Goal: Information Seeking & Learning: Find contact information

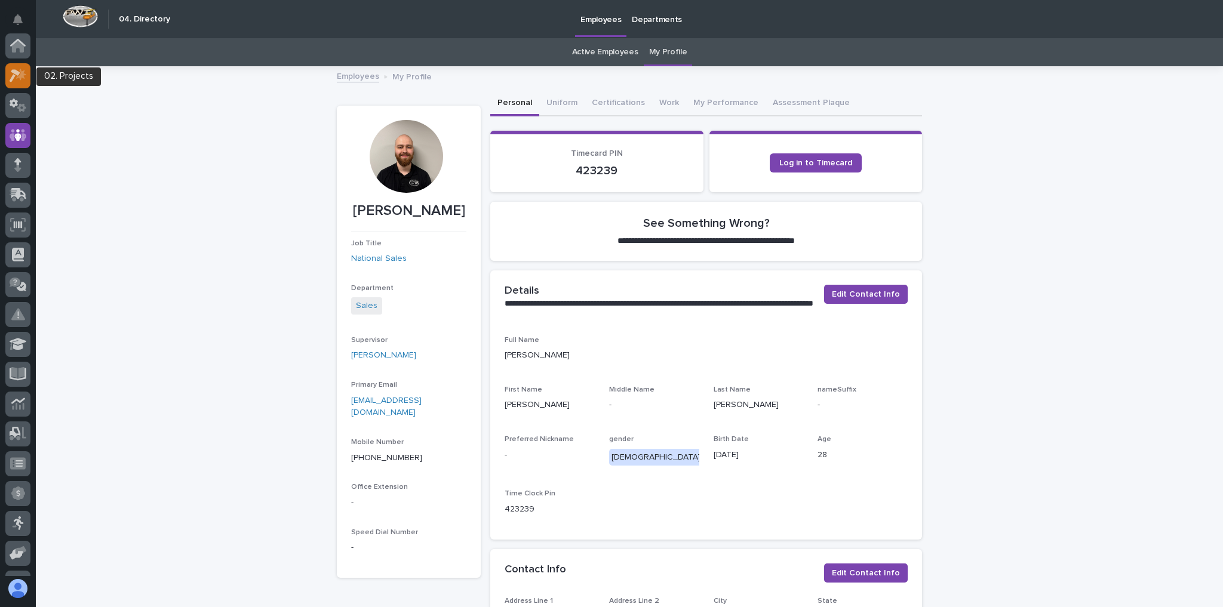
click at [7, 82] on div at bounding box center [17, 75] width 25 height 25
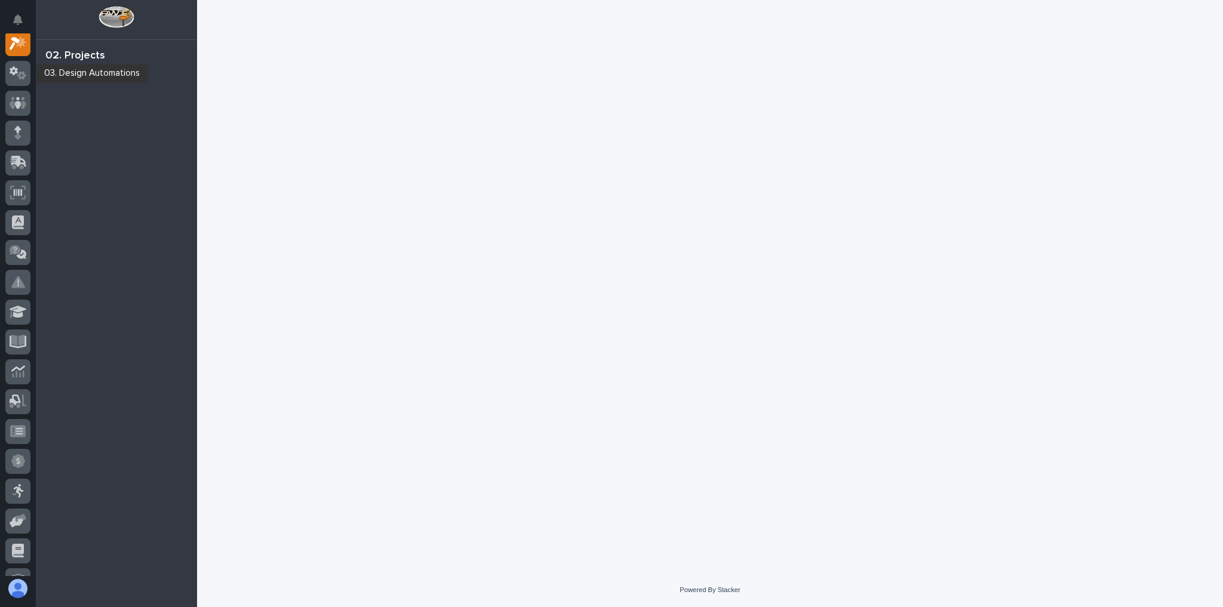
scroll to position [30, 0]
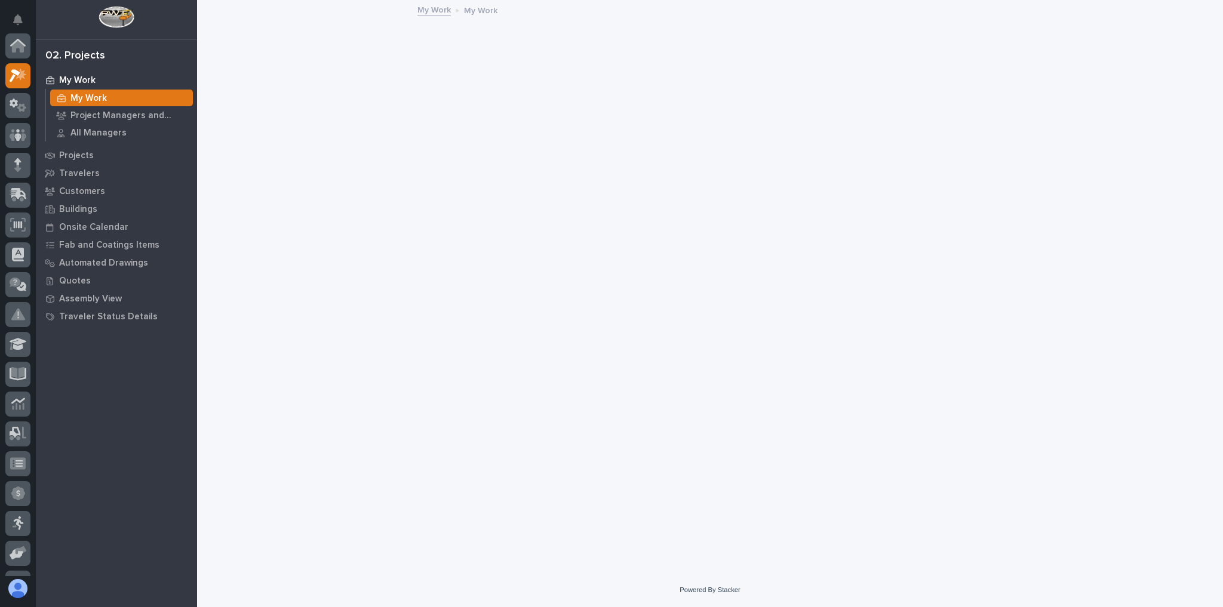
scroll to position [30, 0]
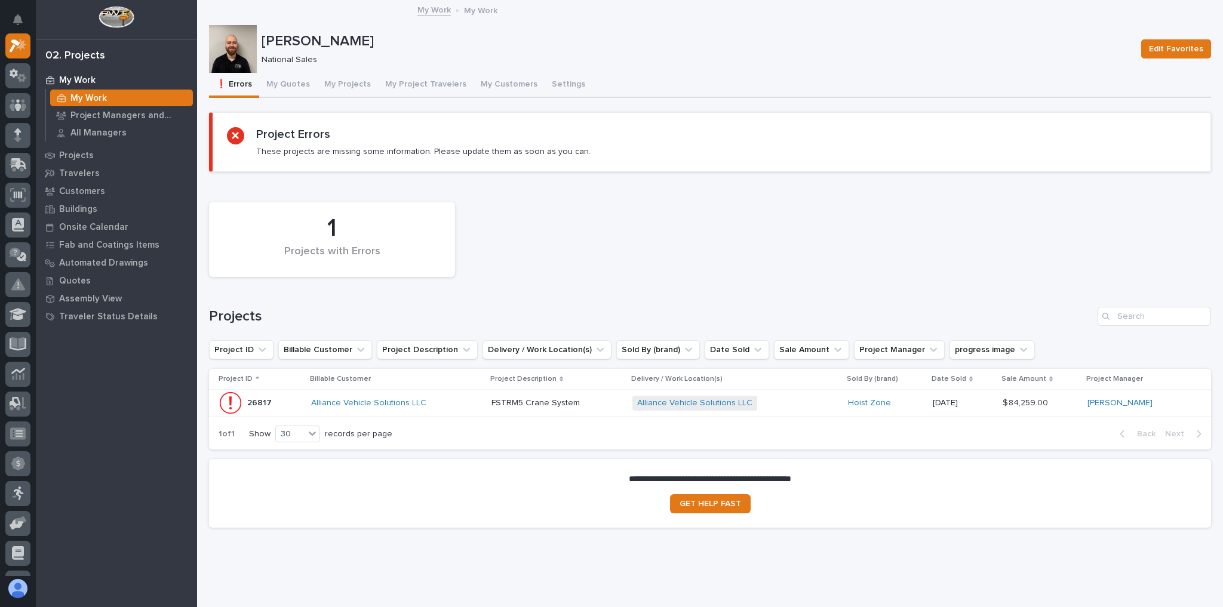
click at [576, 395] on div "FSTRM5 Crane System FSTRM5 Crane System" at bounding box center [557, 403] width 132 height 20
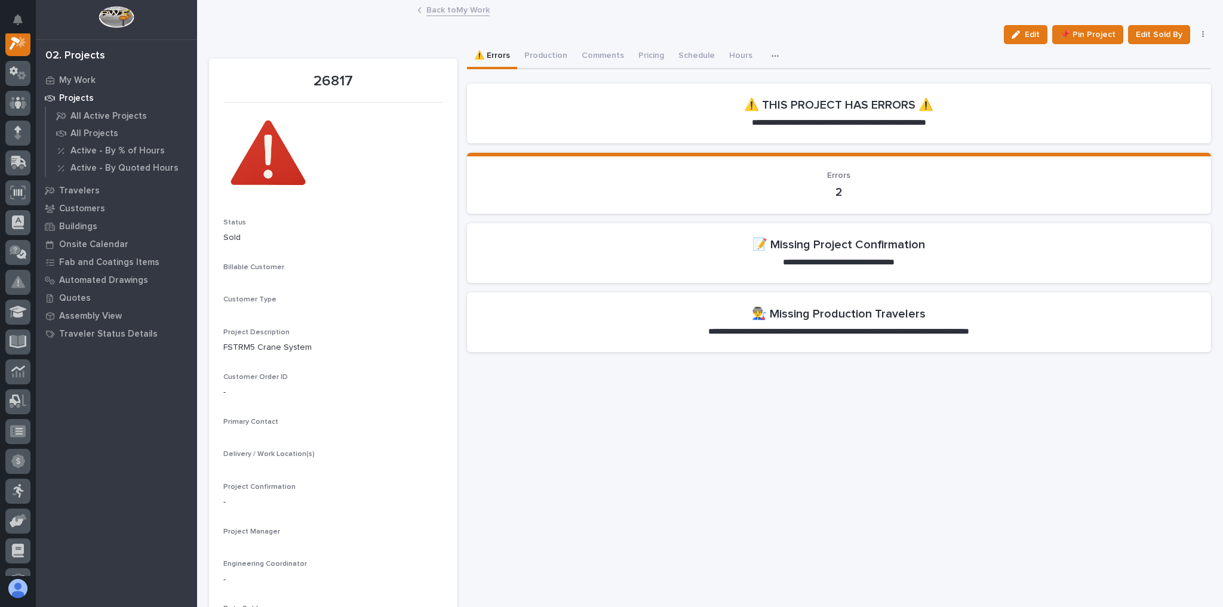
scroll to position [30, 0]
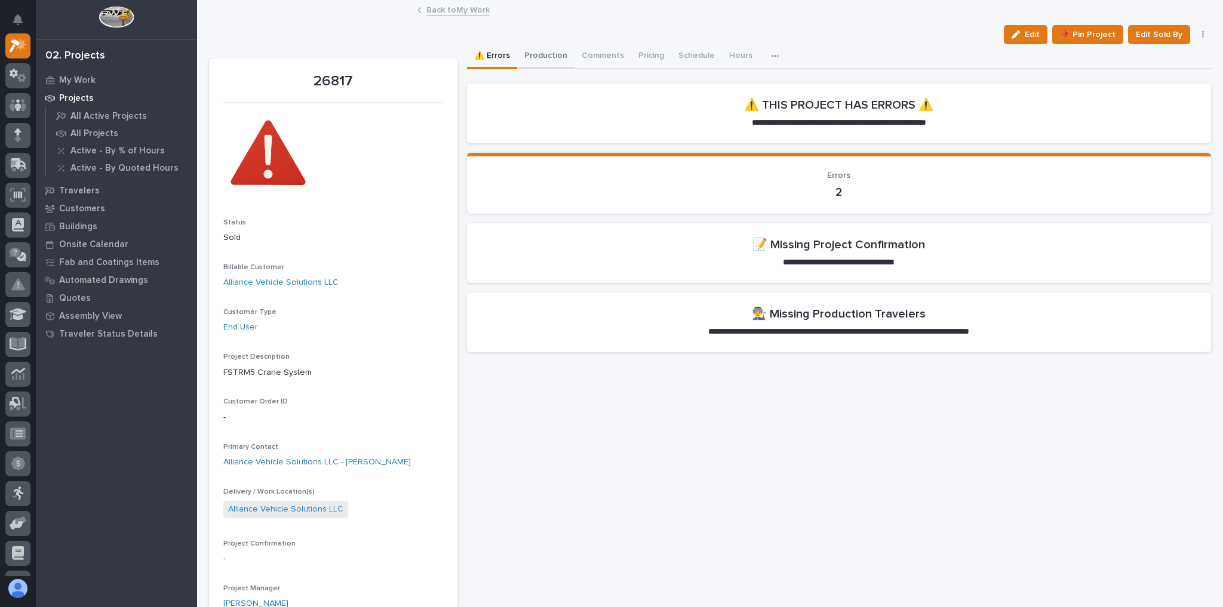
click at [549, 50] on button "Production" at bounding box center [545, 56] width 57 height 25
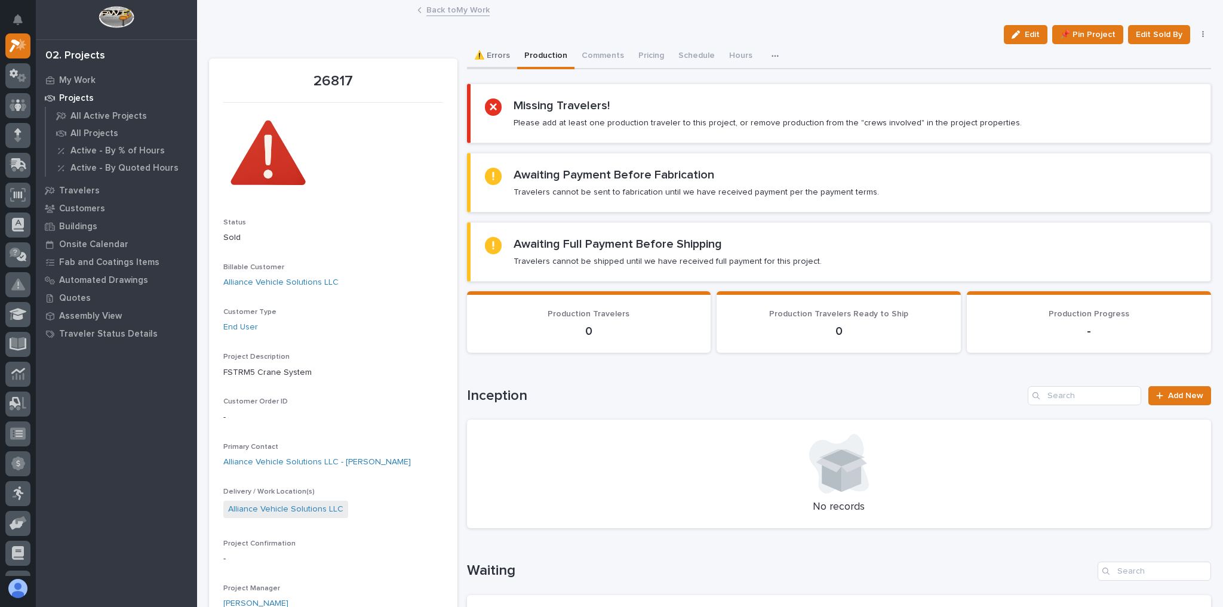
click at [499, 55] on button "⚠️ Errors" at bounding box center [492, 56] width 50 height 25
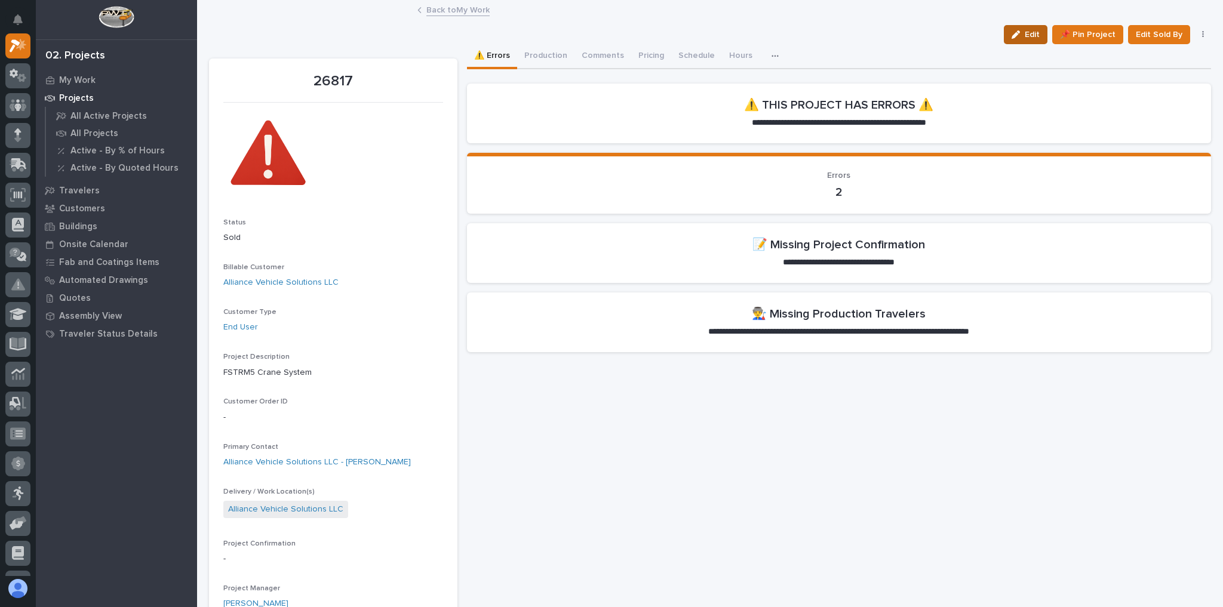
click at [1011, 32] on icon "button" at bounding box center [1015, 34] width 8 height 8
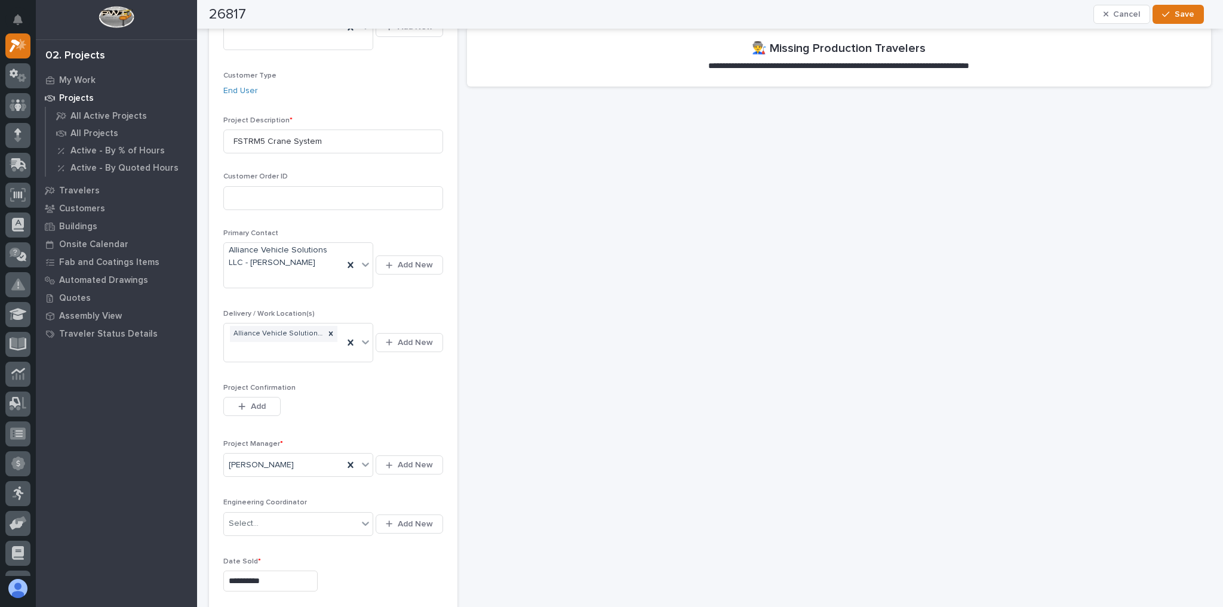
scroll to position [334, 0]
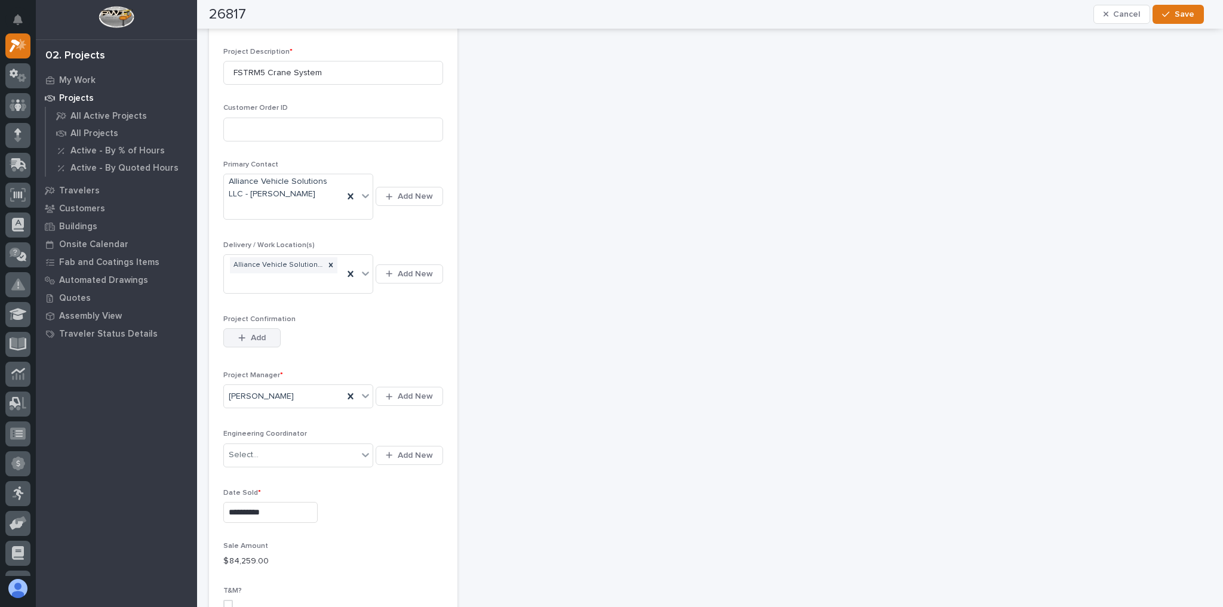
click at [266, 328] on button "Add" at bounding box center [251, 337] width 57 height 19
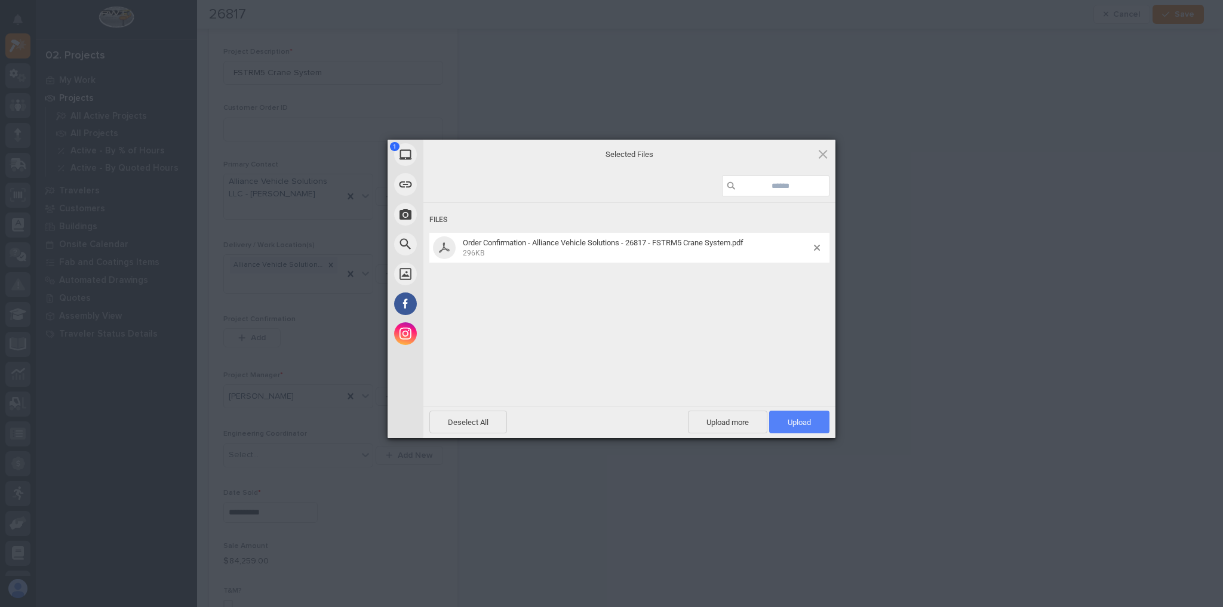
click at [778, 415] on span "Upload 1" at bounding box center [799, 422] width 60 height 23
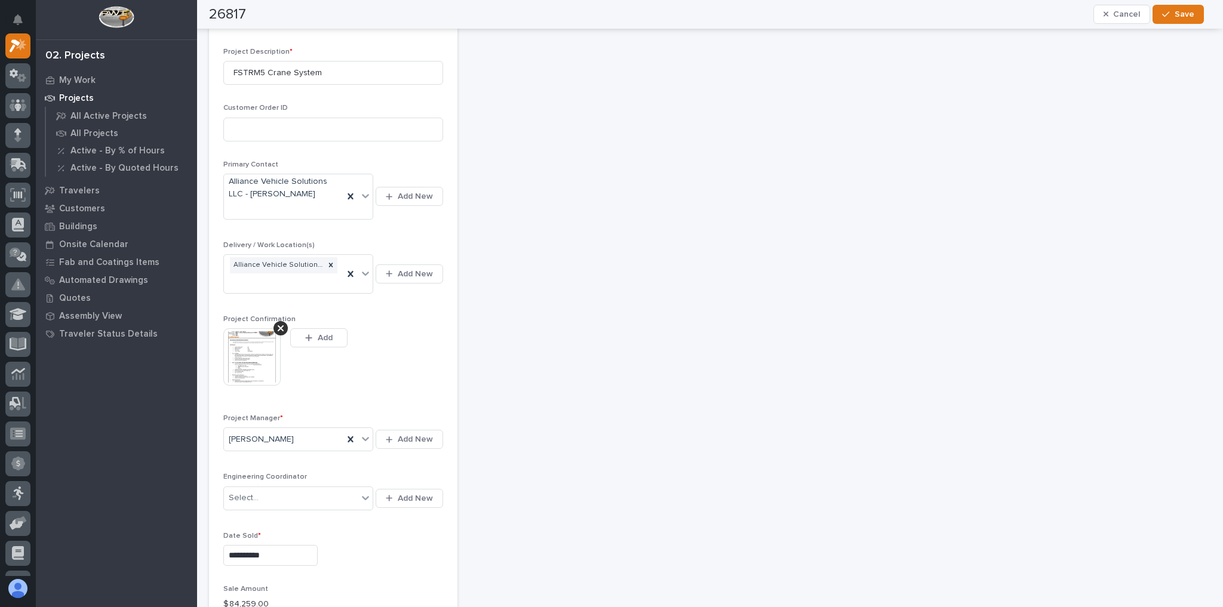
scroll to position [356, 0]
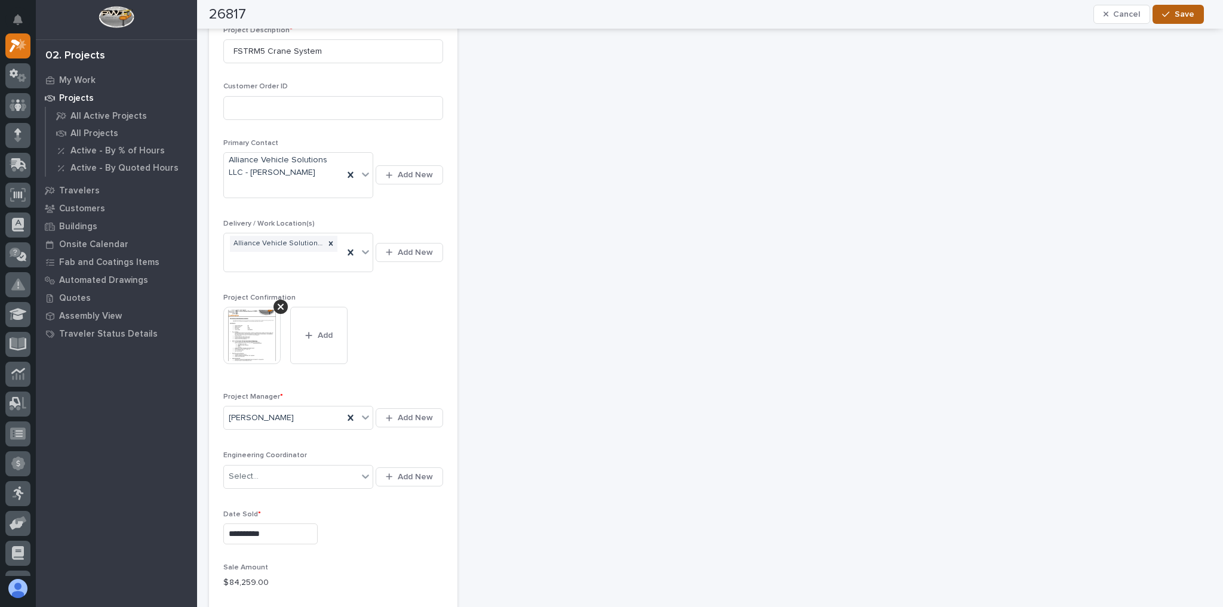
click at [1188, 21] on button "Save" at bounding box center [1177, 14] width 51 height 19
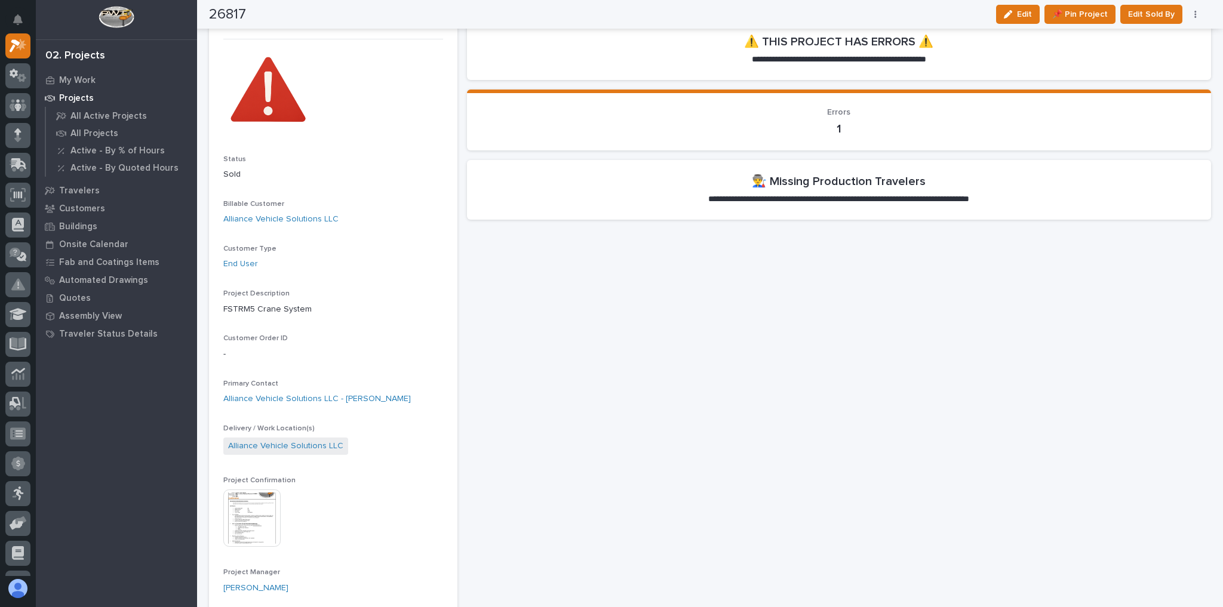
scroll to position [0, 0]
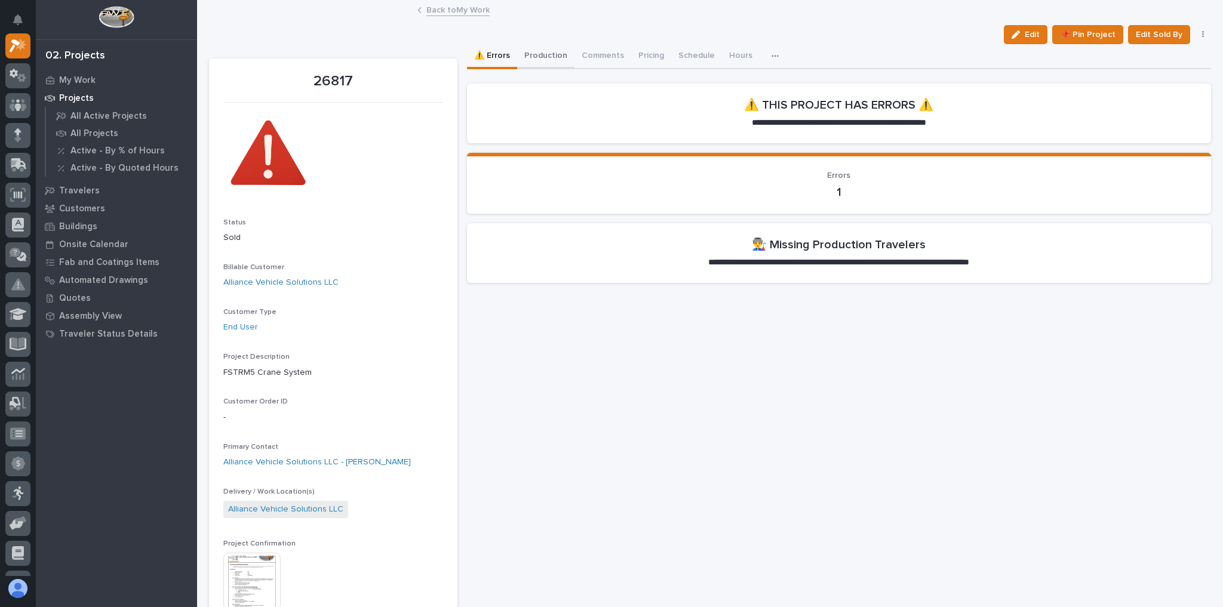
click at [543, 56] on button "Production" at bounding box center [545, 56] width 57 height 25
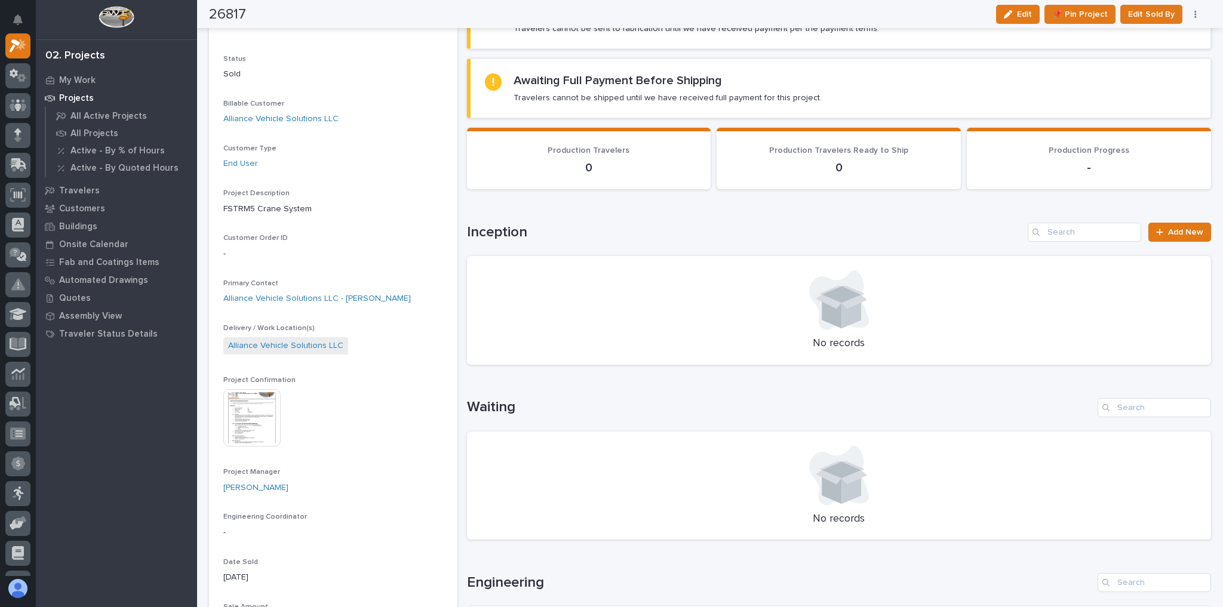
scroll to position [191, 0]
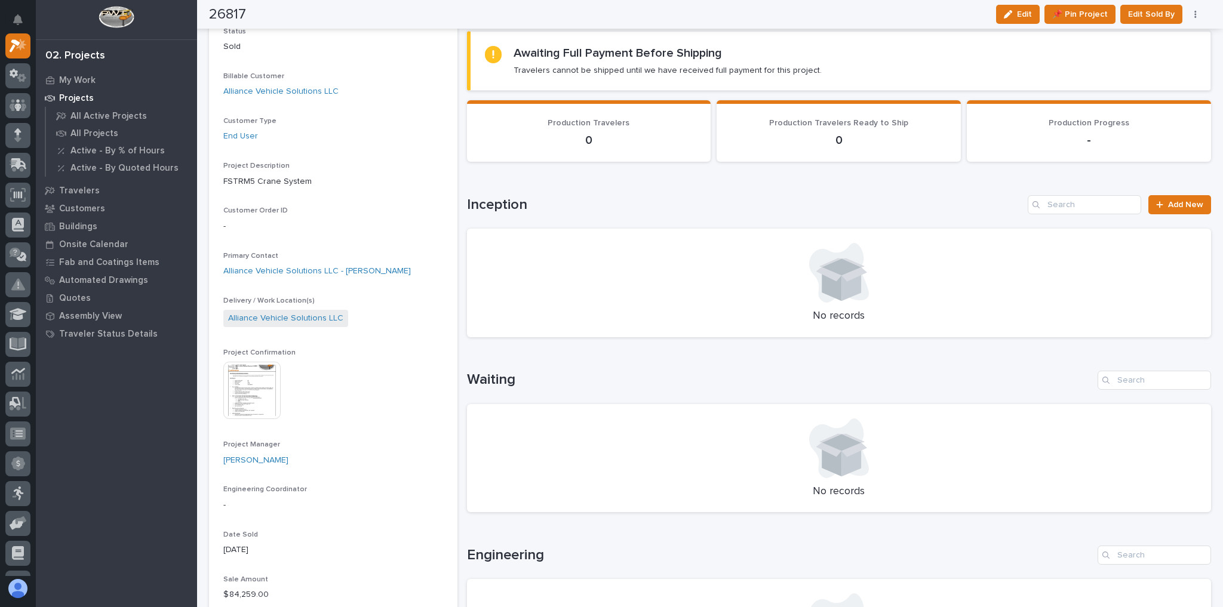
click at [1177, 213] on div "Inception Add New No records" at bounding box center [839, 266] width 744 height 142
click at [1177, 206] on span "Add New" at bounding box center [1185, 205] width 35 height 8
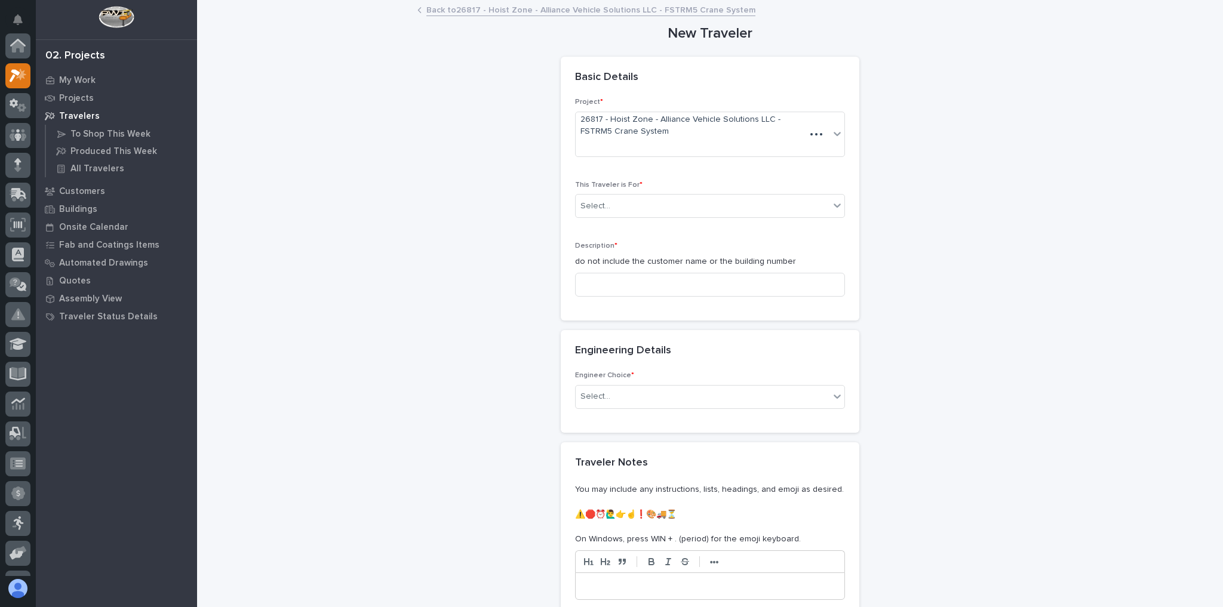
scroll to position [30, 0]
click at [663, 196] on div "Select..." at bounding box center [702, 206] width 254 height 20
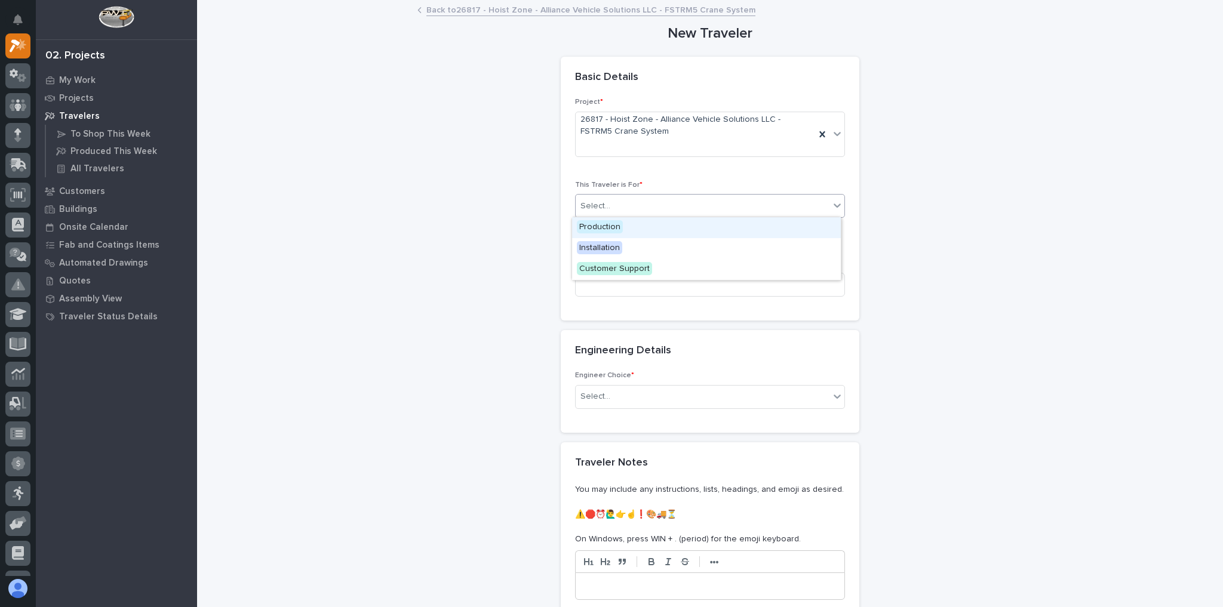
click at [638, 226] on div "Production" at bounding box center [706, 227] width 269 height 21
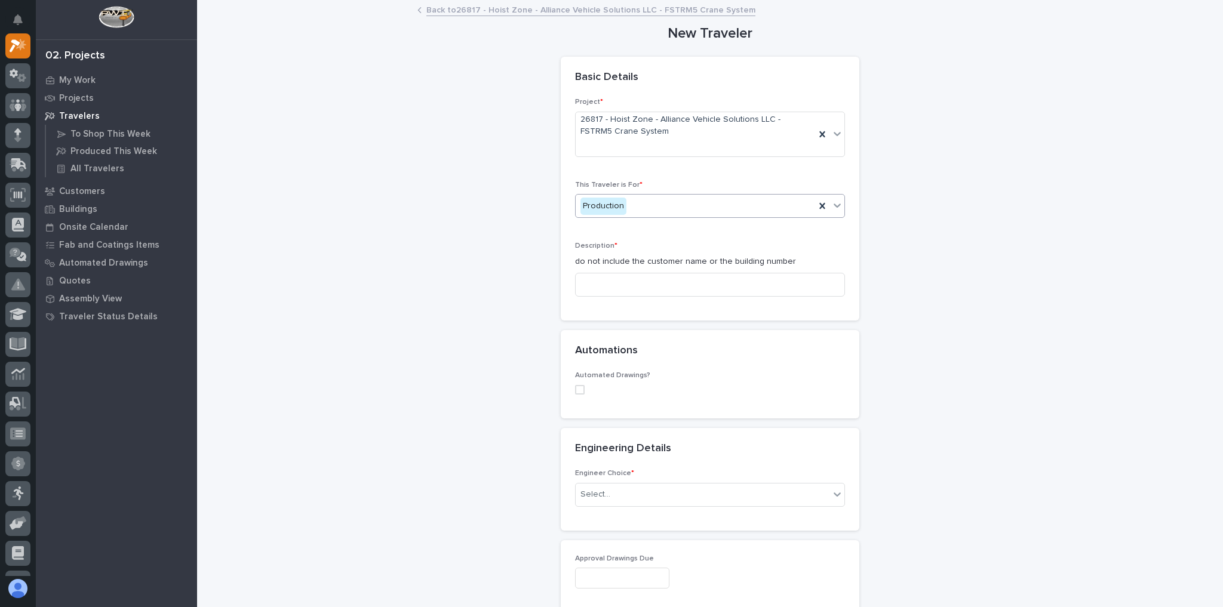
click at [579, 390] on span at bounding box center [580, 390] width 10 height 10
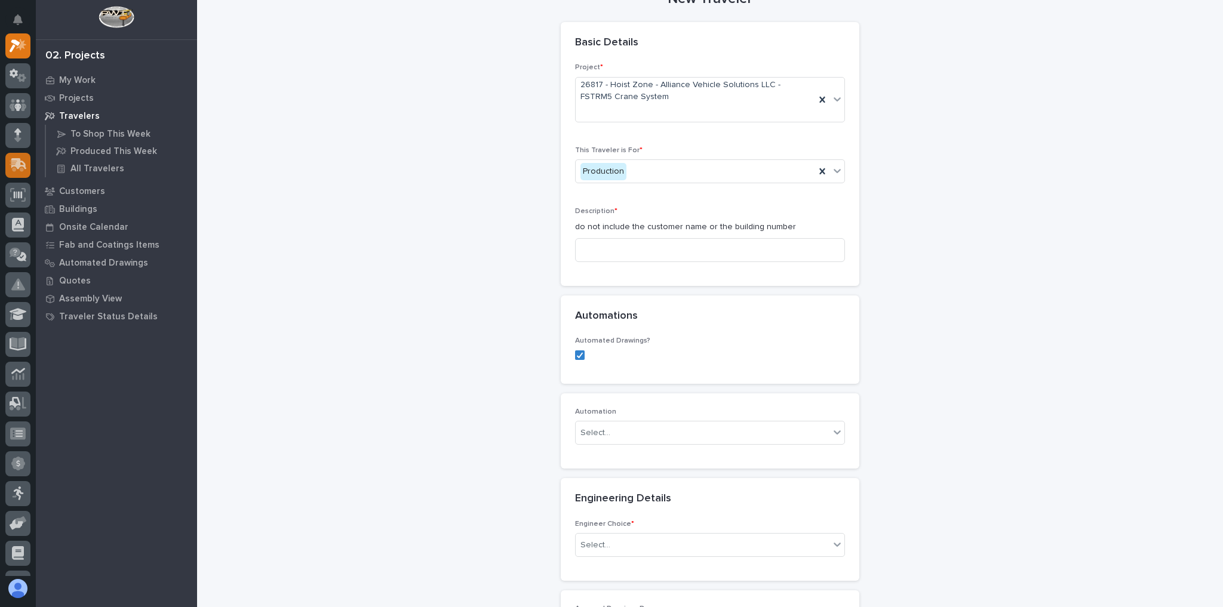
scroll to position [48, 0]
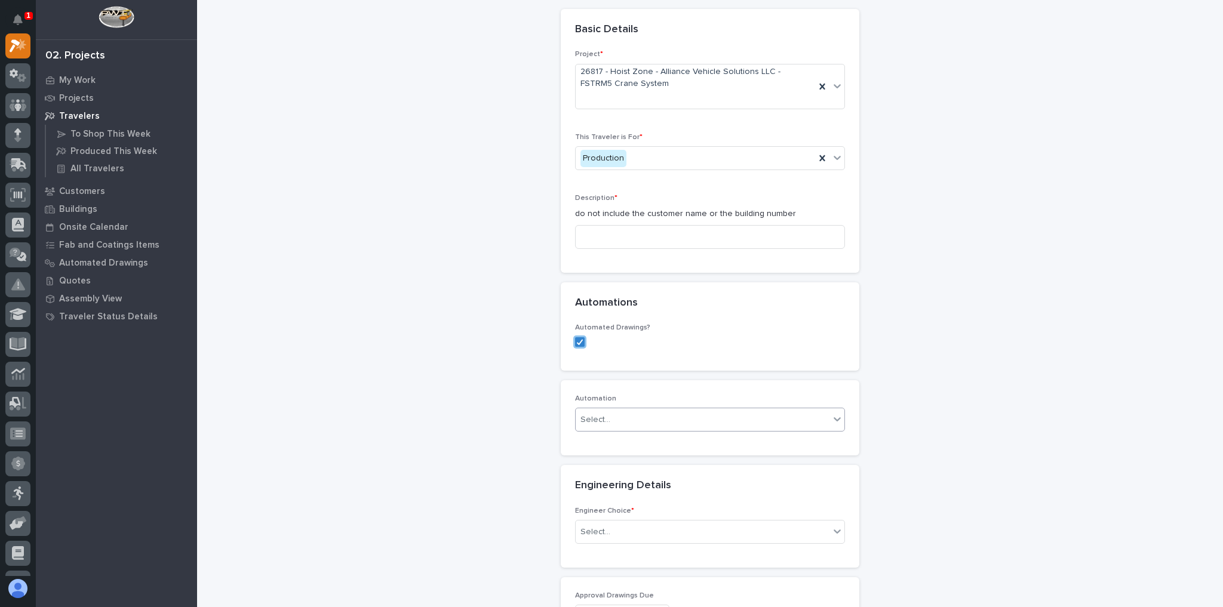
click at [639, 420] on div "Select..." at bounding box center [702, 420] width 254 height 20
type input "*****"
click at [669, 439] on div "FC #40084" at bounding box center [706, 440] width 269 height 21
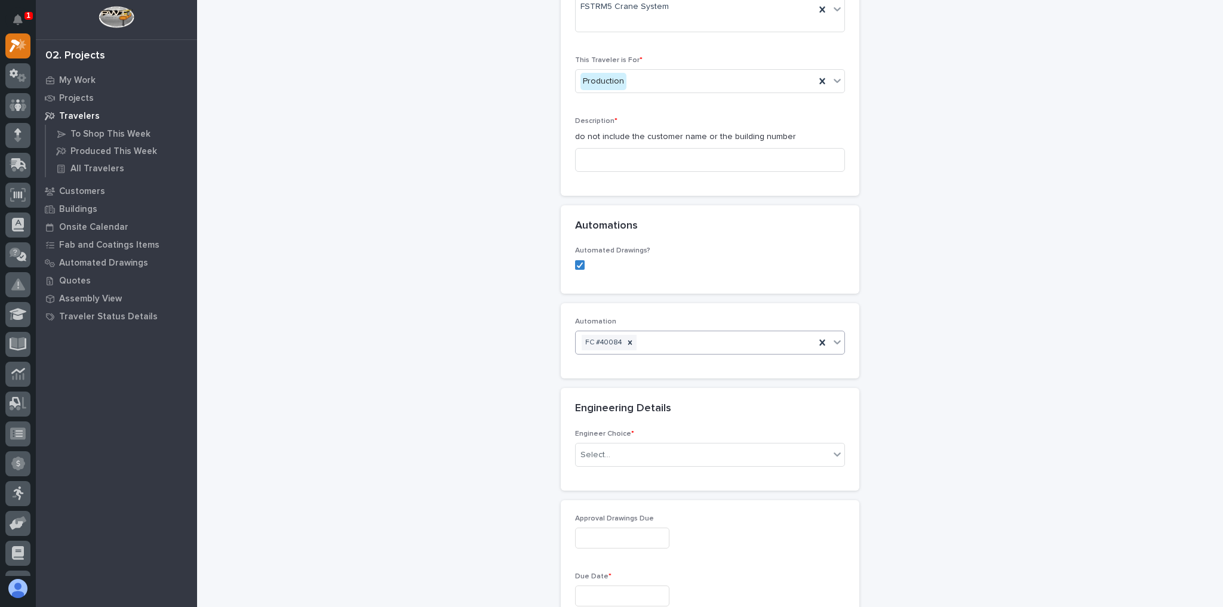
scroll to position [143, 0]
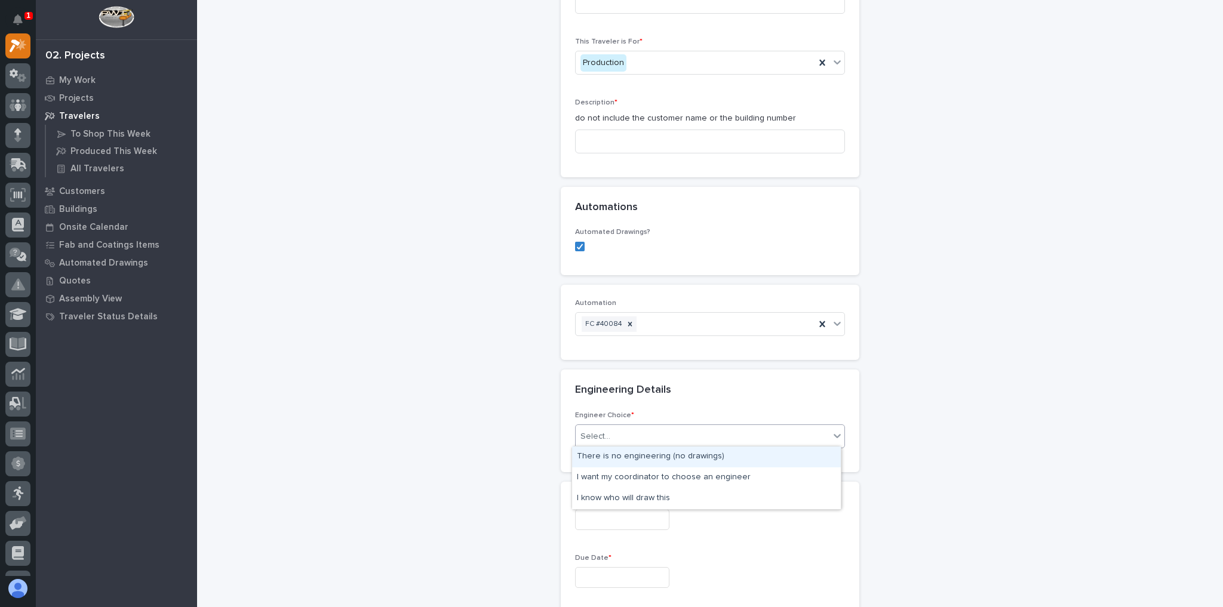
click at [592, 442] on div "Select..." at bounding box center [702, 437] width 254 height 20
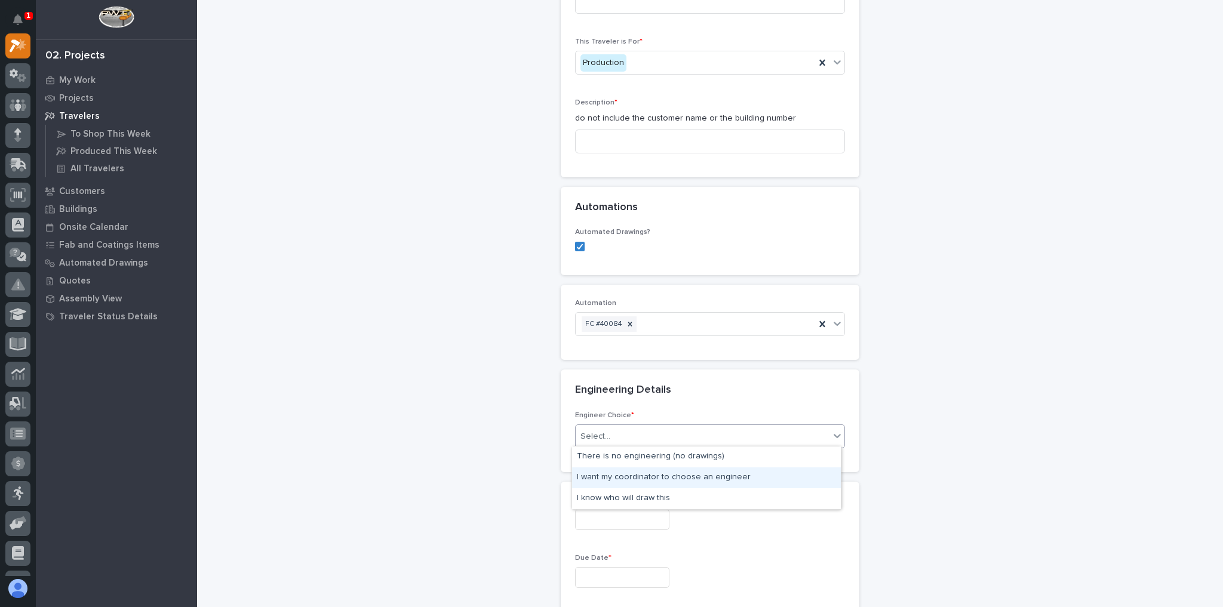
click at [615, 477] on div "I want my coordinator to choose an engineer" at bounding box center [706, 477] width 269 height 21
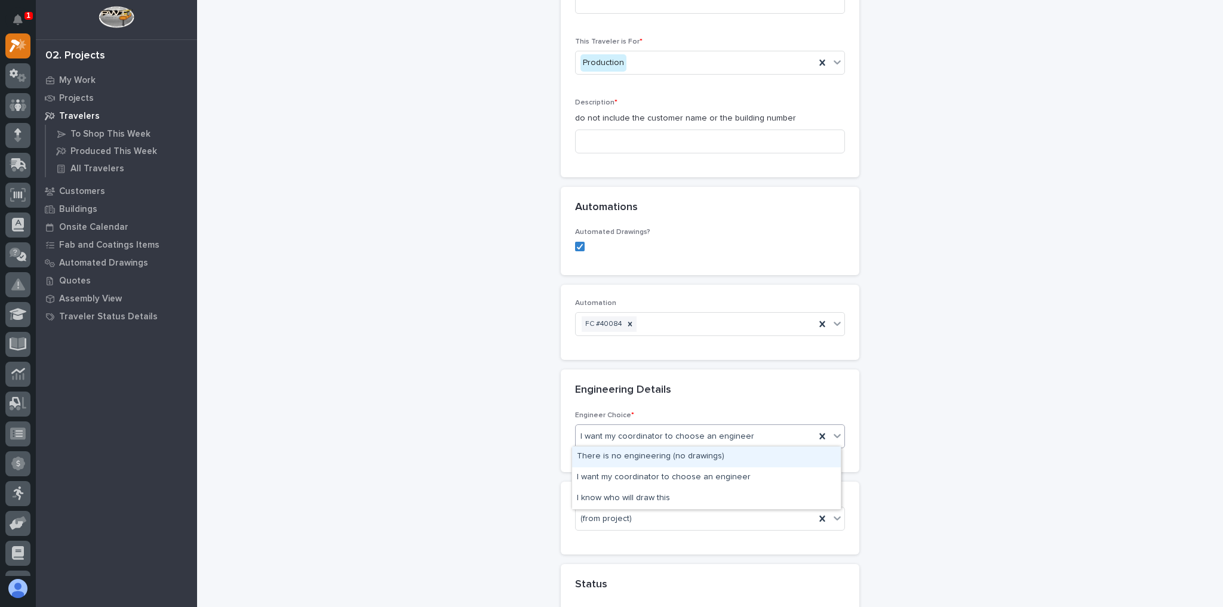
click at [699, 435] on span "I want my coordinator to choose an engineer" at bounding box center [667, 436] width 174 height 13
click at [655, 495] on div "I know who will draw this" at bounding box center [706, 498] width 269 height 21
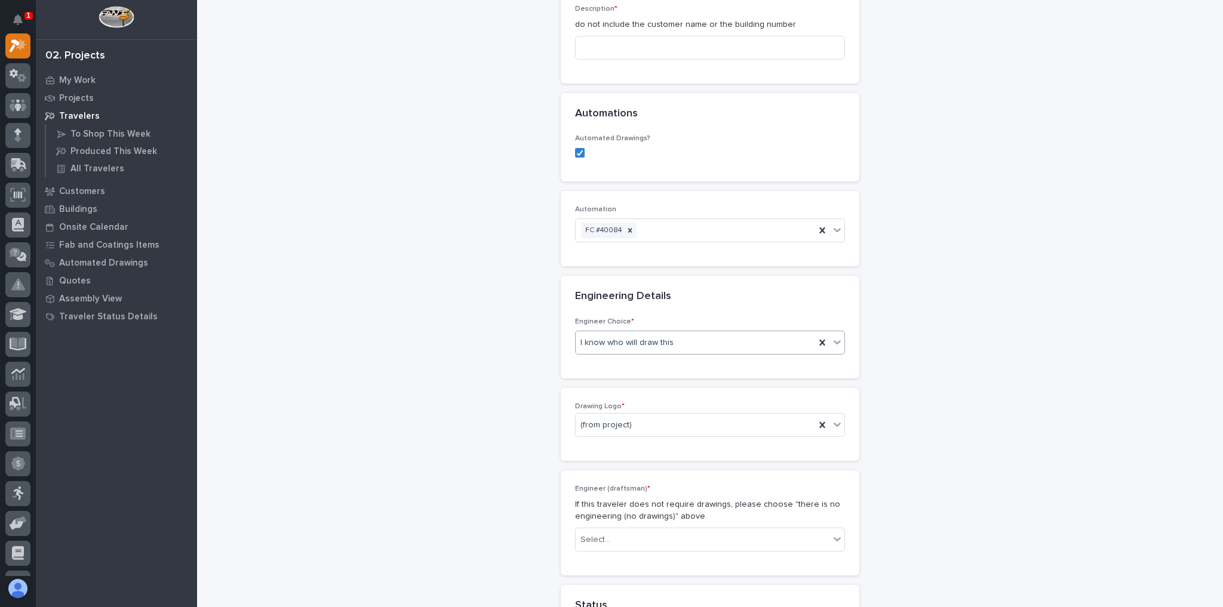
scroll to position [239, 0]
click at [638, 532] on div "Select..." at bounding box center [702, 538] width 254 height 20
type input "*****"
click at [612, 509] on div "[PERSON_NAME]" at bounding box center [706, 511] width 269 height 21
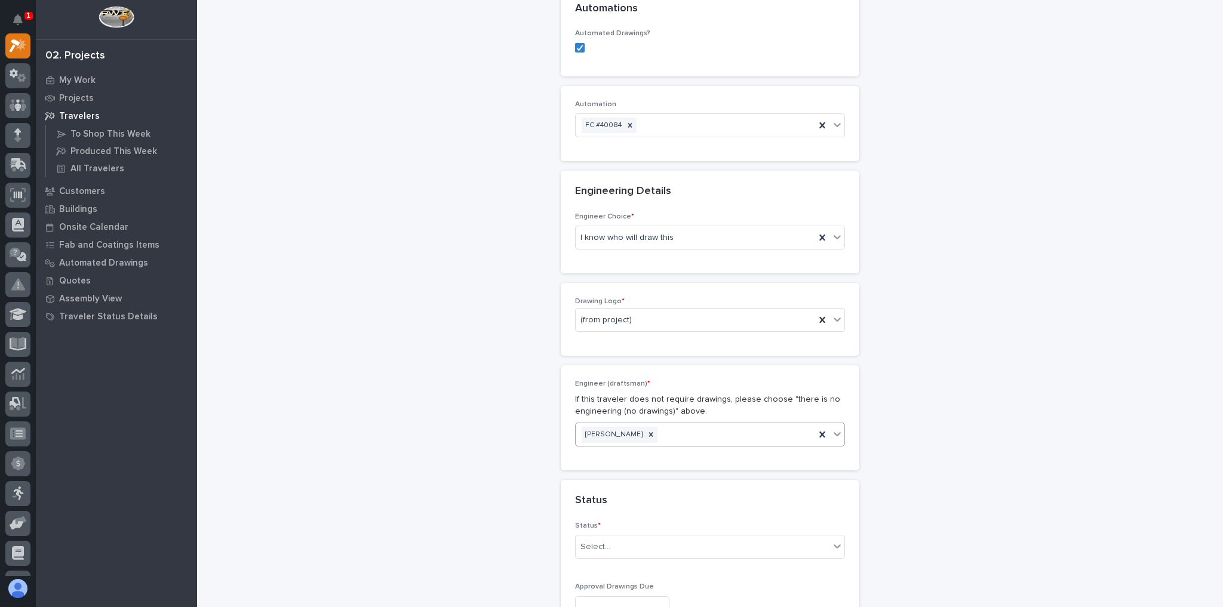
scroll to position [430, 0]
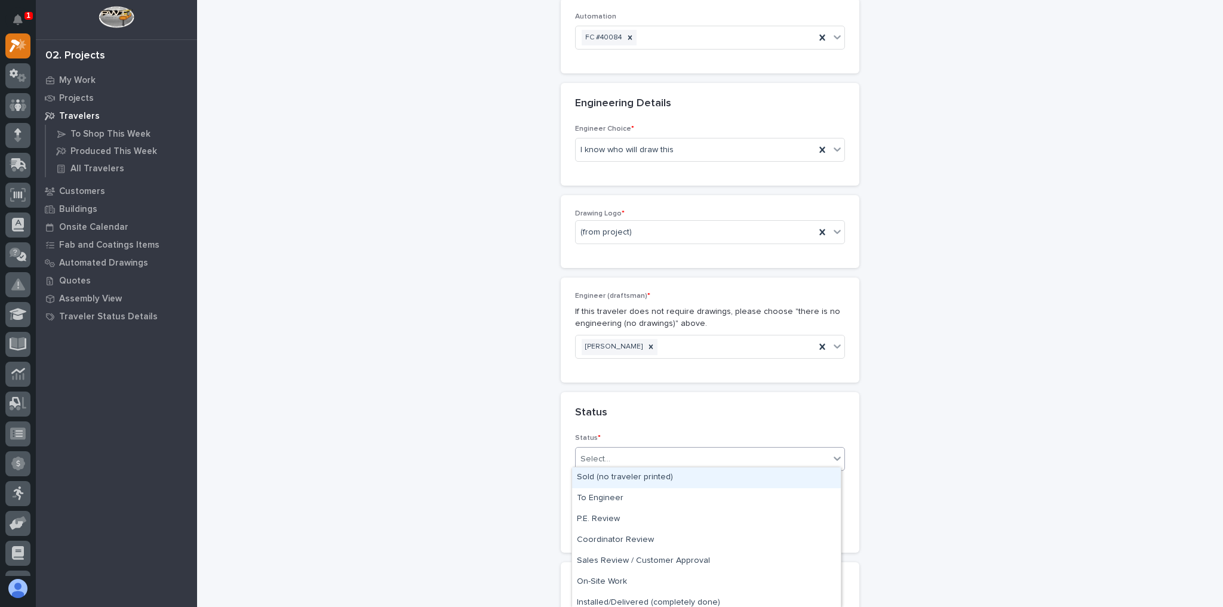
drag, startPoint x: 634, startPoint y: 447, endPoint x: 630, endPoint y: 453, distance: 7.3
click at [634, 450] on div "Select..." at bounding box center [702, 460] width 254 height 20
click at [620, 476] on div "Sold (no traveler printed)" at bounding box center [706, 477] width 269 height 21
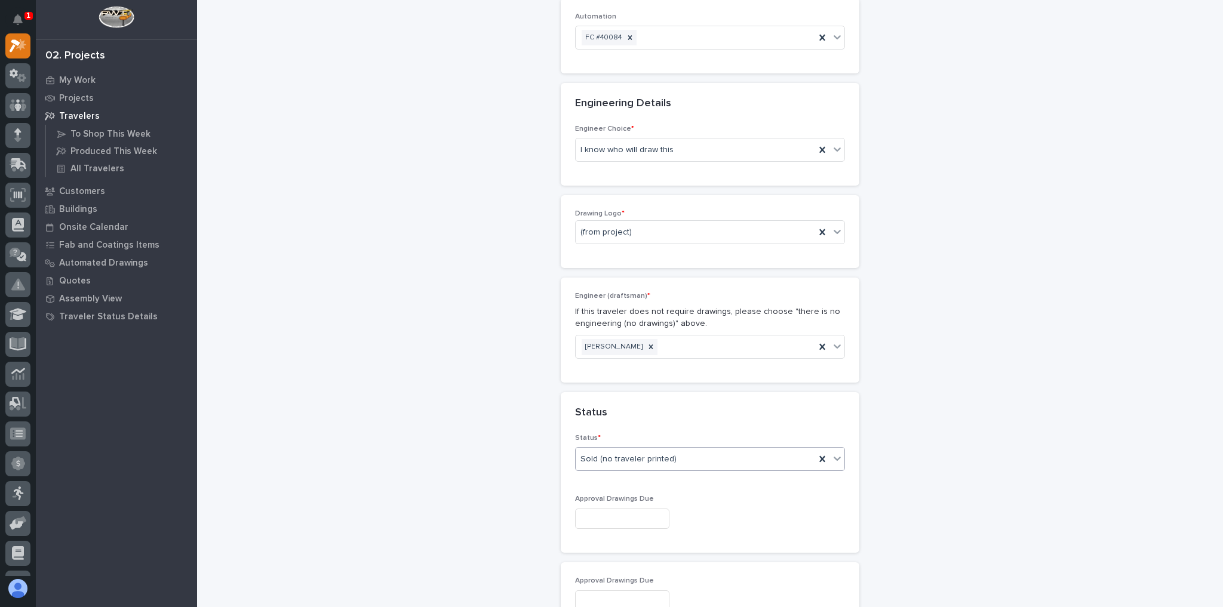
scroll to position [573, 0]
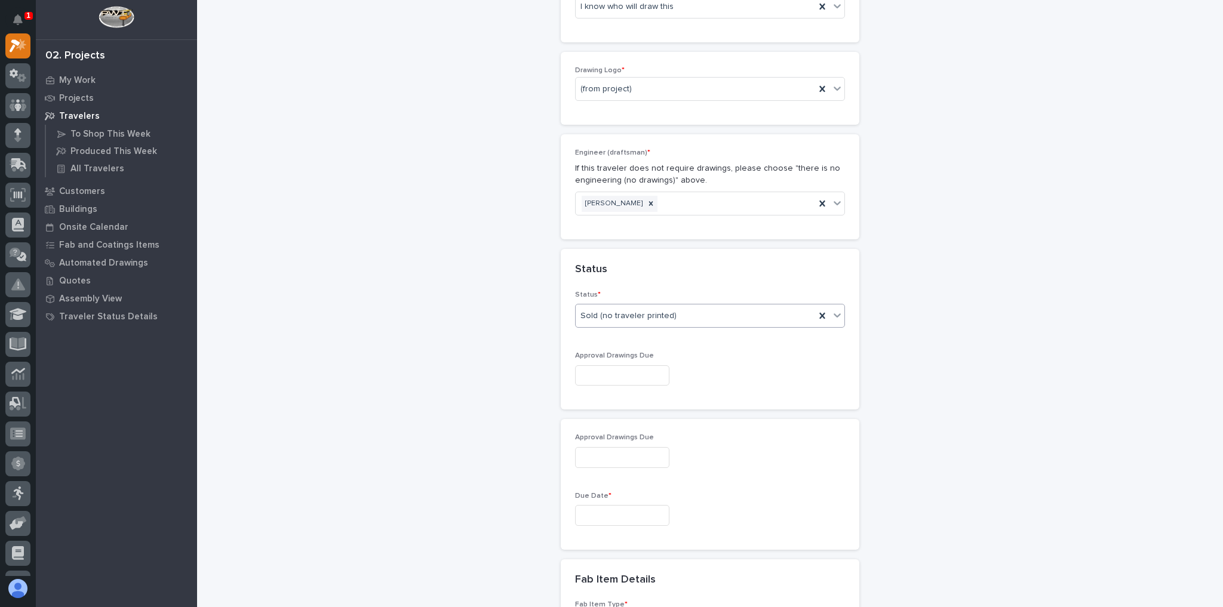
click at [629, 368] on input "text" at bounding box center [622, 375] width 94 height 21
click at [965, 362] on div "**********" at bounding box center [710, 363] width 1002 height 1870
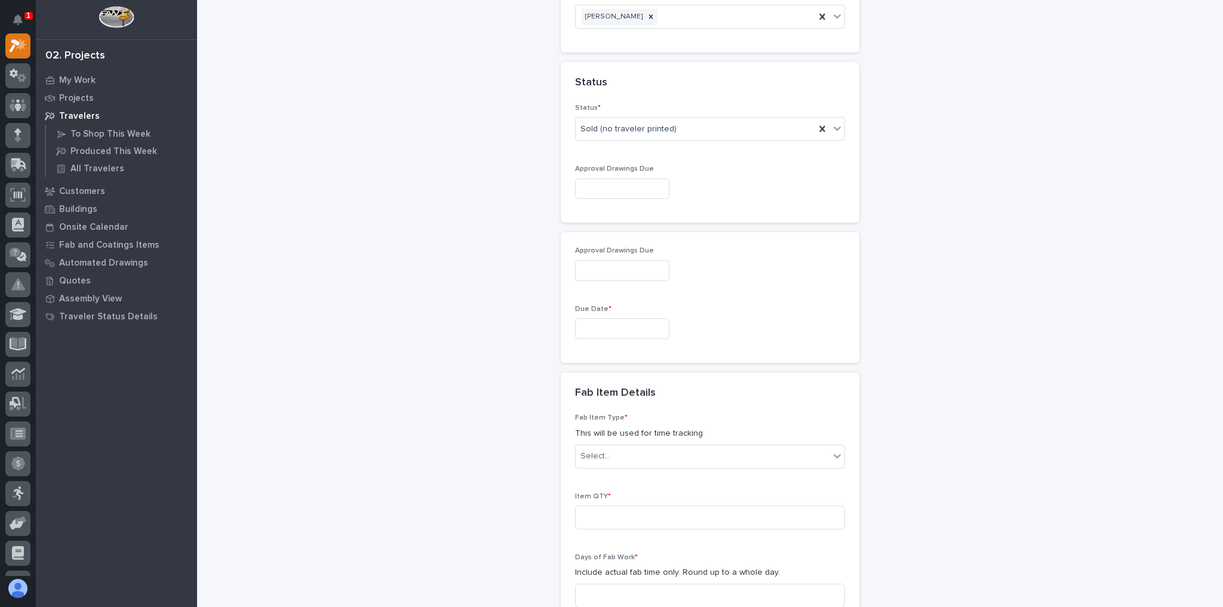
scroll to position [764, 0]
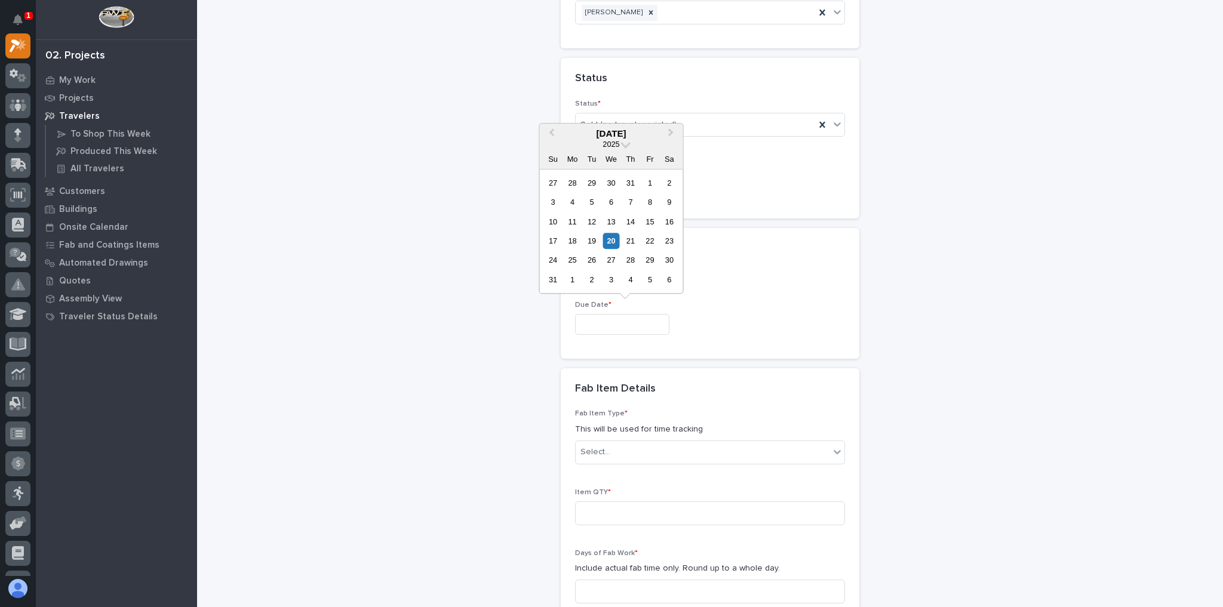
click at [605, 321] on input "text" at bounding box center [622, 324] width 94 height 21
click at [670, 136] on button "Next Month" at bounding box center [672, 134] width 19 height 19
click at [593, 204] on div "7" at bounding box center [591, 202] width 16 height 16
type input "**********"
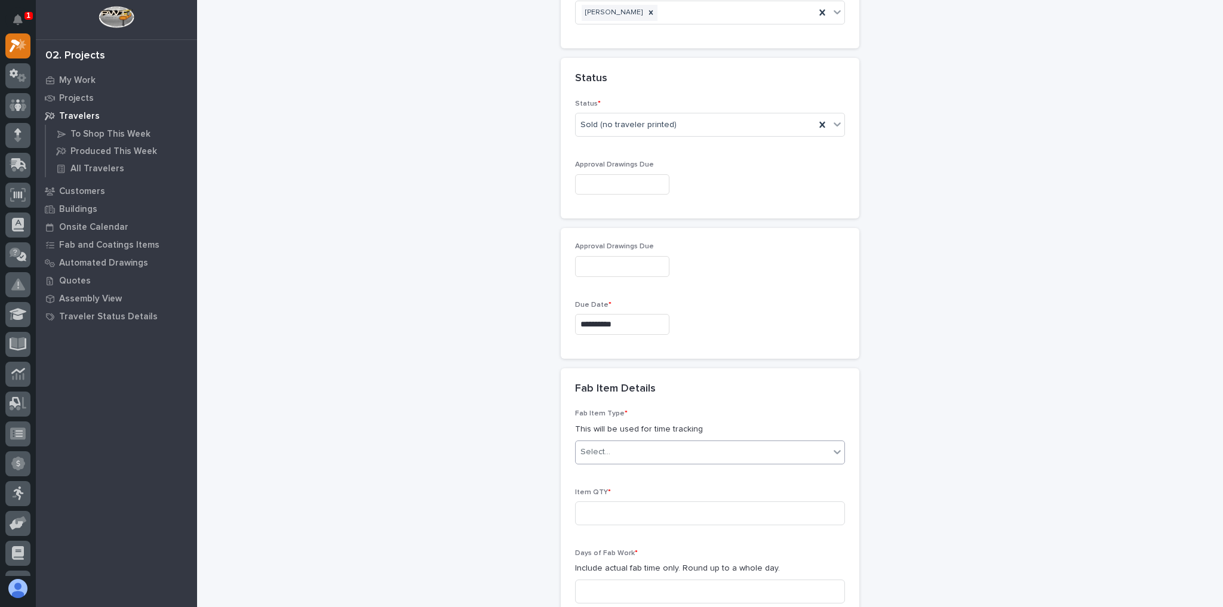
click at [667, 448] on div "Select..." at bounding box center [702, 452] width 254 height 20
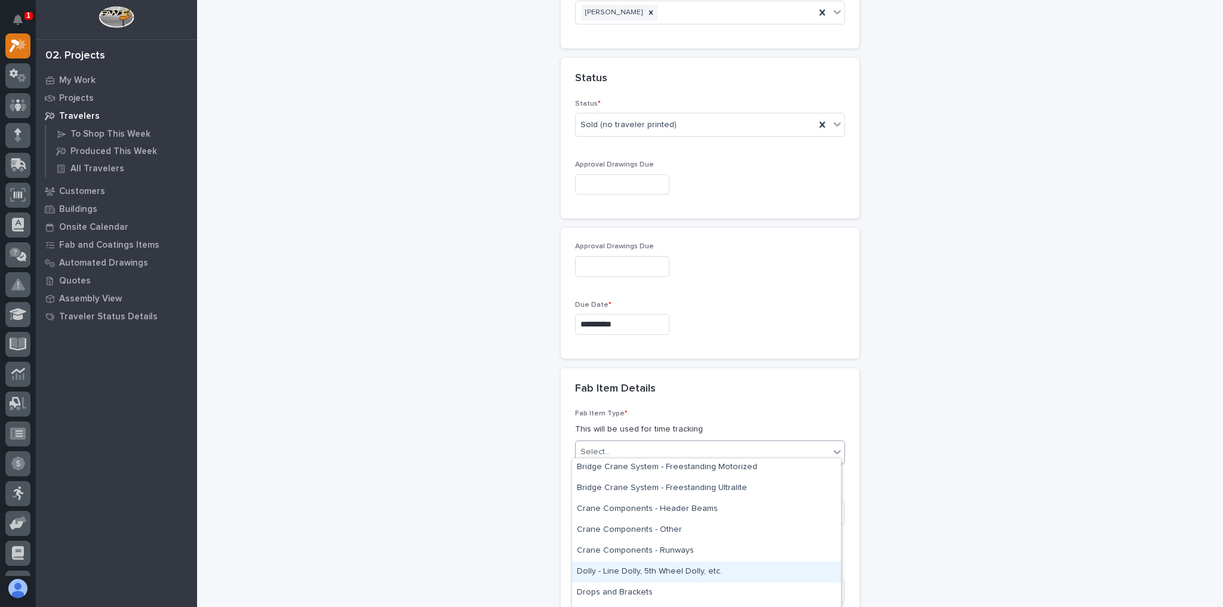
scroll to position [191, 0]
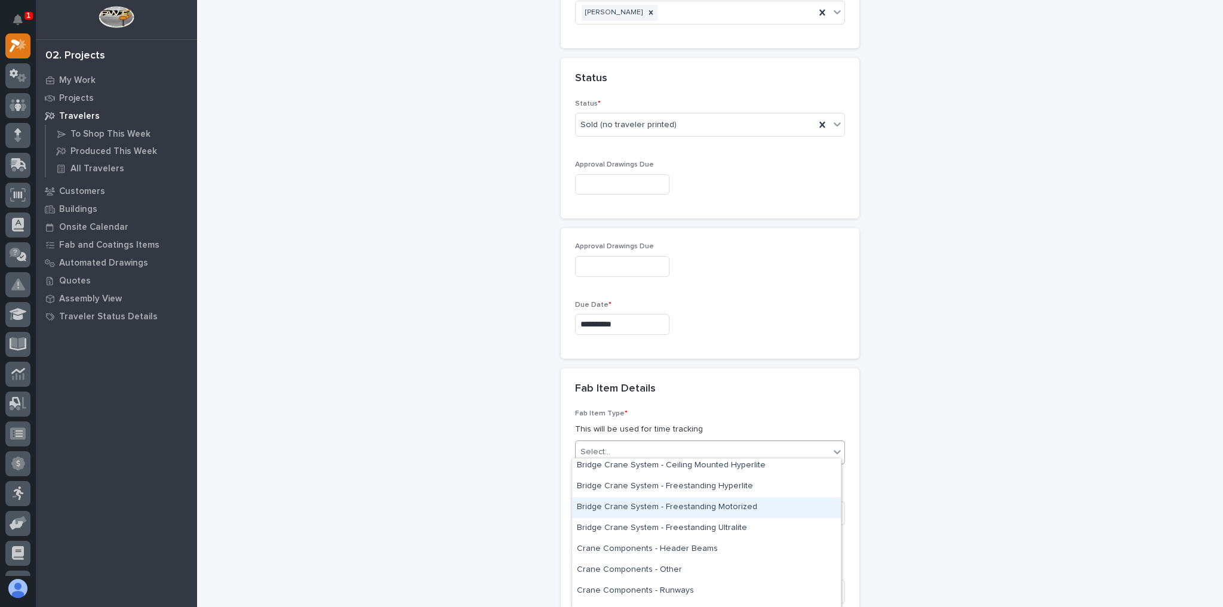
click at [645, 507] on div "Bridge Crane System - Freestanding Motorized" at bounding box center [706, 507] width 269 height 21
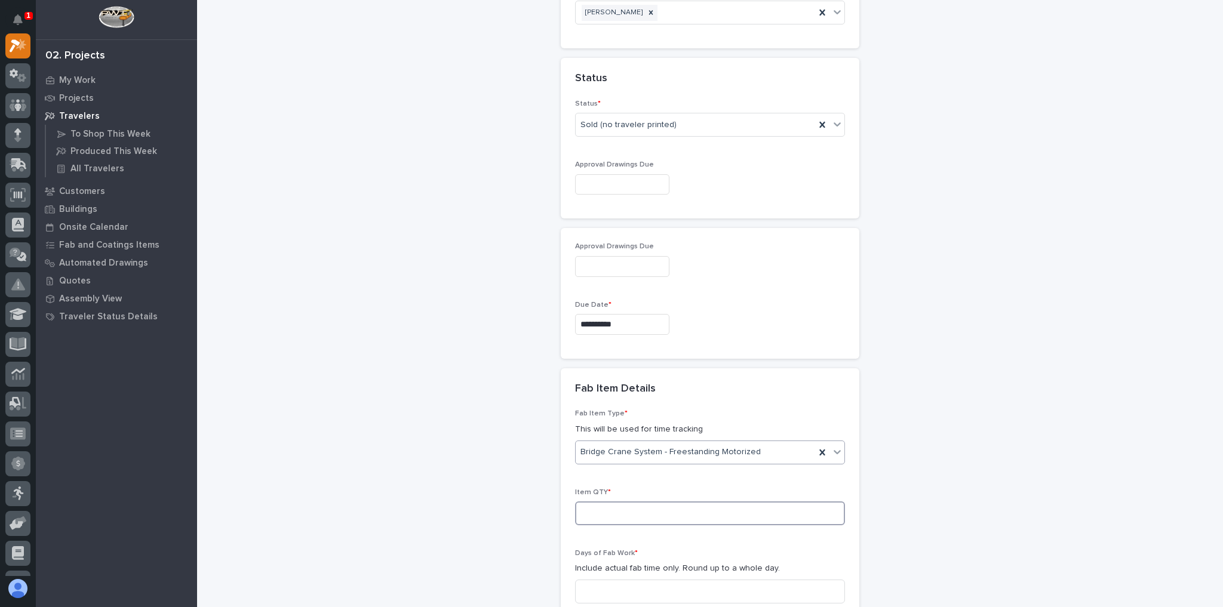
click at [639, 512] on input at bounding box center [710, 513] width 270 height 24
type input "1"
click at [378, 307] on div "**********" at bounding box center [710, 172] width 1002 height 1870
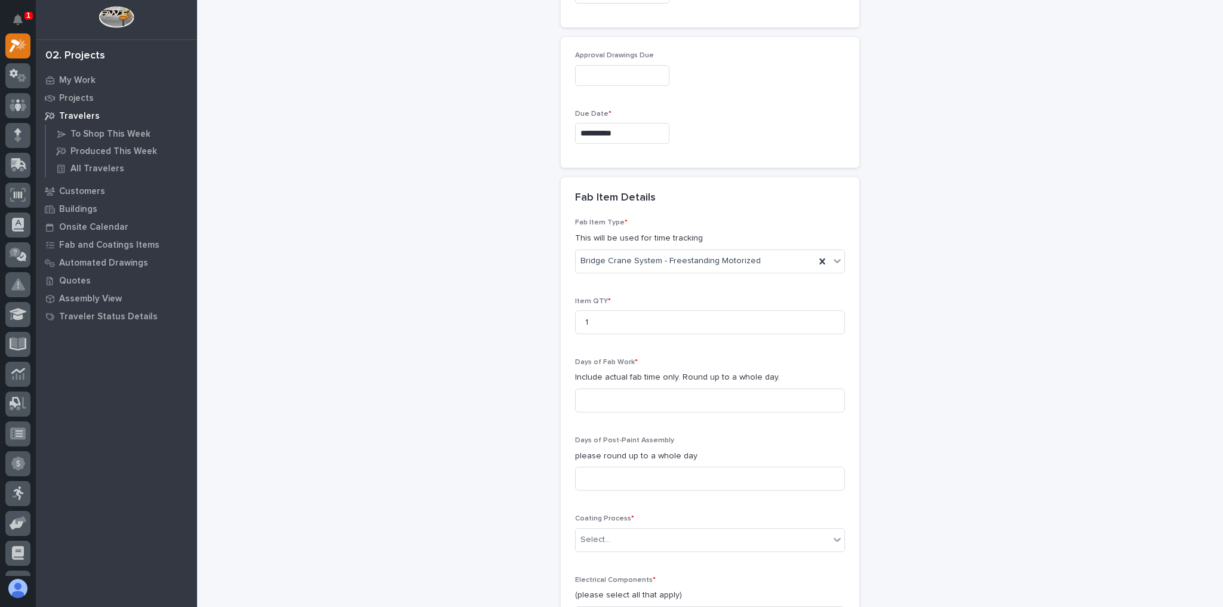
click at [651, 407] on div "Days of Fab Work * Include actual fab time only. Round up to a whole day." at bounding box center [710, 390] width 270 height 64
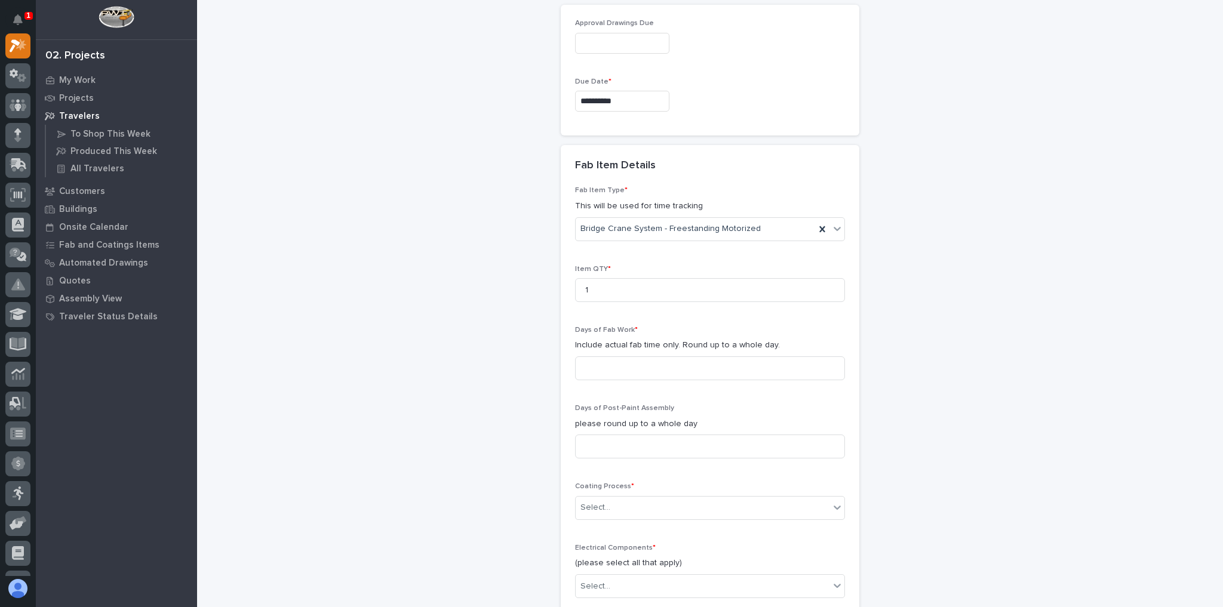
click at [643, 404] on div "Days of Post-Paint Assembly please round up to a whole day" at bounding box center [710, 436] width 270 height 64
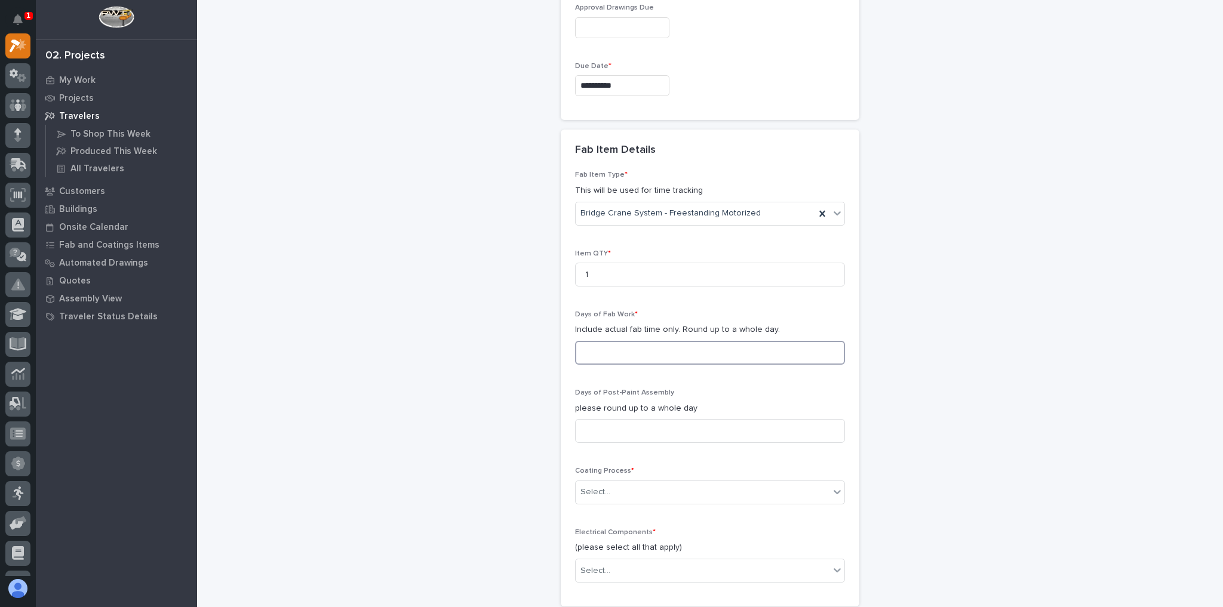
click at [627, 352] on input at bounding box center [710, 353] width 270 height 24
click at [627, 419] on input at bounding box center [710, 431] width 270 height 24
click at [629, 349] on input at bounding box center [710, 353] width 270 height 24
type input "6"
click at [608, 425] on input at bounding box center [710, 431] width 270 height 24
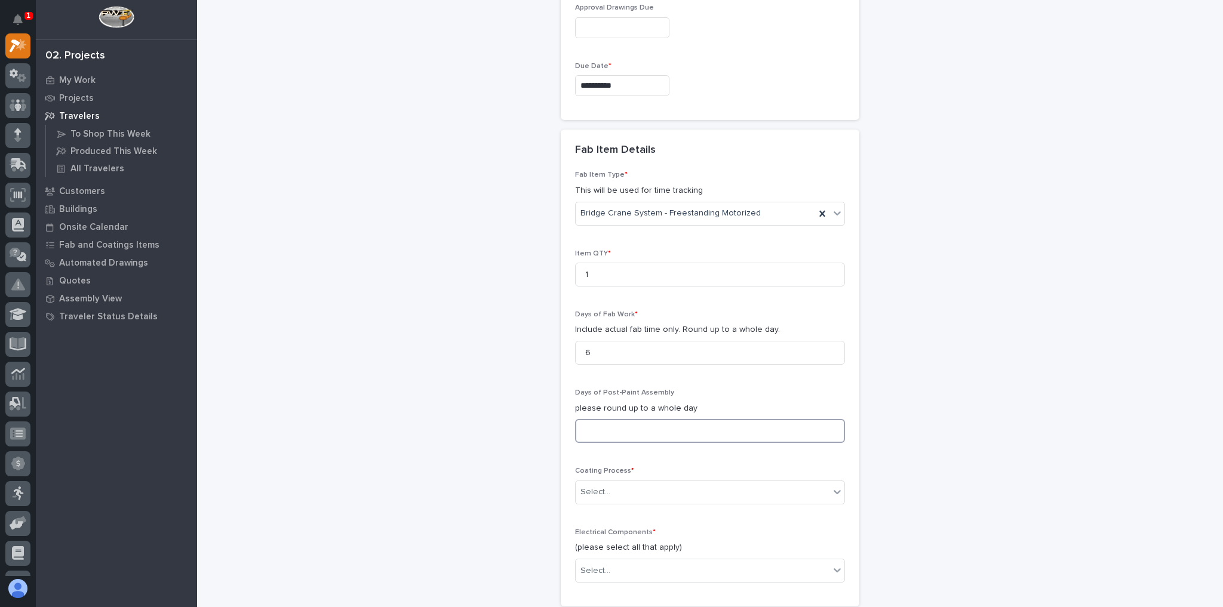
type input "5"
type input "4"
type input "5"
click at [641, 482] on div "Select..." at bounding box center [702, 492] width 254 height 20
click at [684, 532] on div "In-House Paint/Powder" at bounding box center [706, 529] width 269 height 21
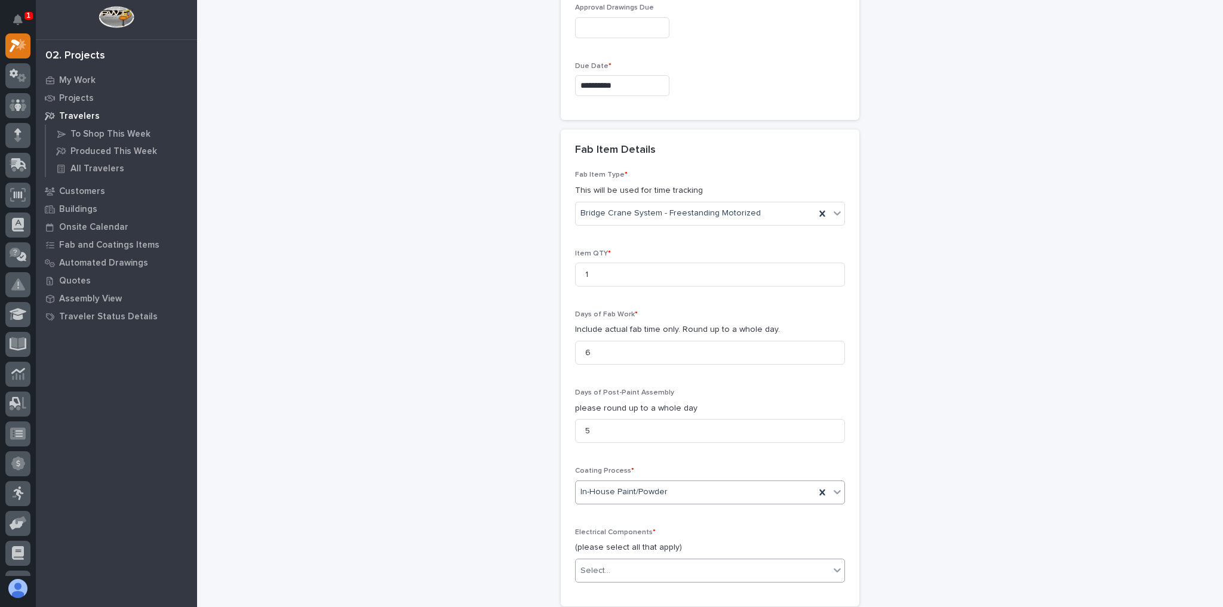
click at [629, 561] on div "Select..." at bounding box center [702, 571] width 254 height 20
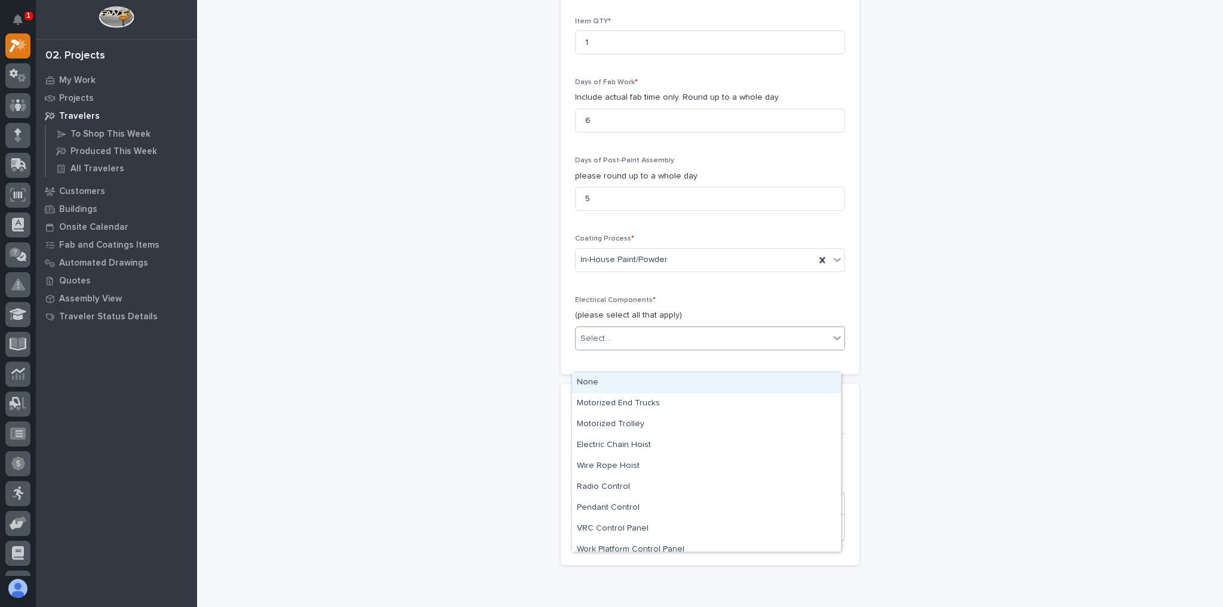
scroll to position [1242, 0]
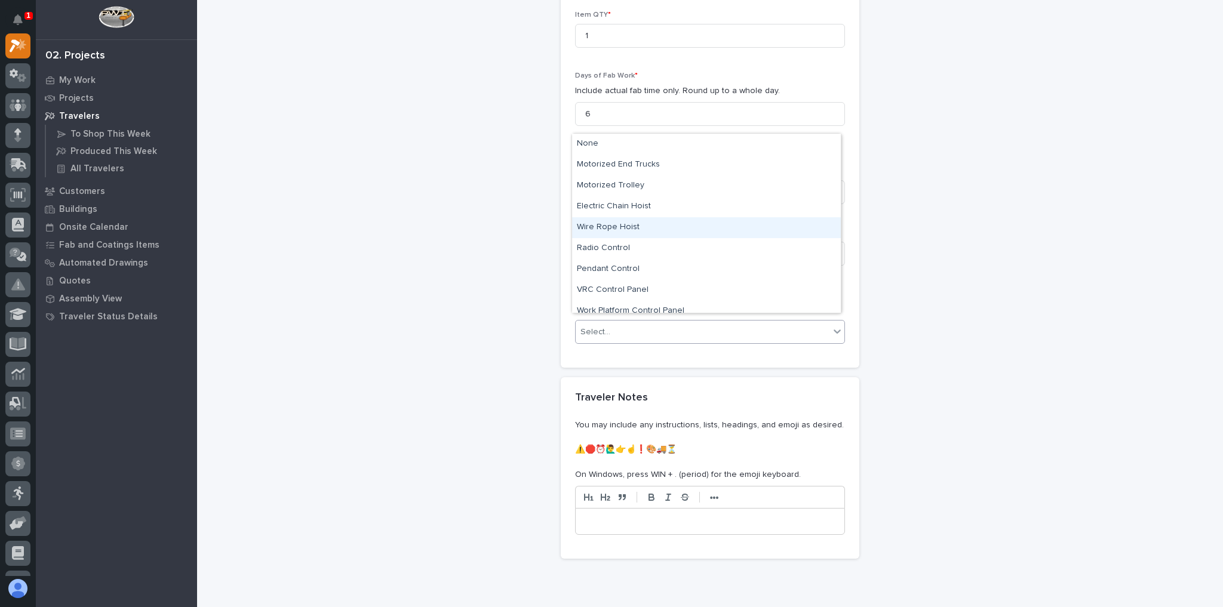
click at [629, 222] on div "Wire Rope Hoist" at bounding box center [706, 227] width 269 height 21
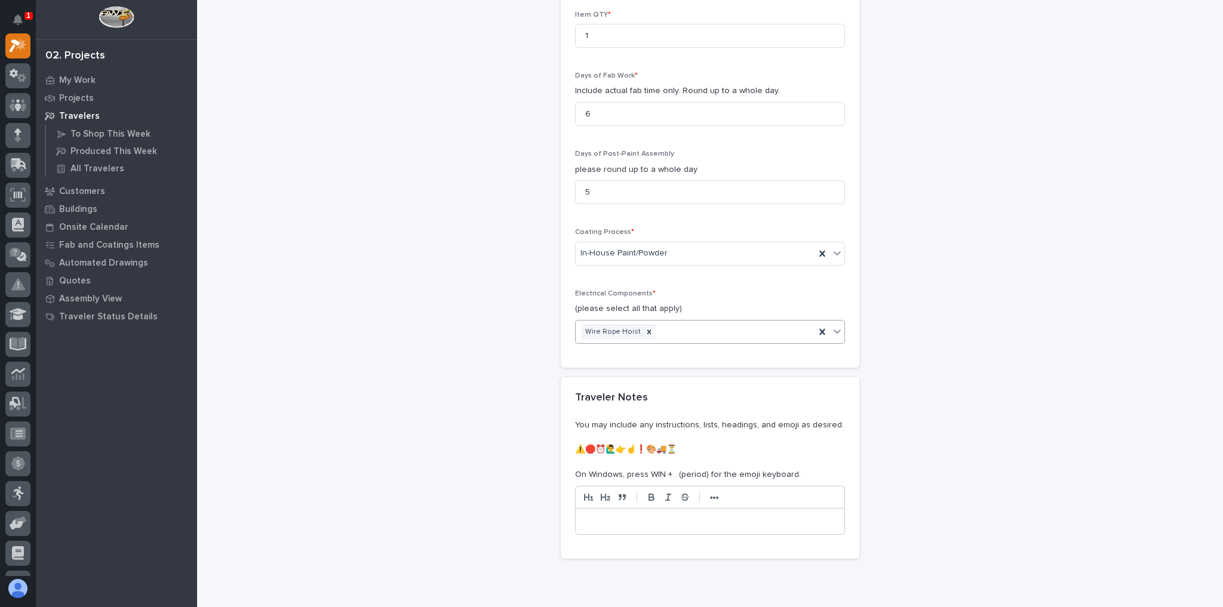
click at [660, 322] on div "Wire Rope Hoist" at bounding box center [694, 332] width 239 height 21
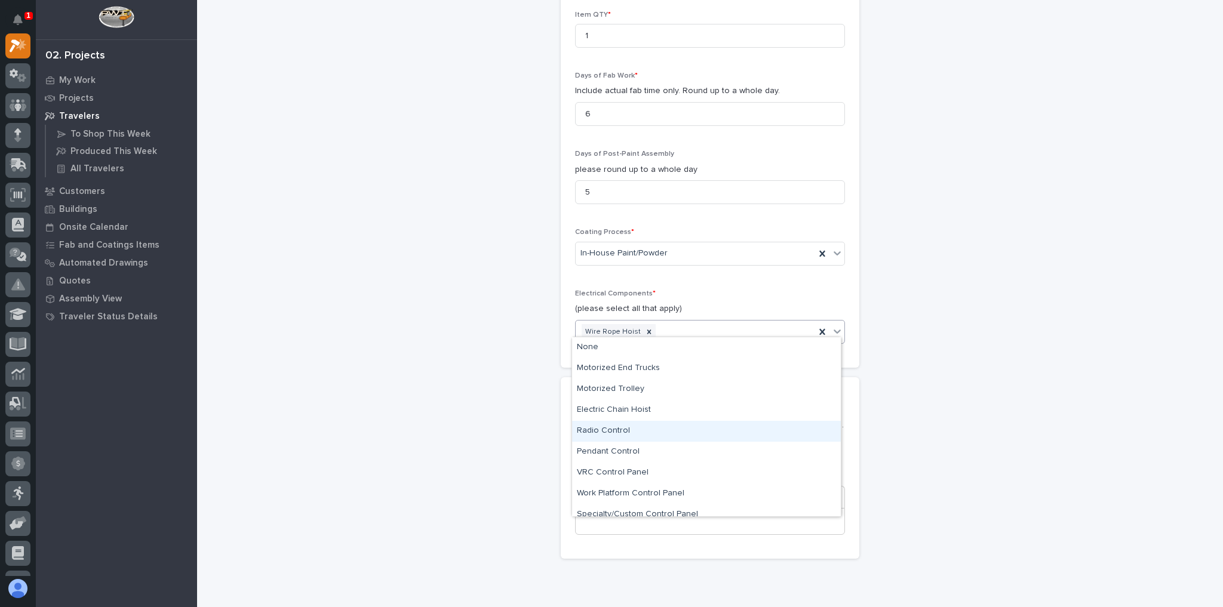
click at [617, 430] on div "Radio Control" at bounding box center [706, 431] width 269 height 21
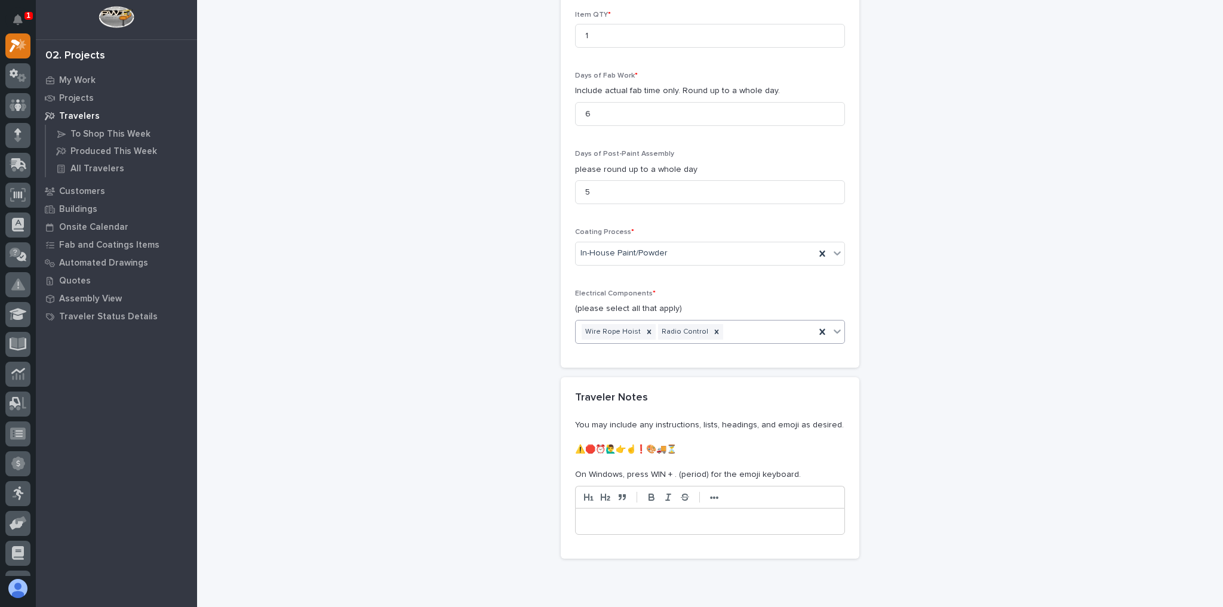
click at [735, 322] on div "Wire Rope Hoist Radio Control" at bounding box center [694, 332] width 239 height 21
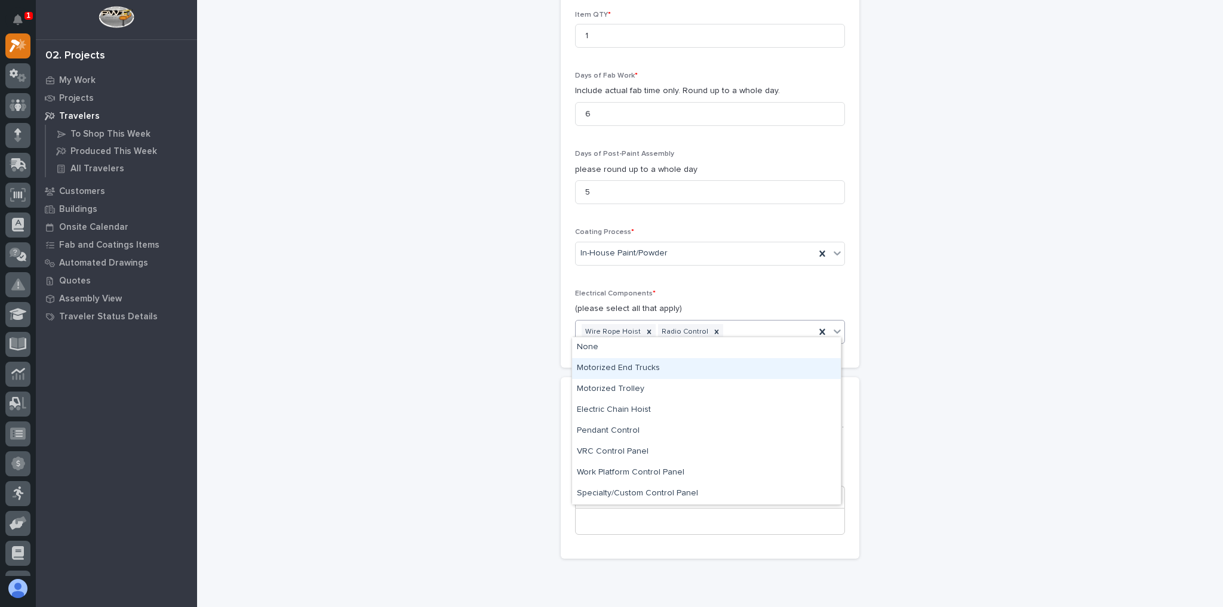
click at [664, 369] on div "Motorized End Trucks" at bounding box center [706, 368] width 269 height 21
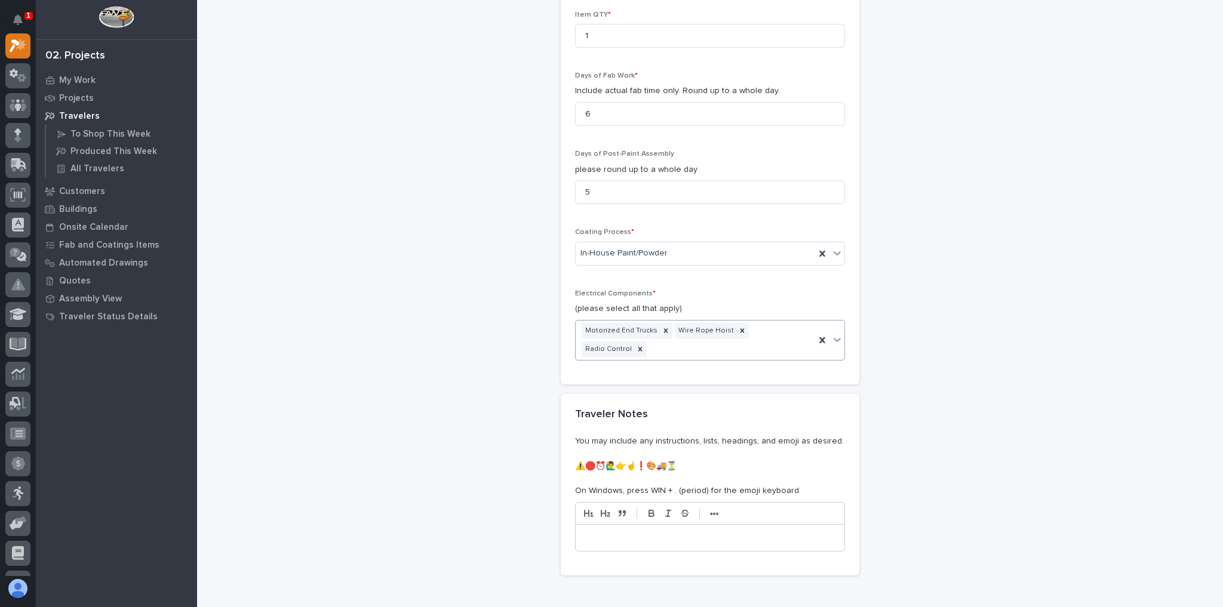
click at [802, 326] on div "Motorized End Trucks Wire Rope Hoist Radio Control" at bounding box center [694, 340] width 239 height 39
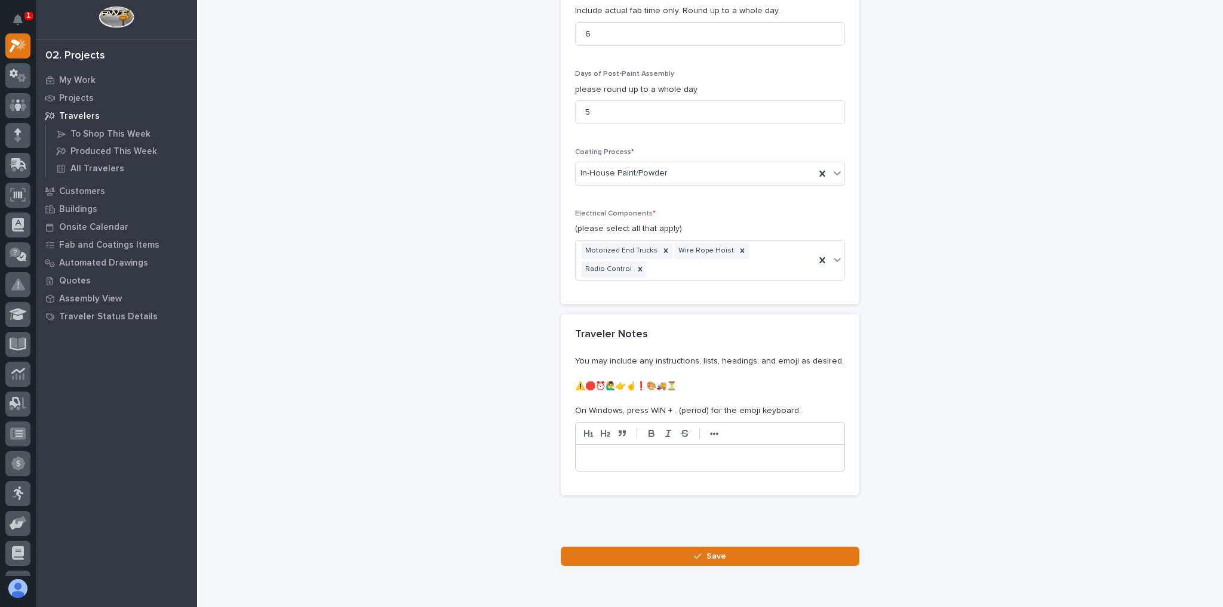
scroll to position [1349, 0]
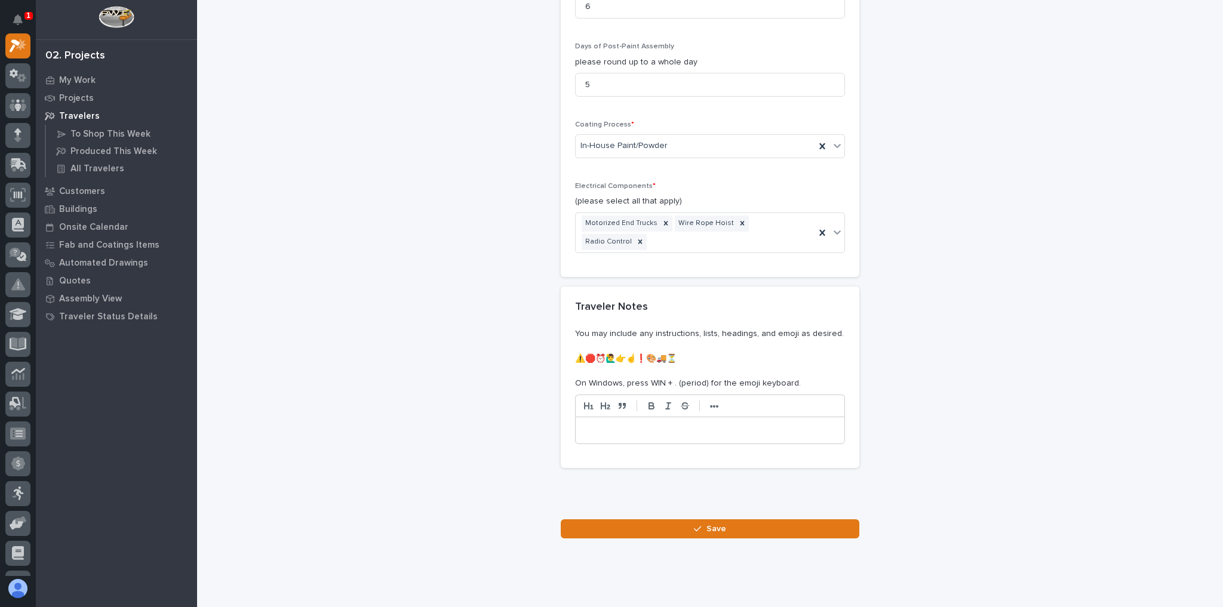
click at [667, 519] on button "Save" at bounding box center [710, 528] width 298 height 19
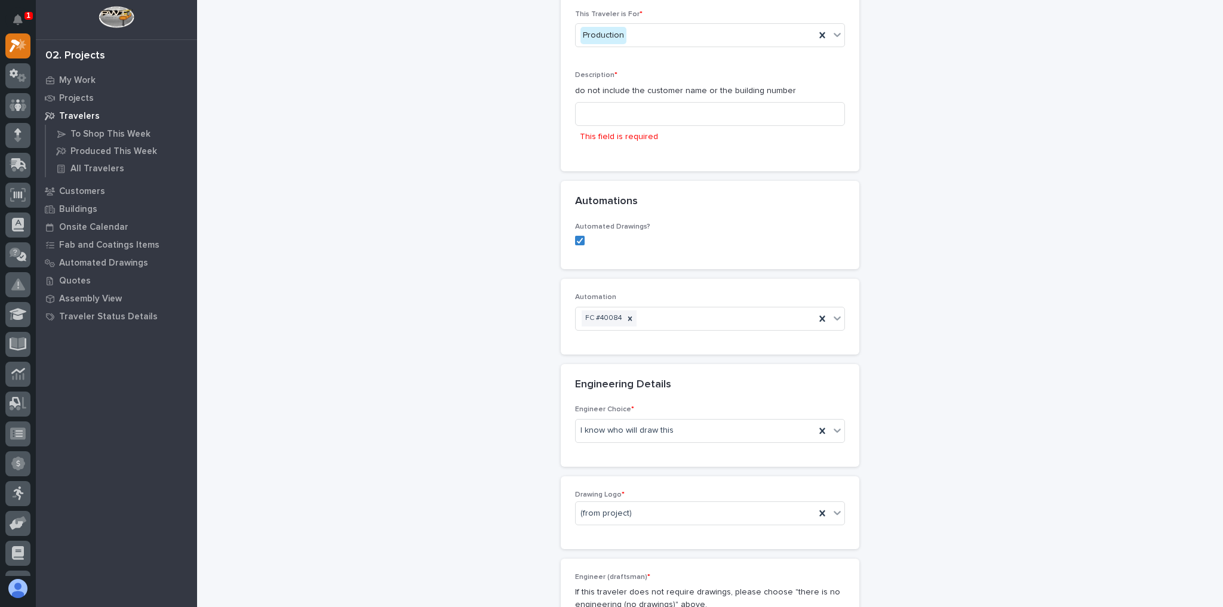
scroll to position [97, 0]
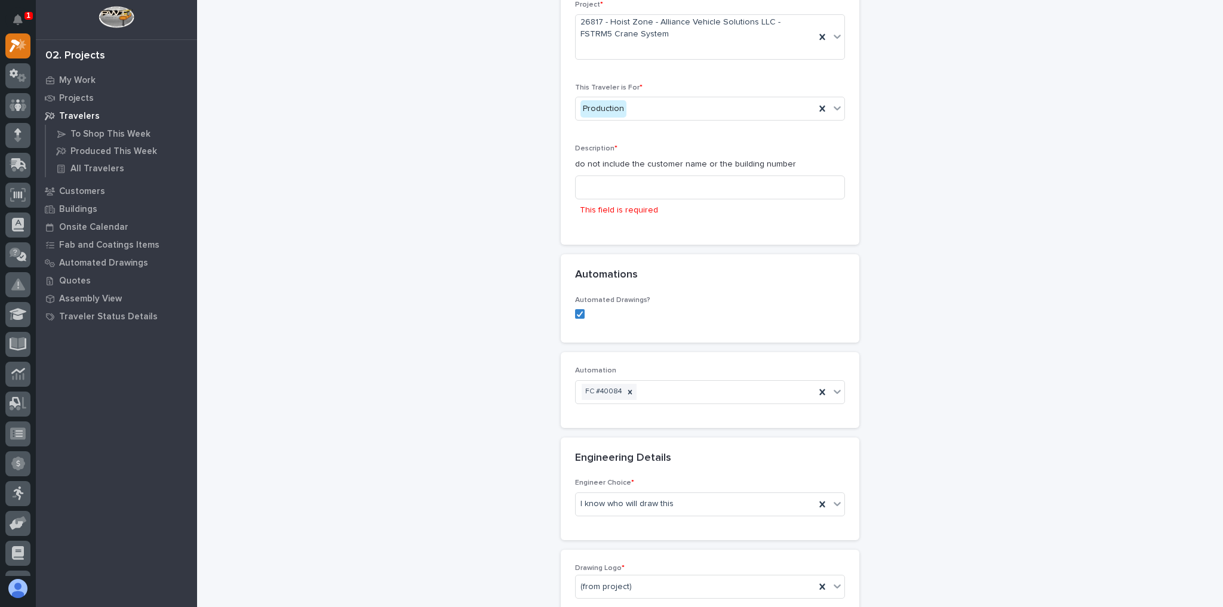
click at [601, 204] on p "This field is required" at bounding box center [619, 210] width 78 height 13
click at [609, 194] on input at bounding box center [710, 188] width 270 height 24
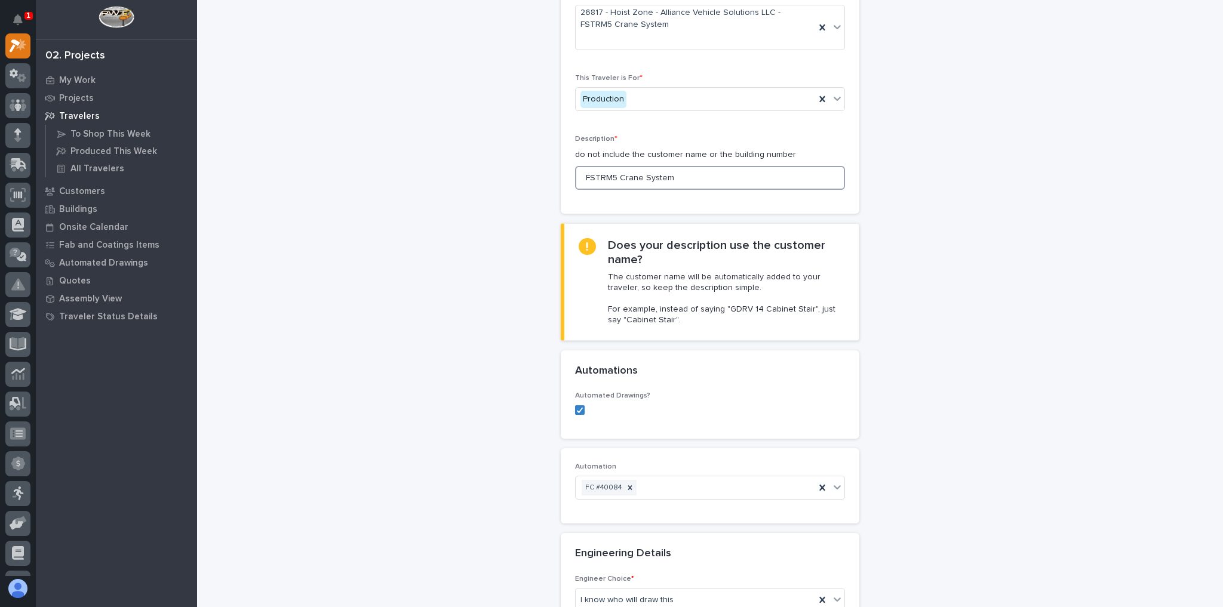
scroll to position [0, 0]
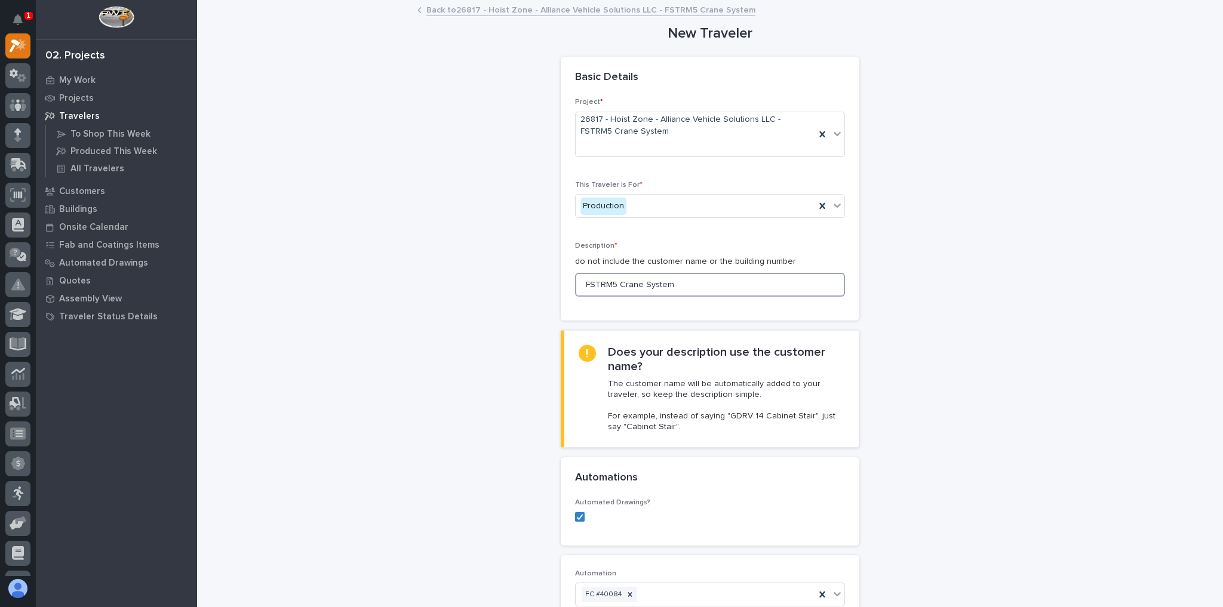
type input "FSTRM5 Crane System"
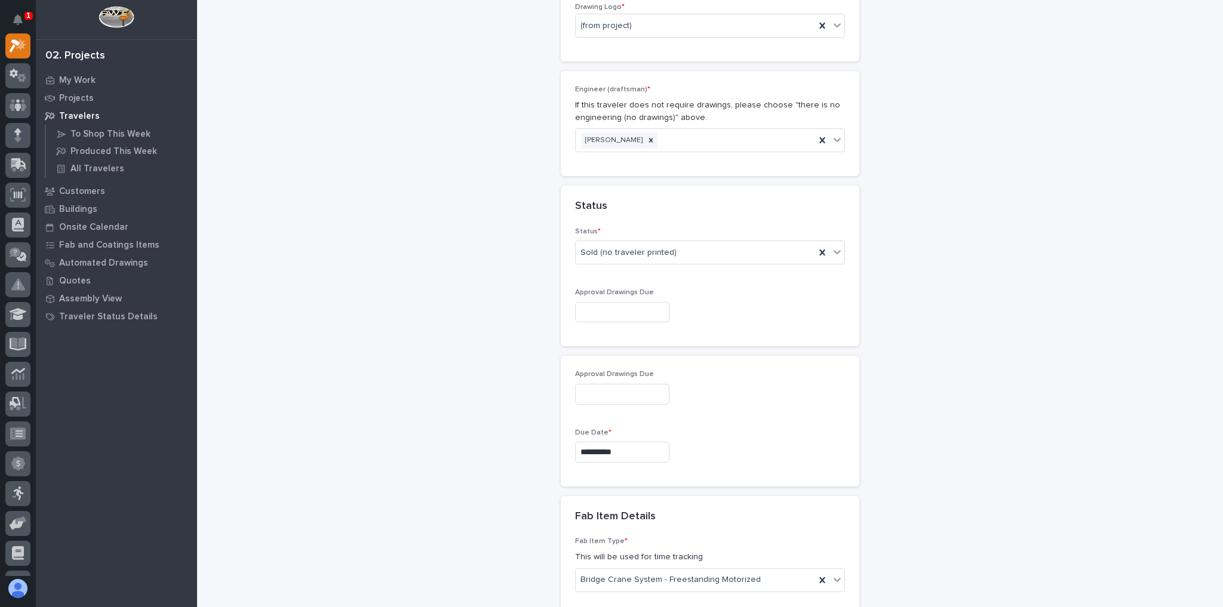
scroll to position [716, 0]
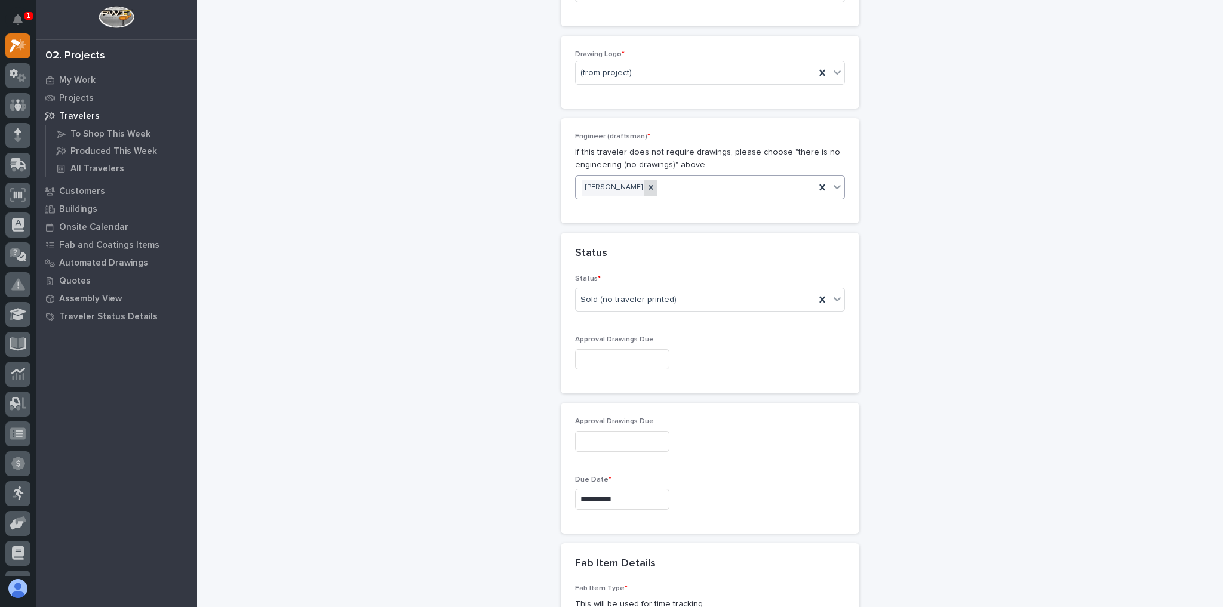
click at [647, 187] on icon at bounding box center [651, 187] width 8 height 8
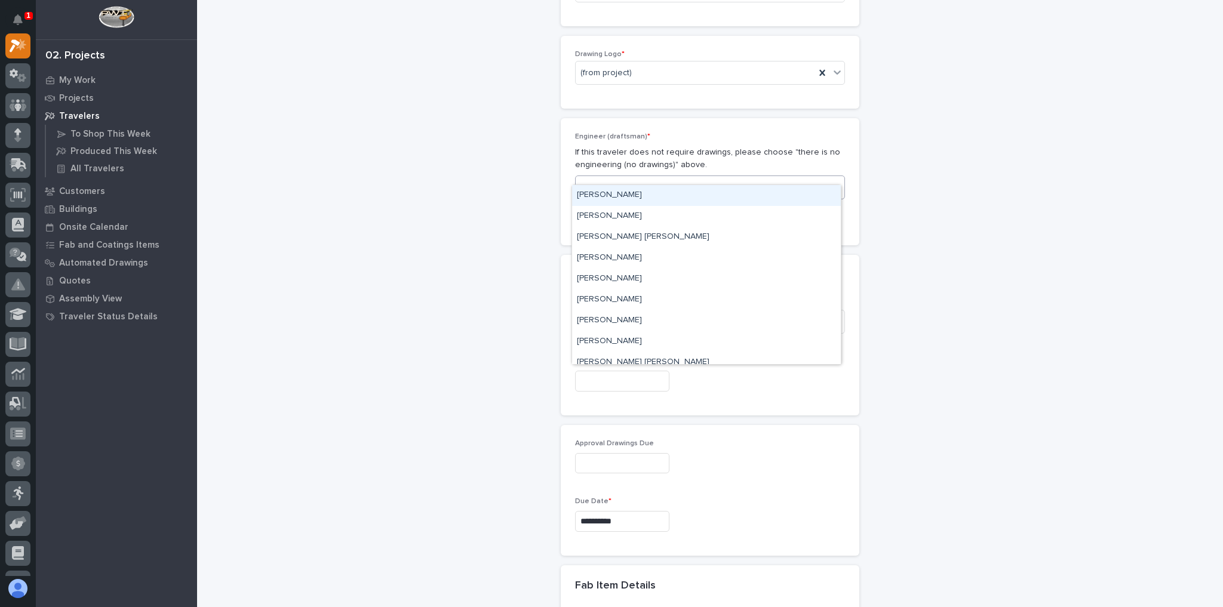
click at [651, 183] on div "Select..." at bounding box center [710, 188] width 270 height 24
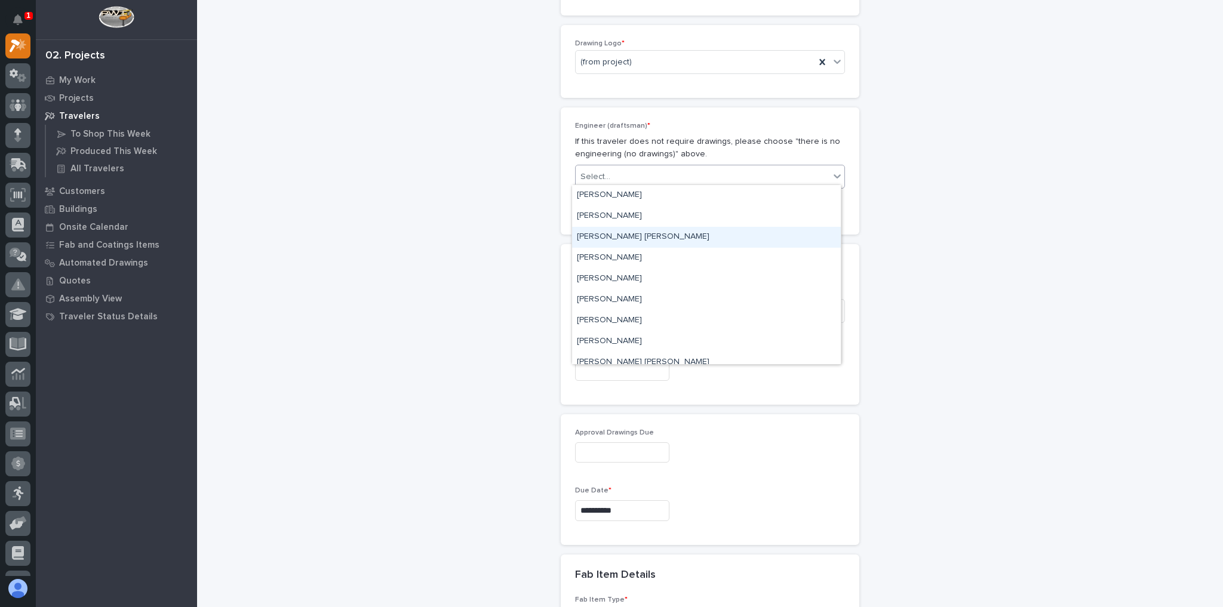
click at [630, 228] on div "[PERSON_NAME] [PERSON_NAME]" at bounding box center [706, 237] width 269 height 21
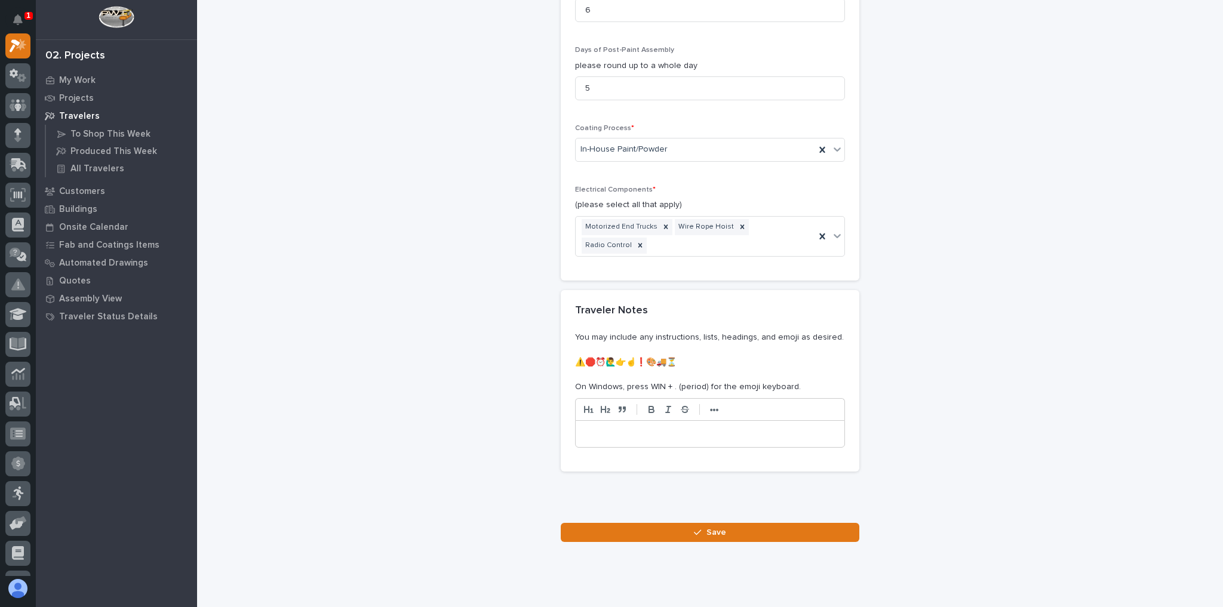
scroll to position [1476, 0]
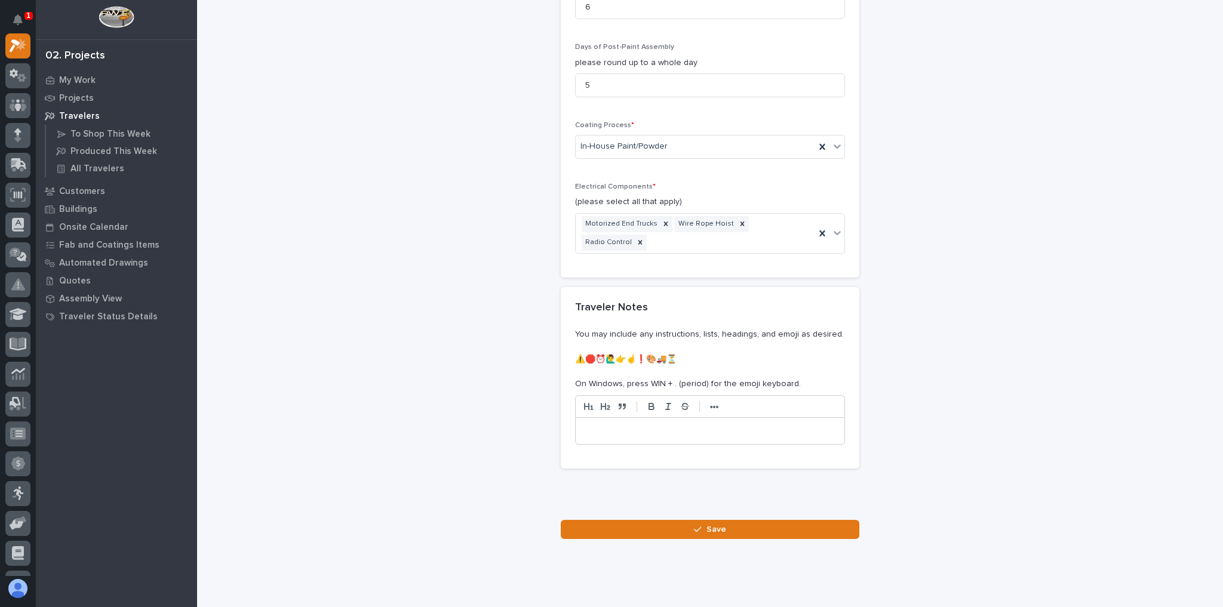
click at [782, 520] on button "Save" at bounding box center [710, 529] width 298 height 19
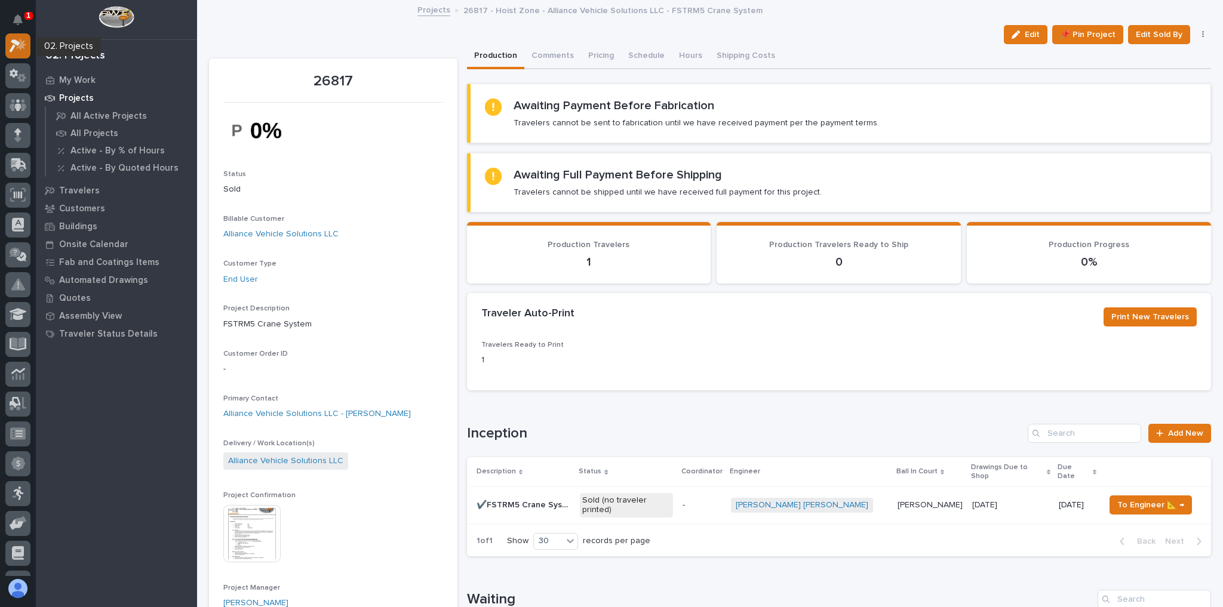
click at [24, 44] on icon at bounding box center [21, 44] width 10 height 12
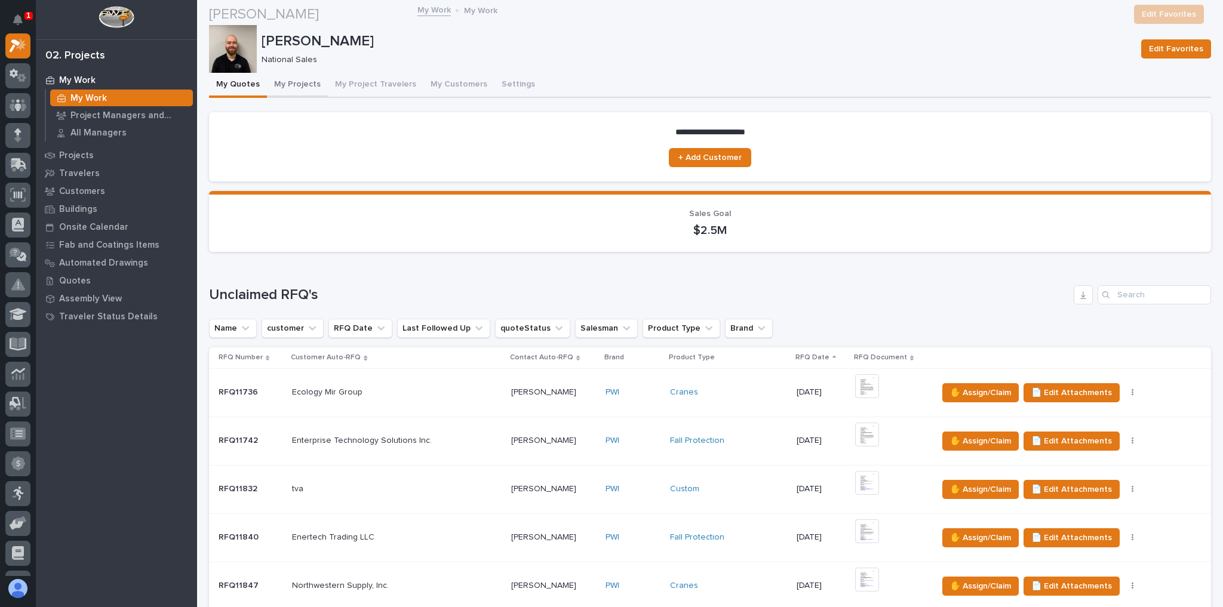
click at [290, 72] on div "Trent Kautzmann National Sales Edit Favorites" at bounding box center [710, 49] width 1002 height 48
click at [293, 84] on button "My Projects" at bounding box center [297, 85] width 61 height 25
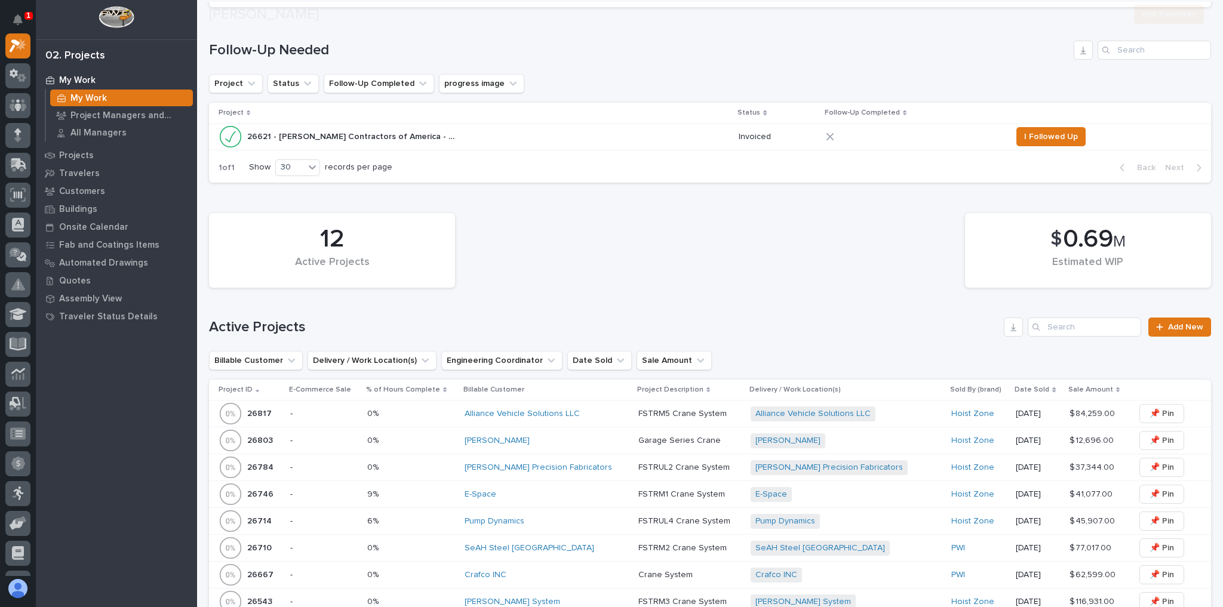
scroll to position [478, 0]
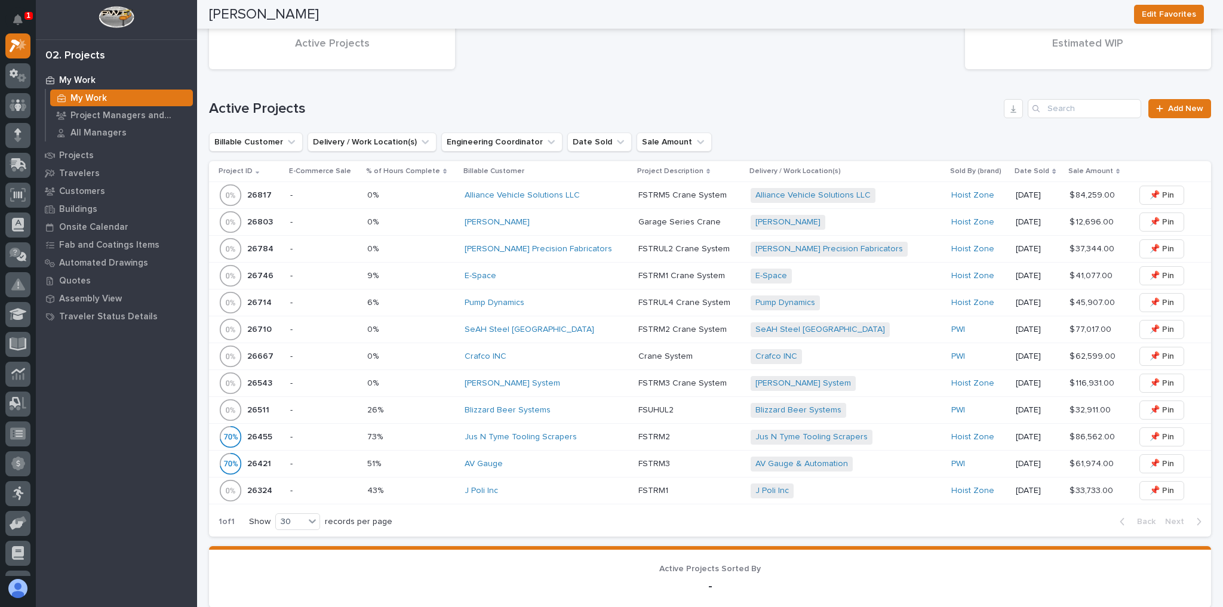
click at [592, 248] on div "[PERSON_NAME] Precision Fabricators" at bounding box center [546, 249] width 164 height 10
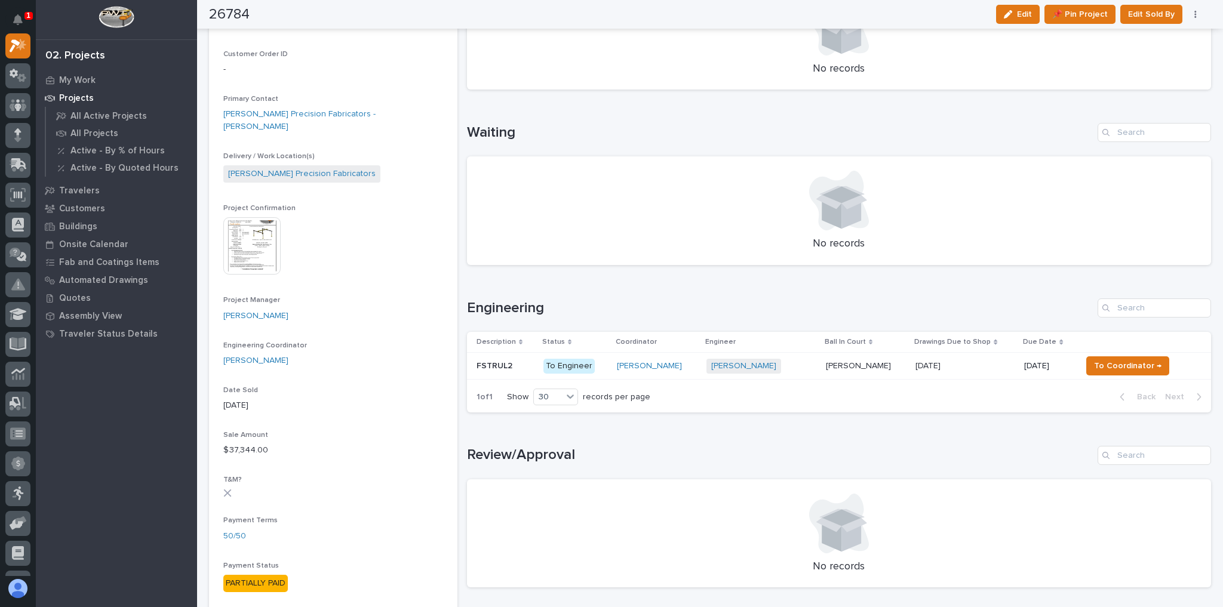
scroll to position [334, 0]
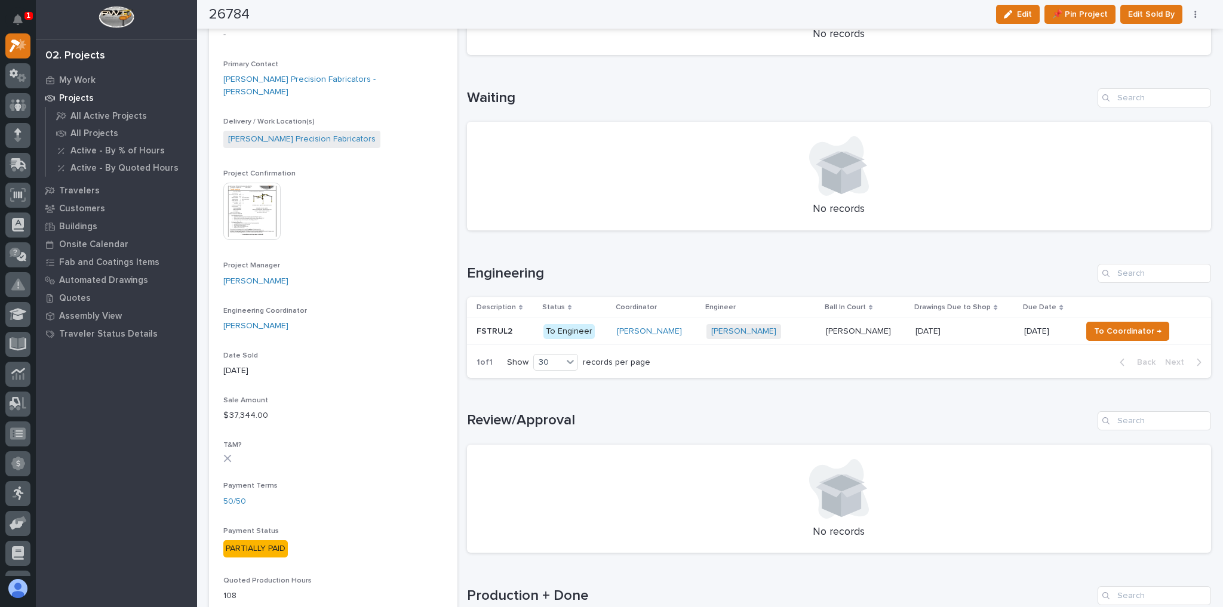
click at [789, 333] on div "Weston Hochstetler + 0" at bounding box center [761, 331] width 110 height 15
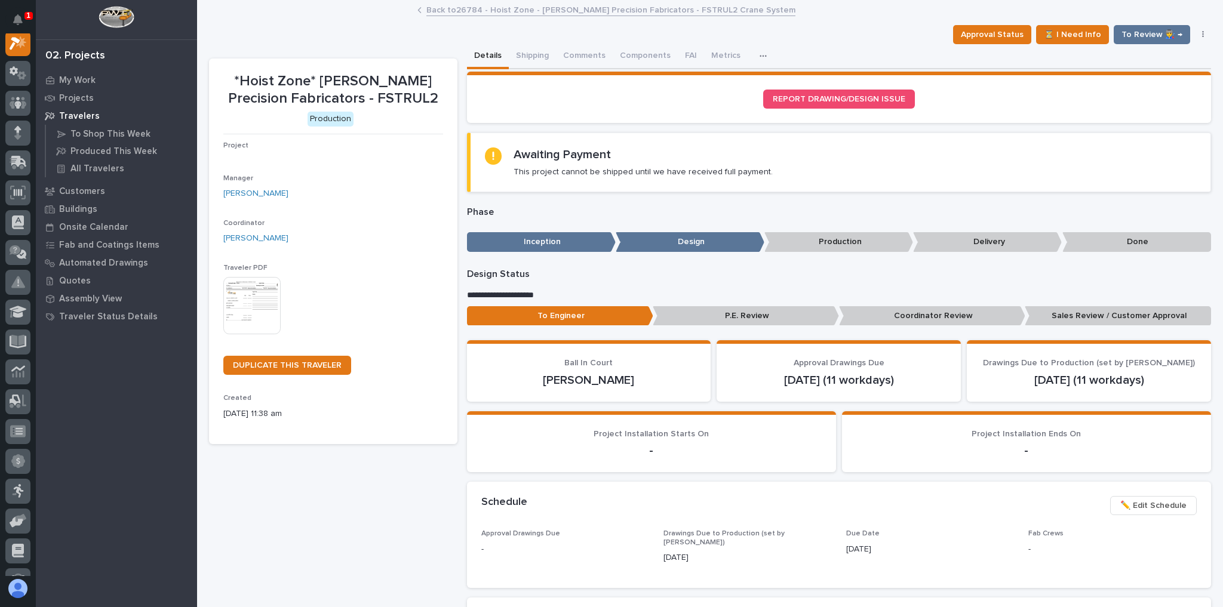
scroll to position [30, 0]
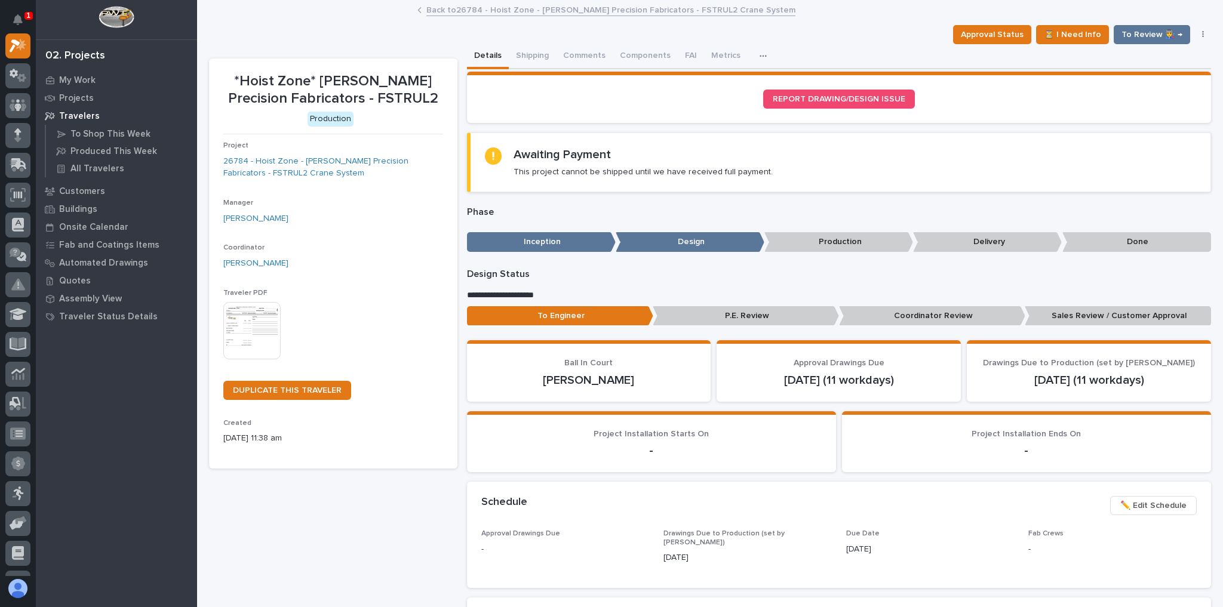
click at [250, 336] on img at bounding box center [251, 330] width 57 height 57
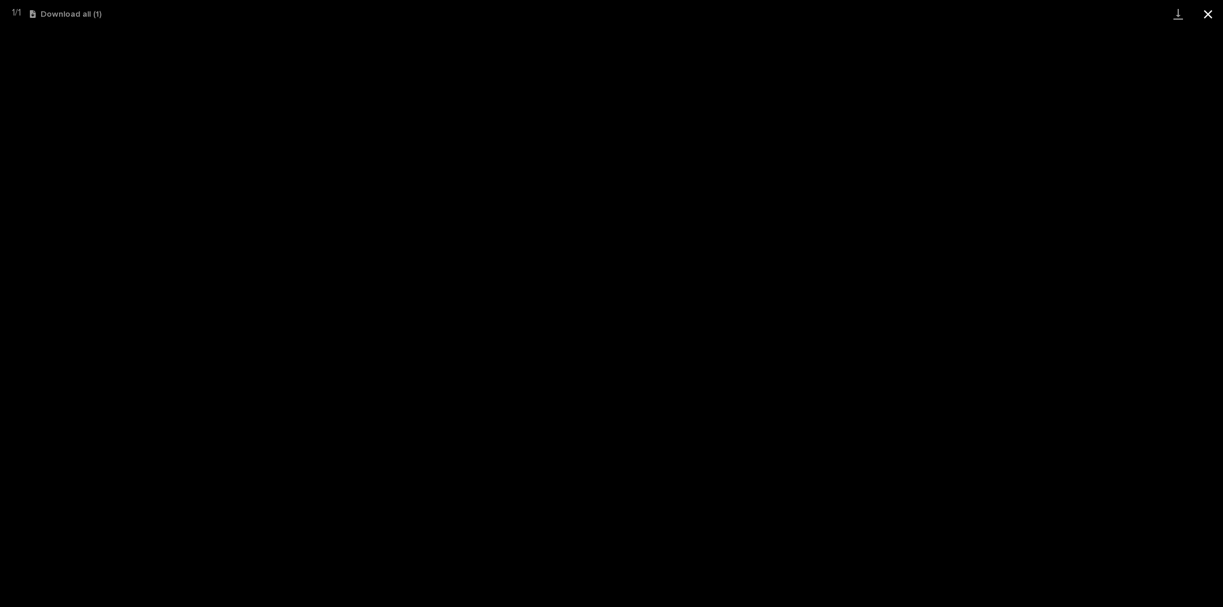
click at [1208, 17] on button "Close gallery" at bounding box center [1208, 14] width 30 height 28
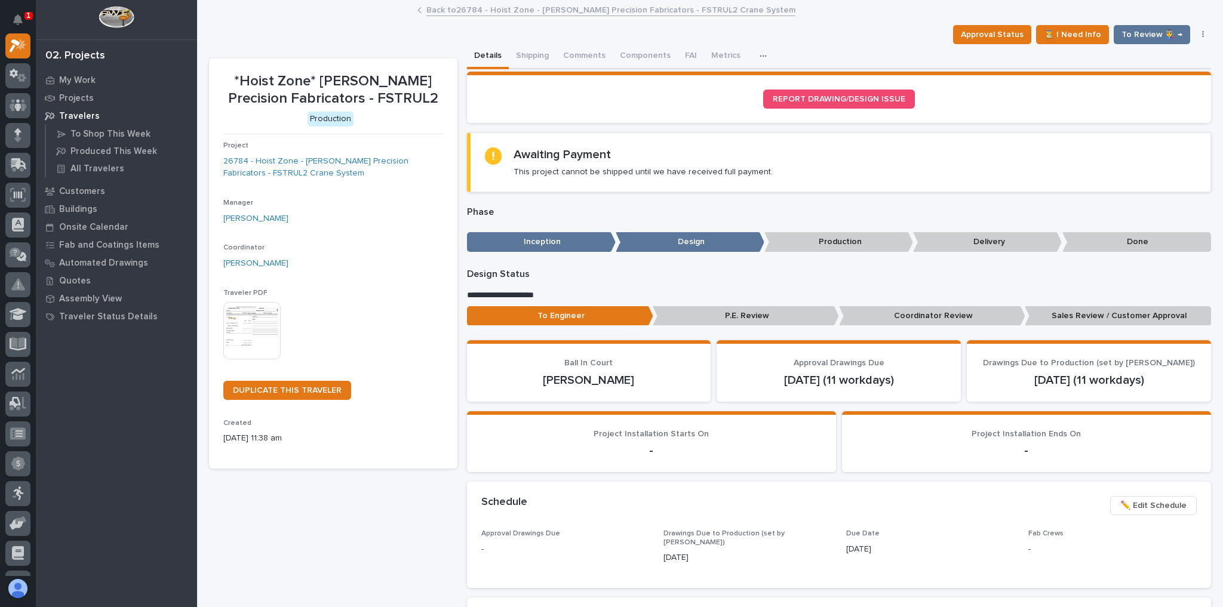
click at [439, 11] on link "Back to 26784 - Hoist Zone - Byers Precision Fabricators - FSTRUL2 Crane System" at bounding box center [610, 9] width 369 height 14
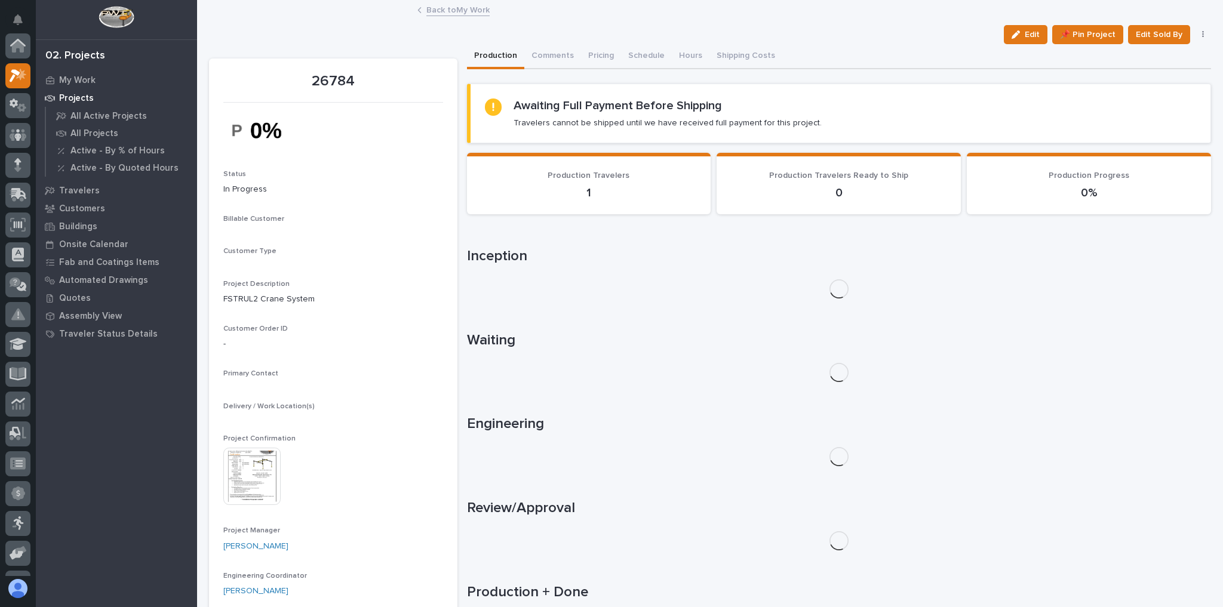
scroll to position [32, 0]
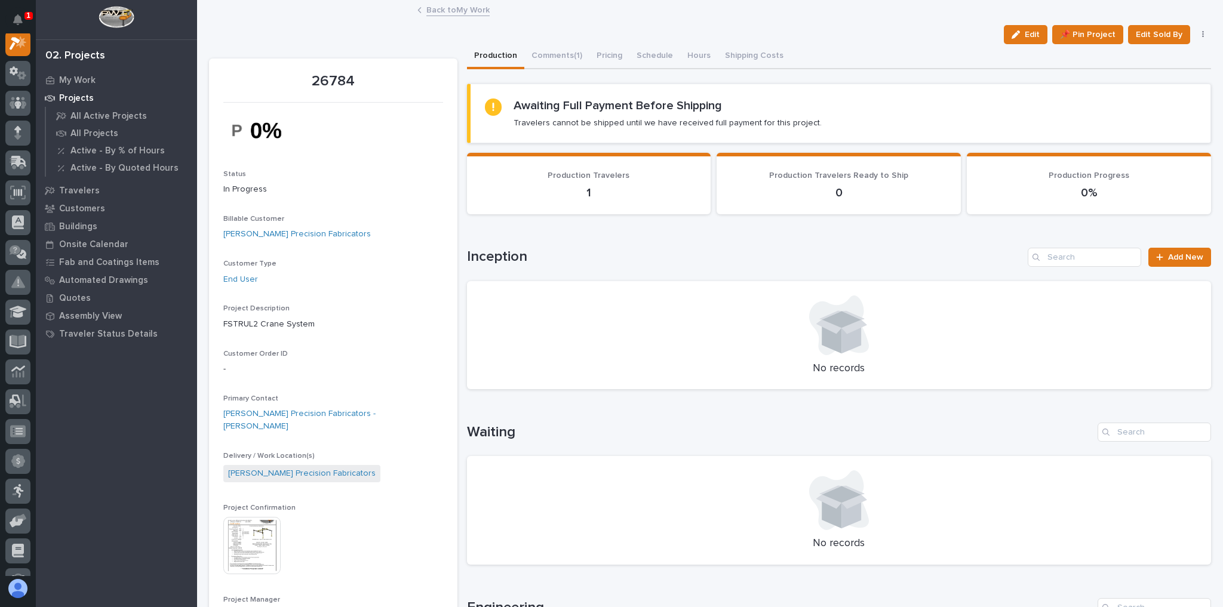
click at [443, 10] on link "Back to My Work" at bounding box center [457, 9] width 63 height 14
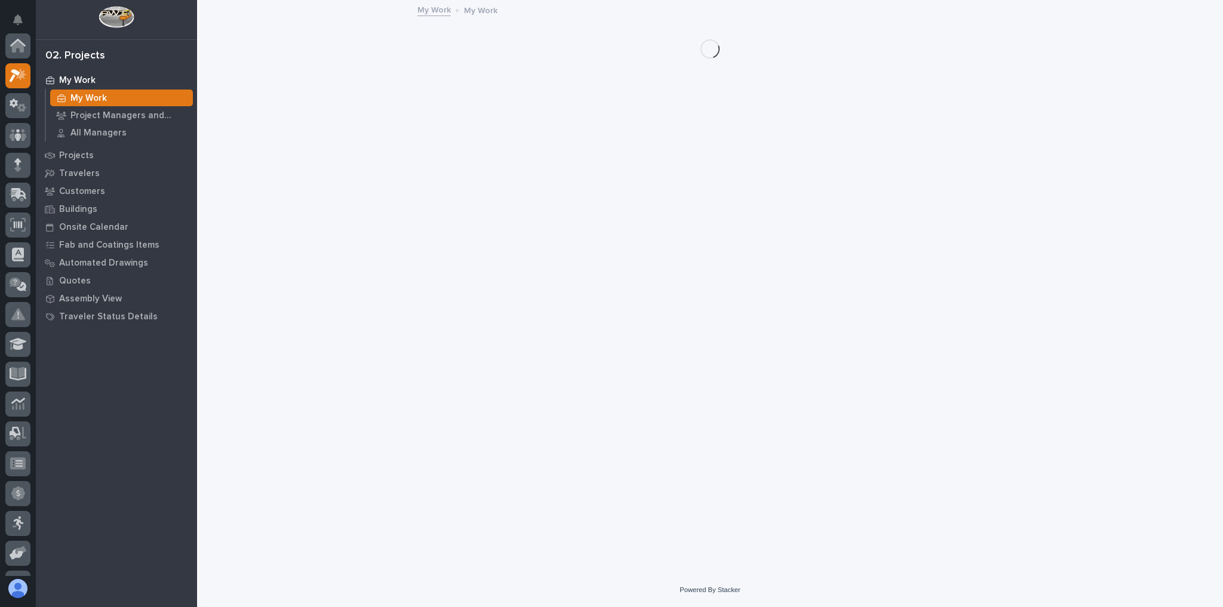
scroll to position [32, 0]
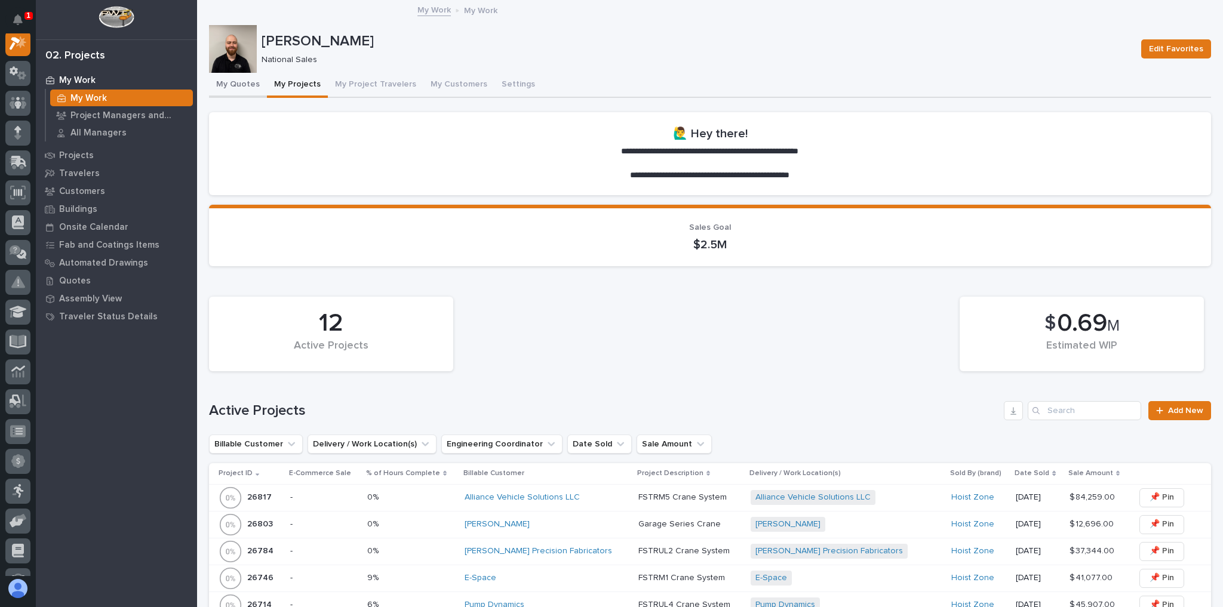
click at [248, 84] on button "My Quotes" at bounding box center [238, 85] width 58 height 25
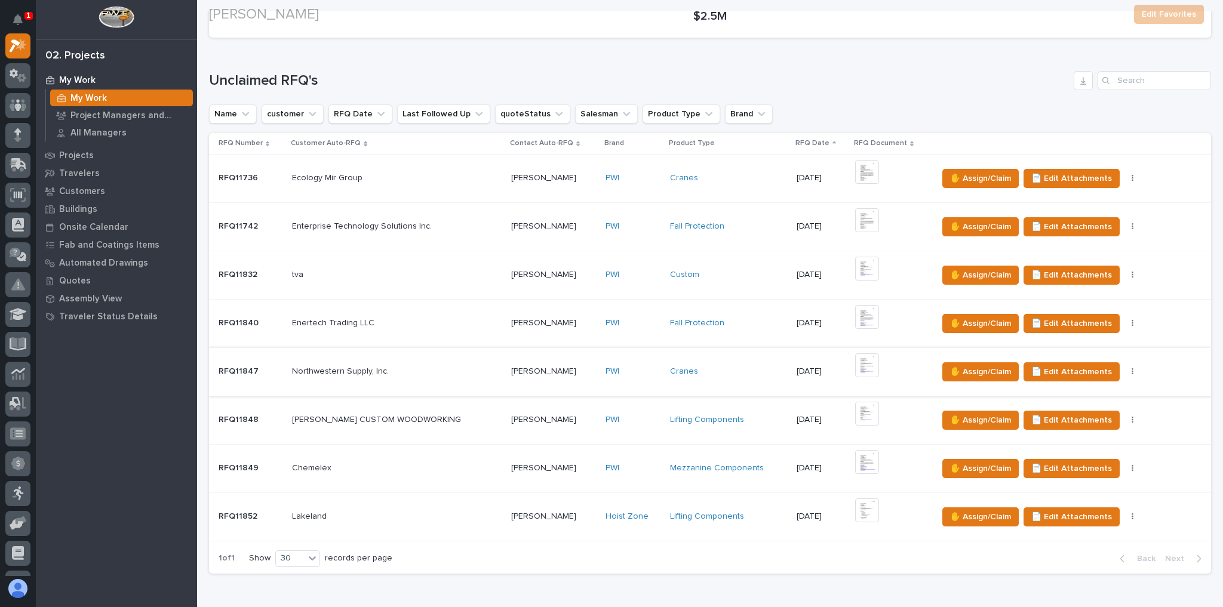
scroll to position [239, 0]
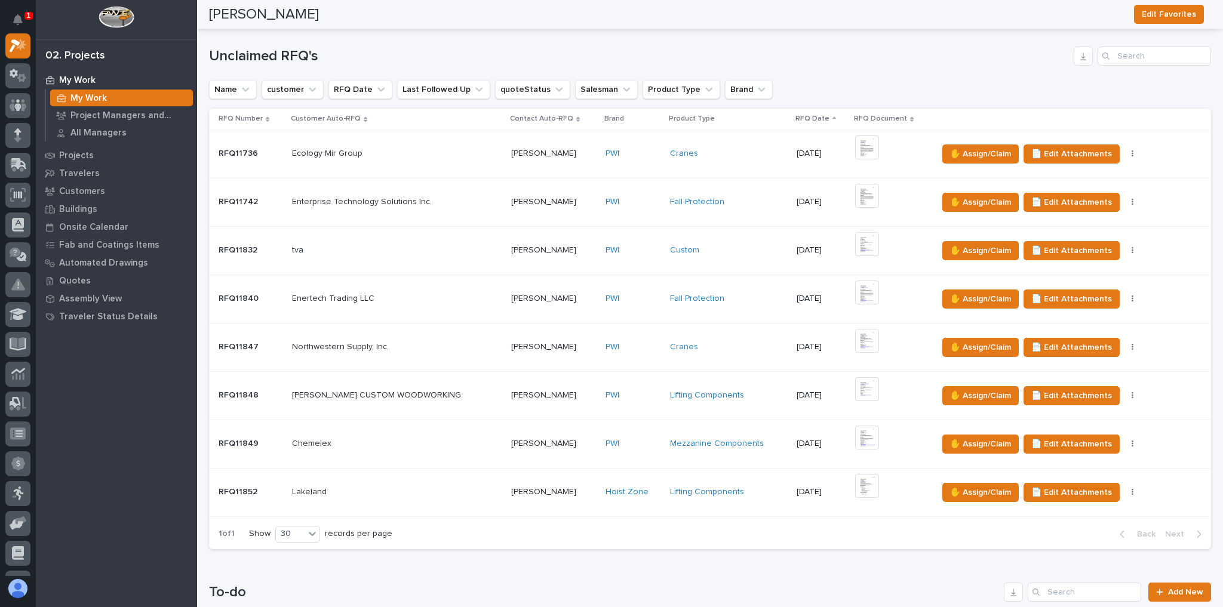
click at [752, 434] on div "Mezzanine Components" at bounding box center [728, 444] width 117 height 20
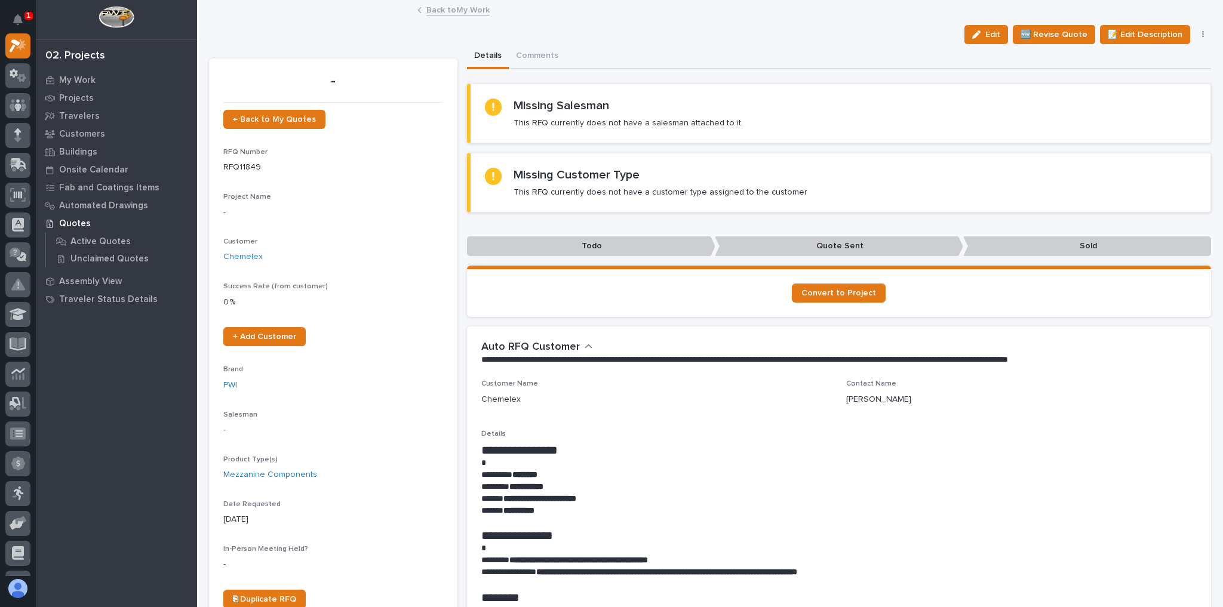
click at [435, 9] on link "Back to My Work" at bounding box center [457, 9] width 63 height 14
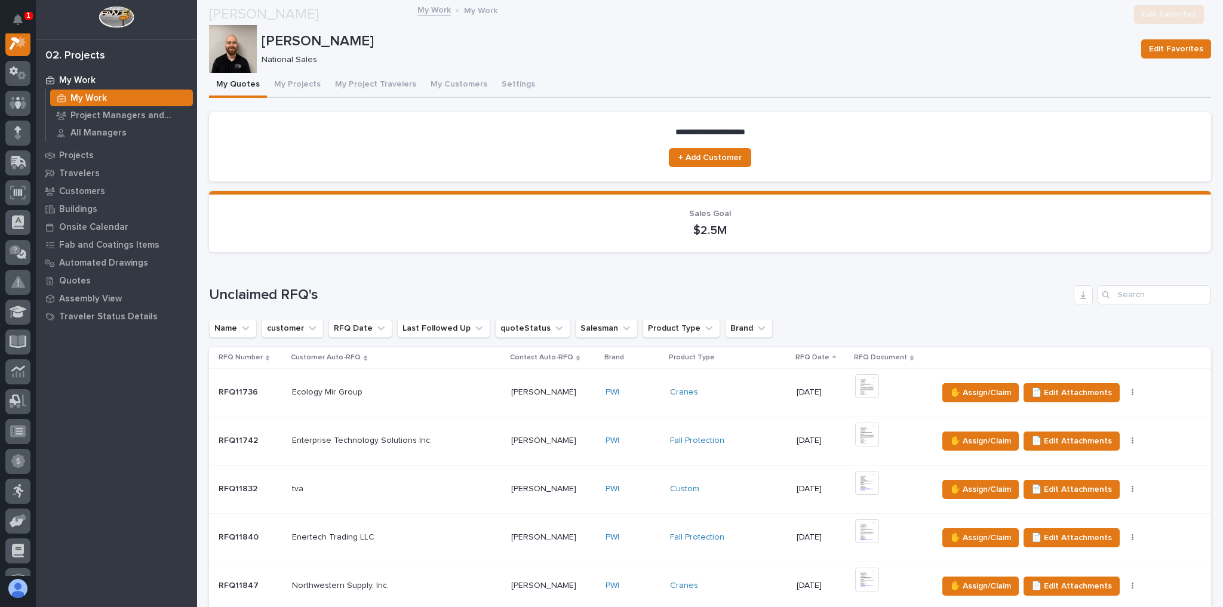
scroll to position [287, 0]
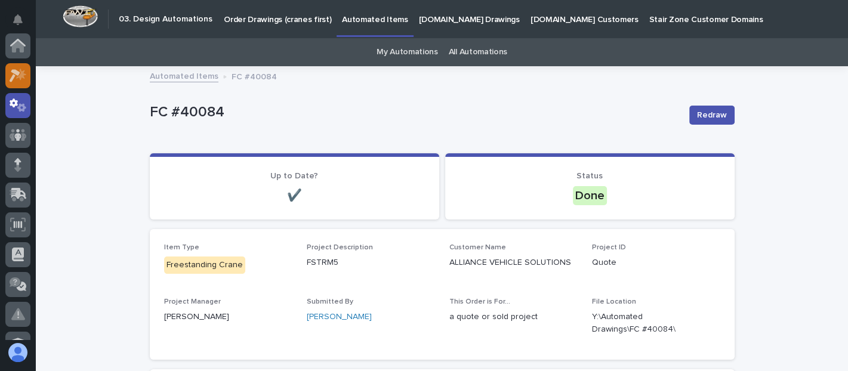
click at [21, 78] on icon at bounding box center [21, 74] width 10 height 12
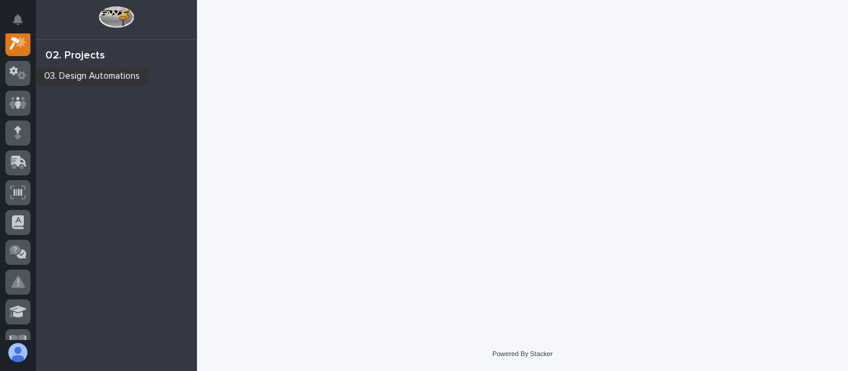
scroll to position [30, 0]
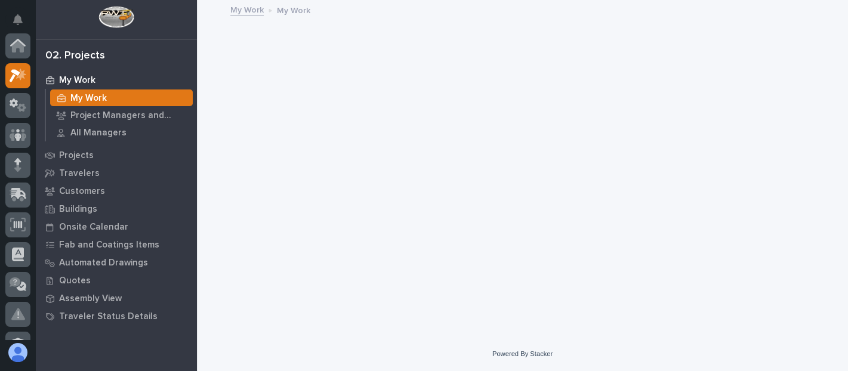
scroll to position [30, 0]
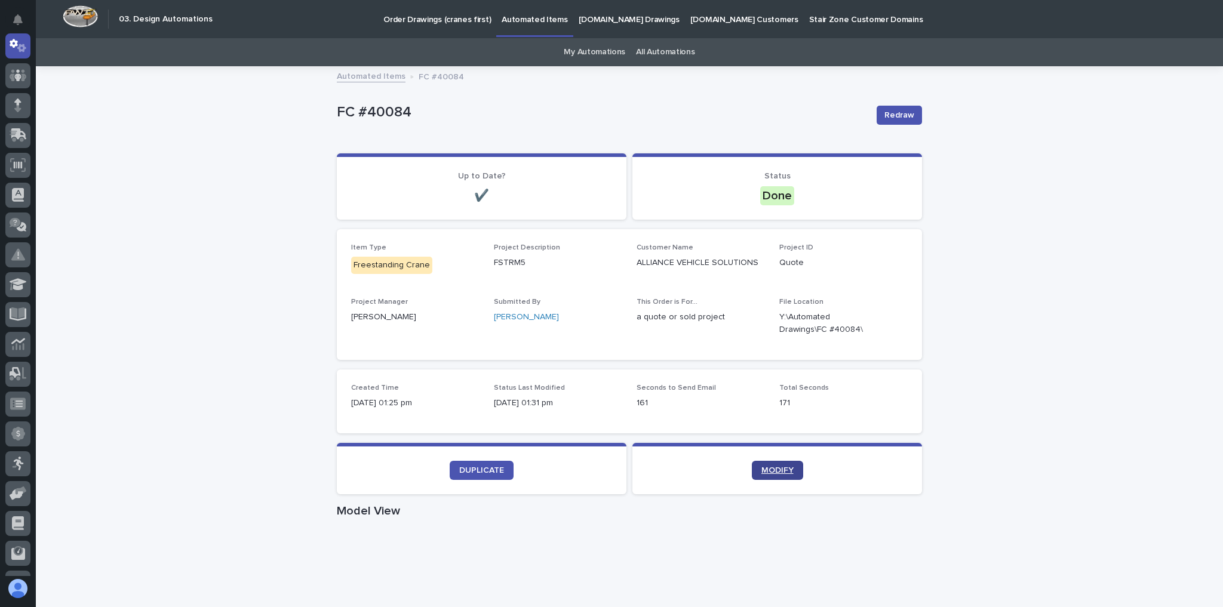
click at [787, 469] on span "MODIFY" at bounding box center [777, 470] width 32 height 8
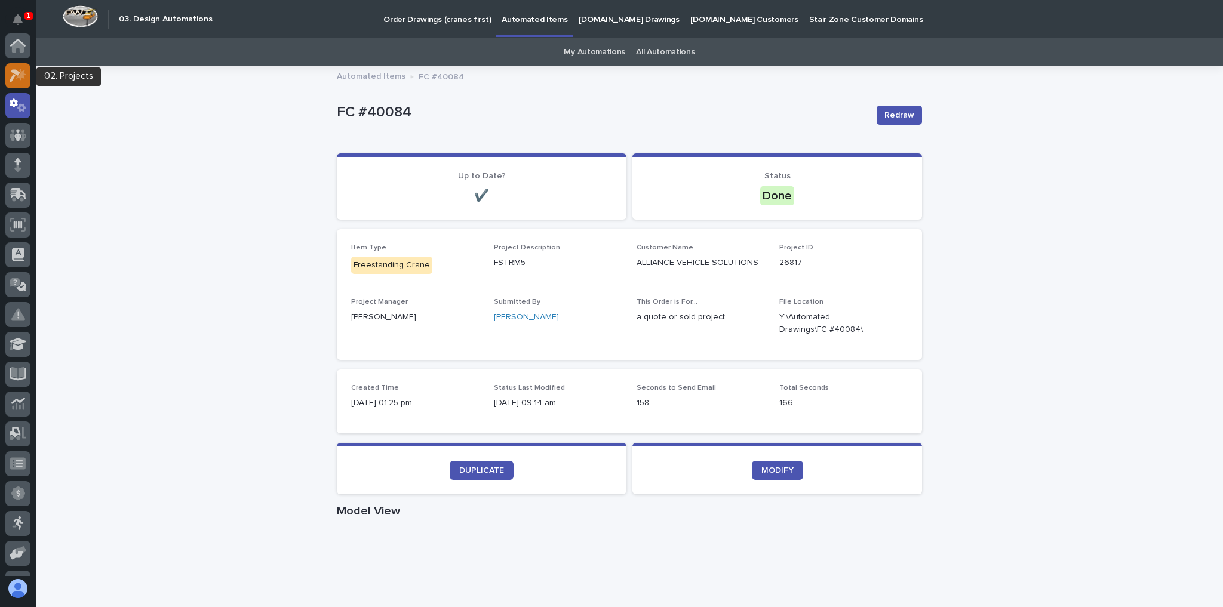
click at [19, 77] on icon at bounding box center [21, 74] width 10 height 12
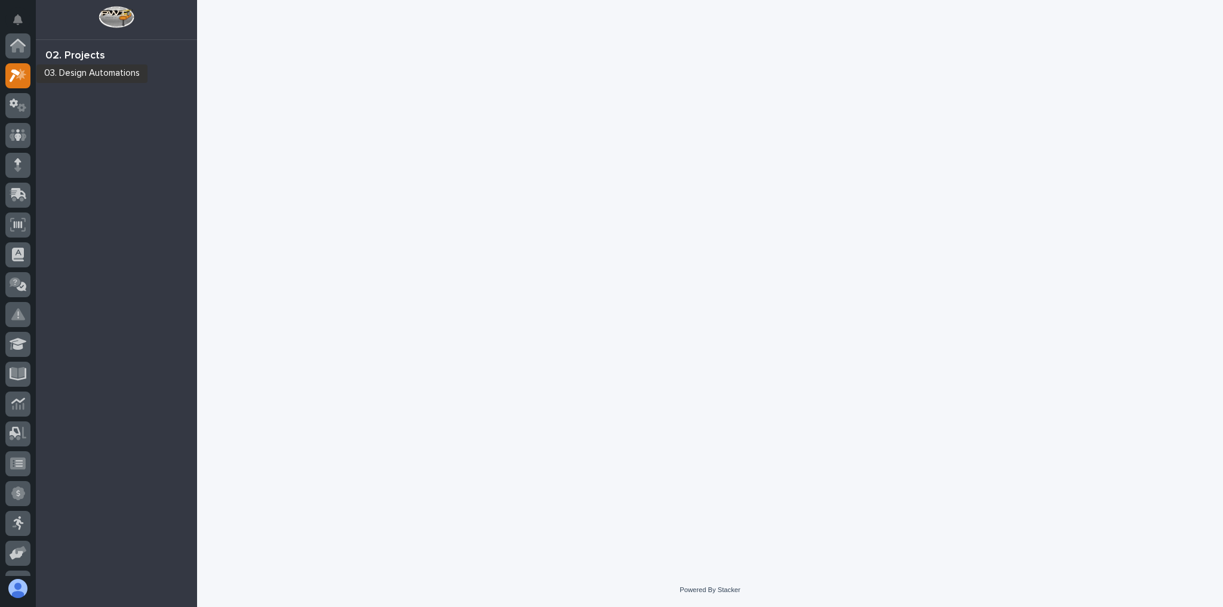
scroll to position [30, 0]
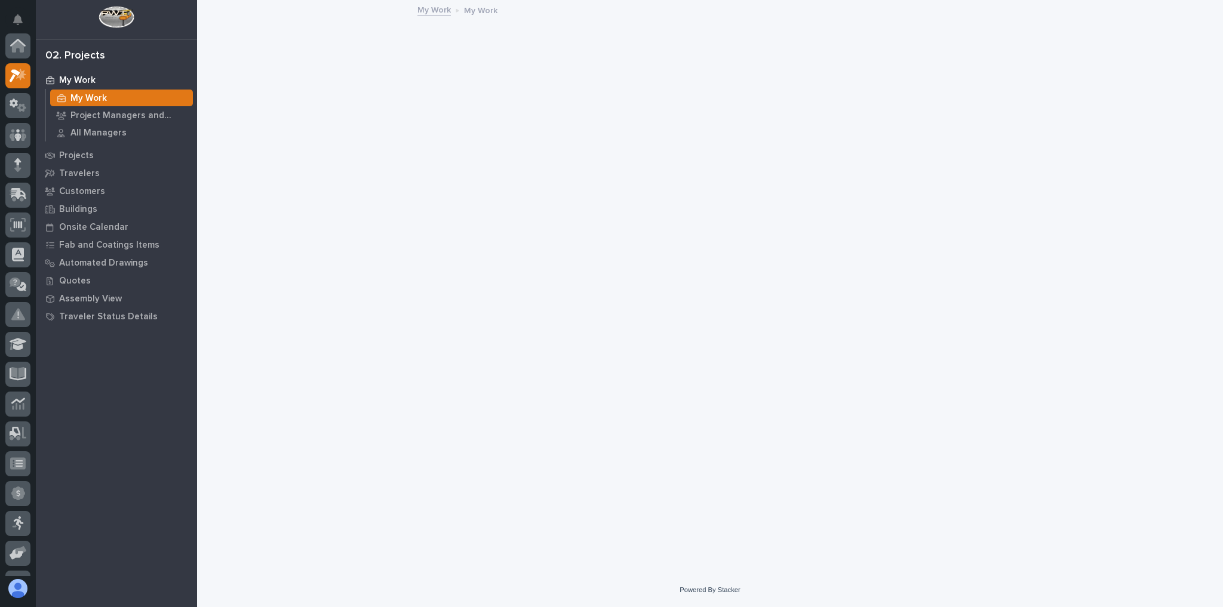
scroll to position [30, 0]
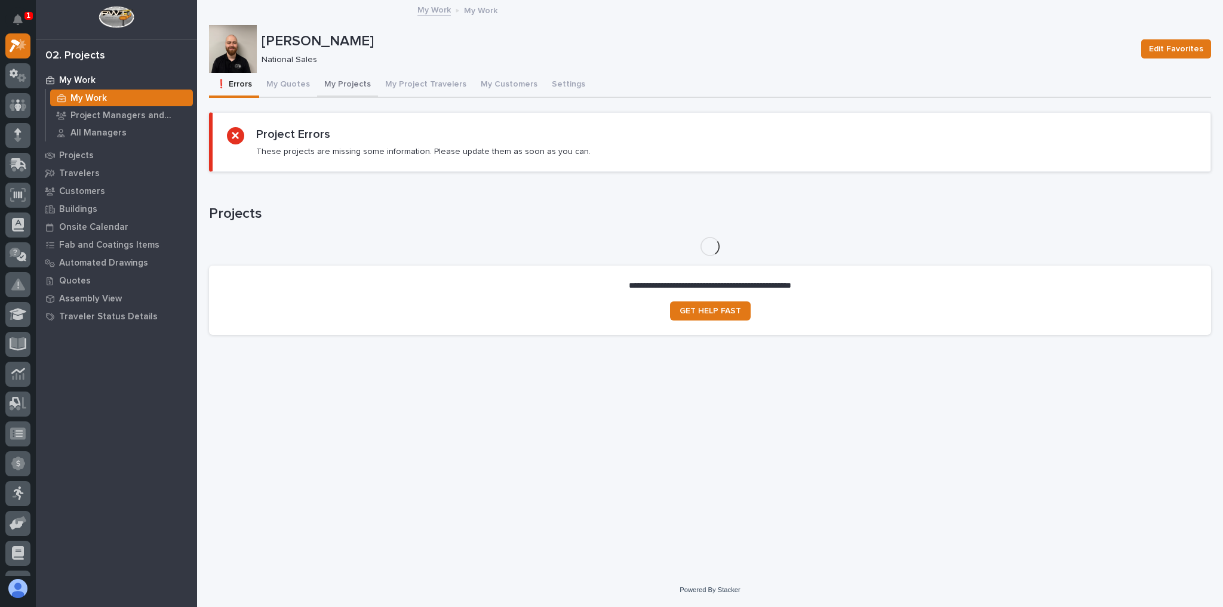
click at [333, 84] on button "My Projects" at bounding box center [347, 85] width 61 height 25
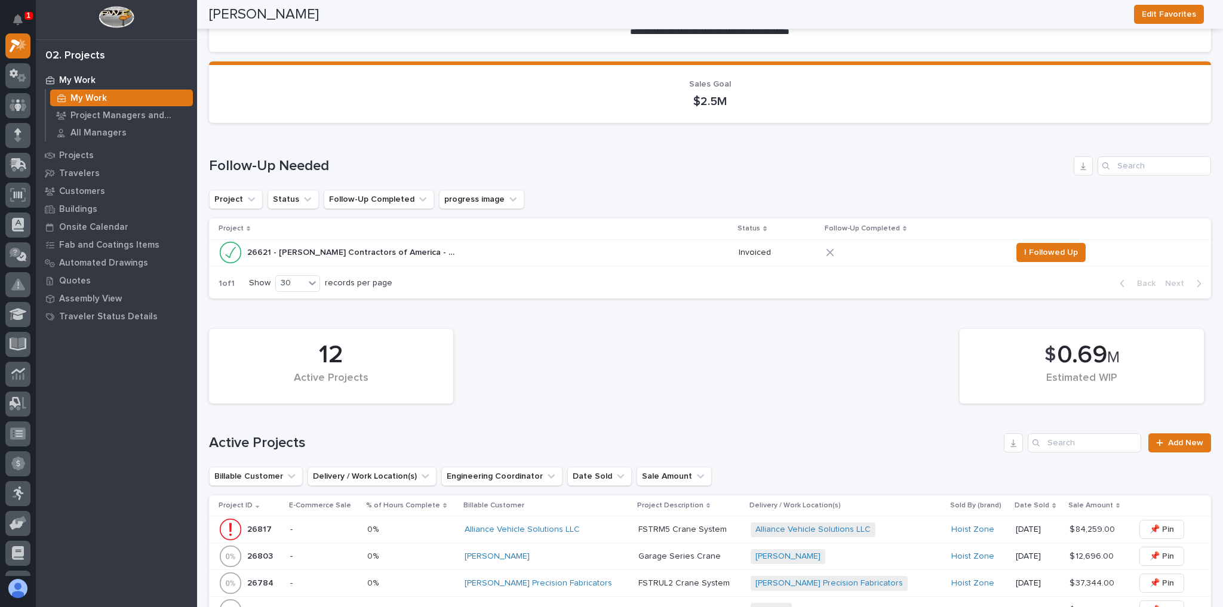
scroll to position [478, 0]
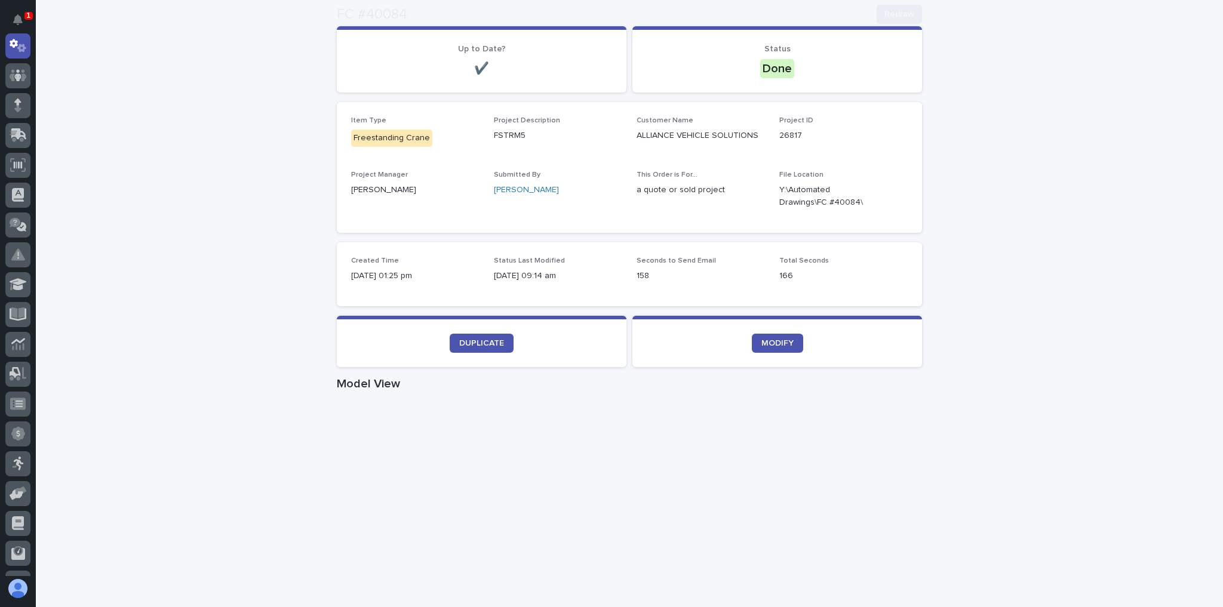
scroll to position [239, 0]
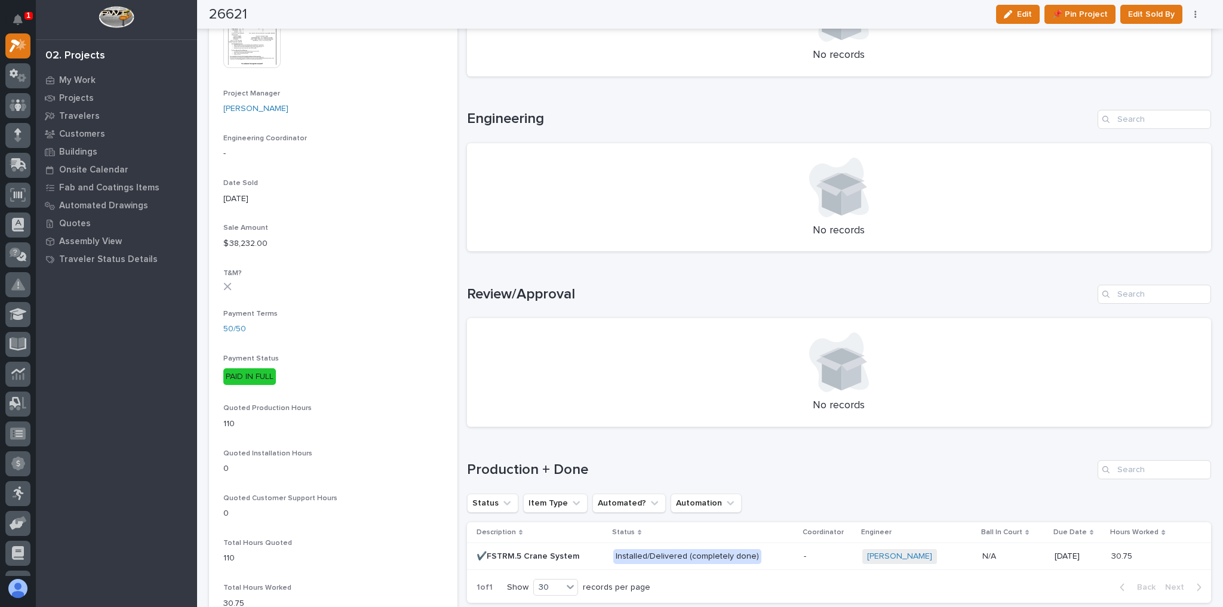
scroll to position [716, 0]
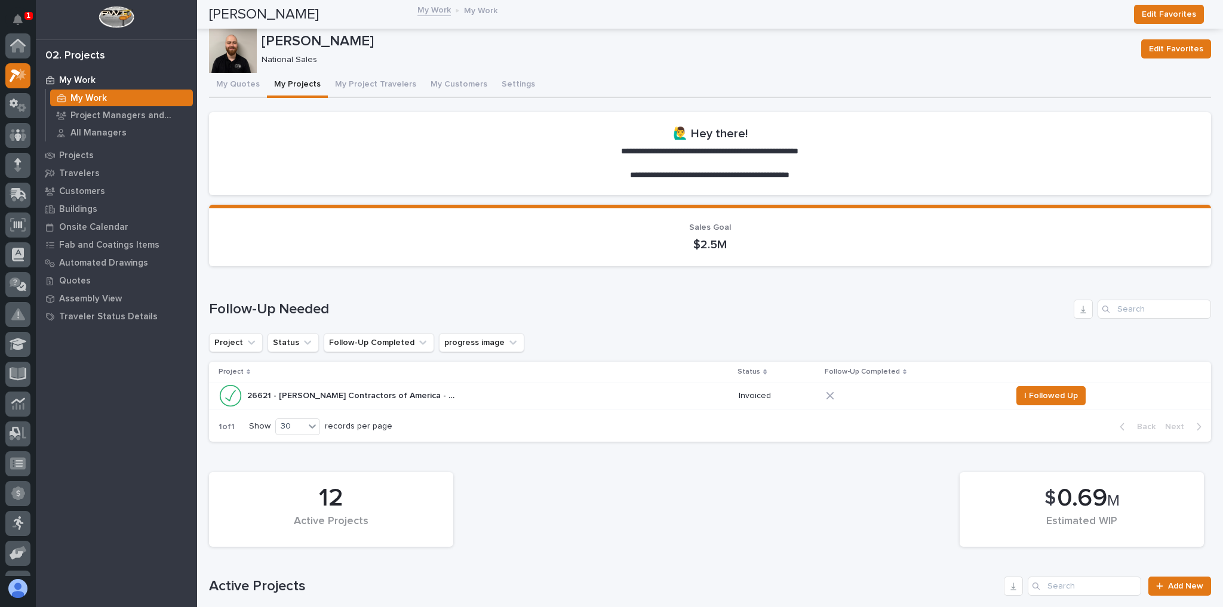
scroll to position [30, 0]
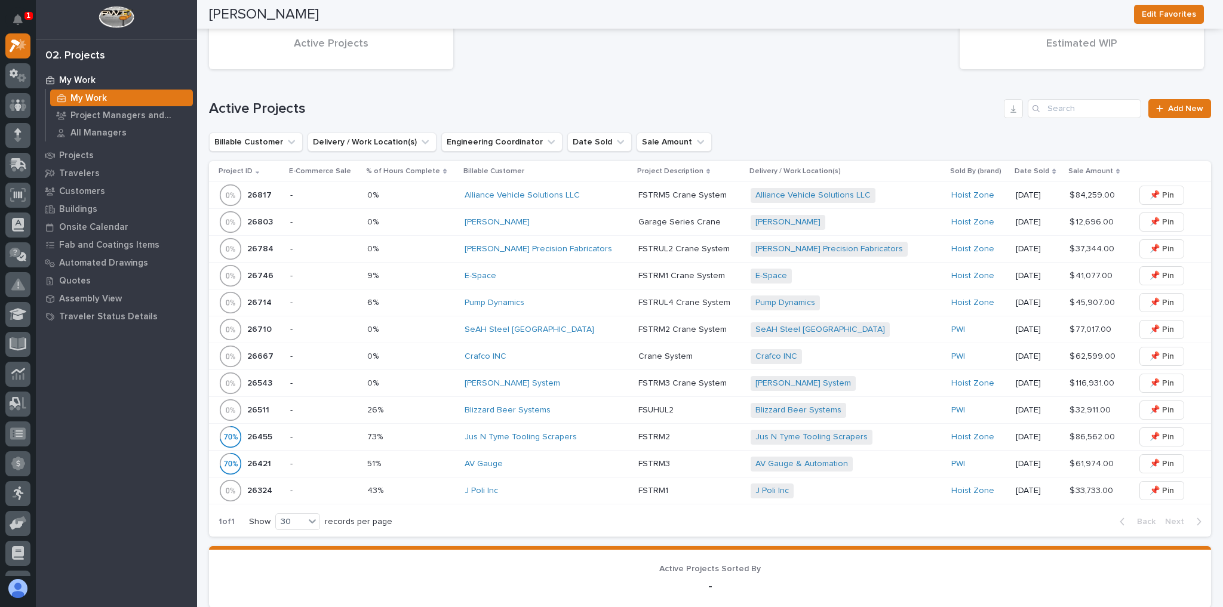
click at [560, 298] on div "Pump Dynamics" at bounding box center [546, 303] width 164 height 10
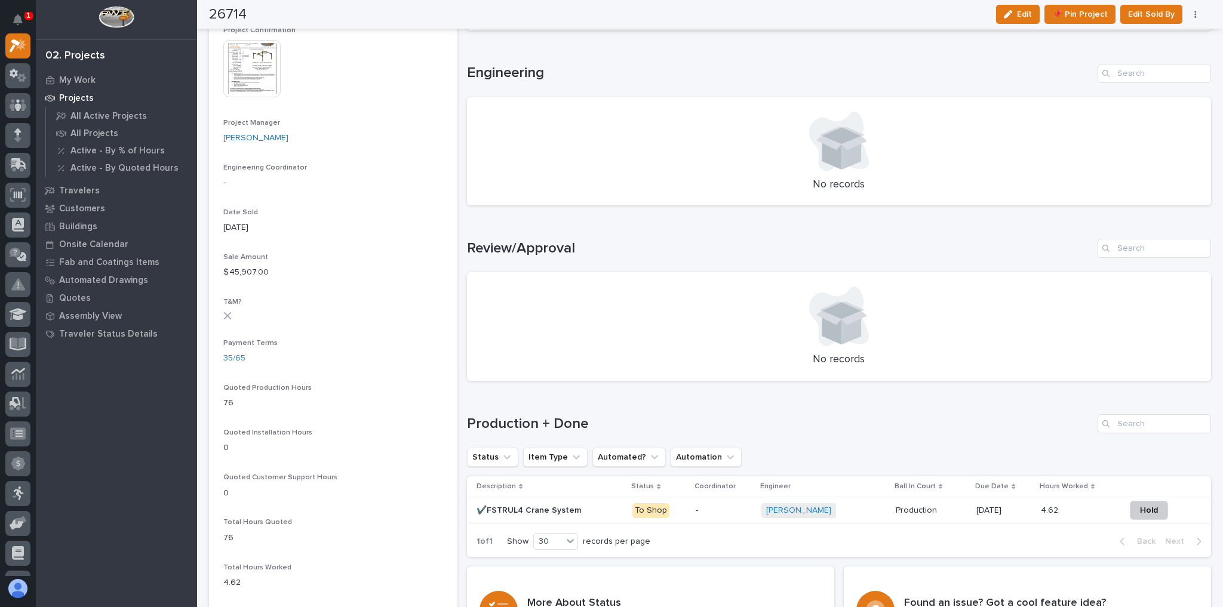
scroll to position [525, 0]
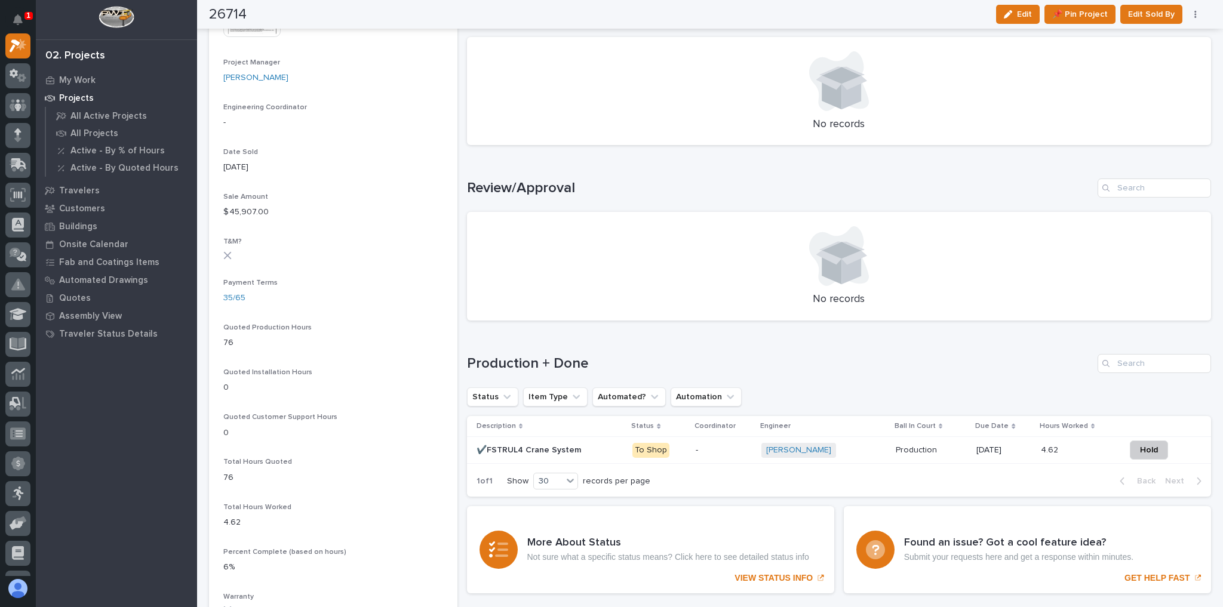
click at [872, 447] on div "[PERSON_NAME] + 0" at bounding box center [823, 450] width 125 height 15
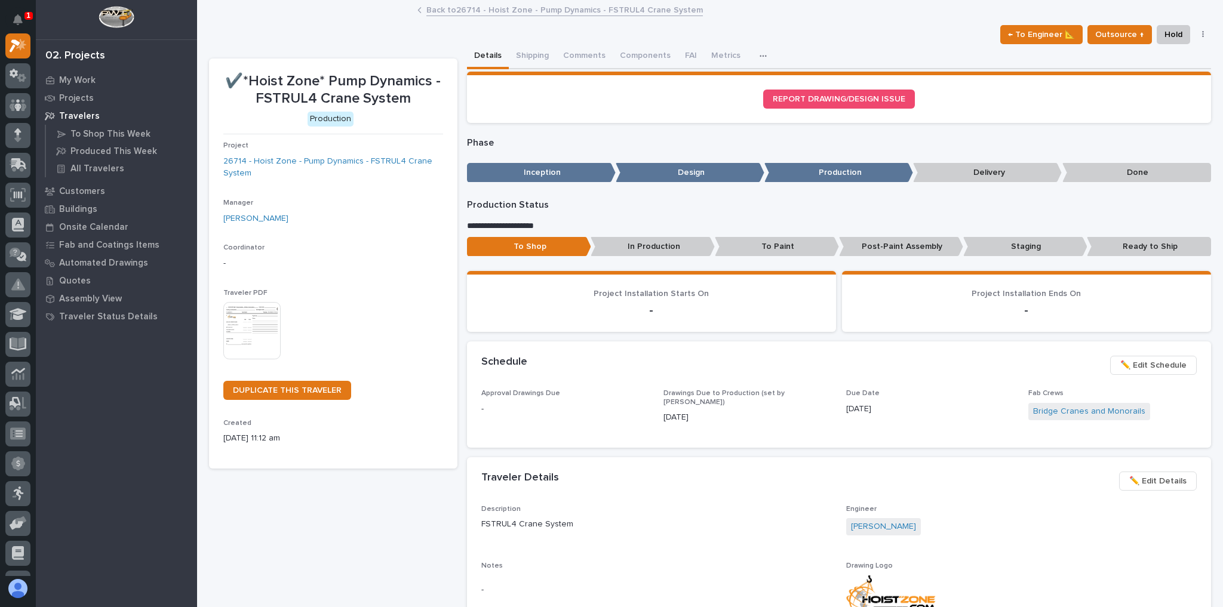
click at [481, 8] on link "Back to 26714 - Hoist Zone - Pump Dynamics - FSTRUL4 Crane System" at bounding box center [564, 9] width 276 height 14
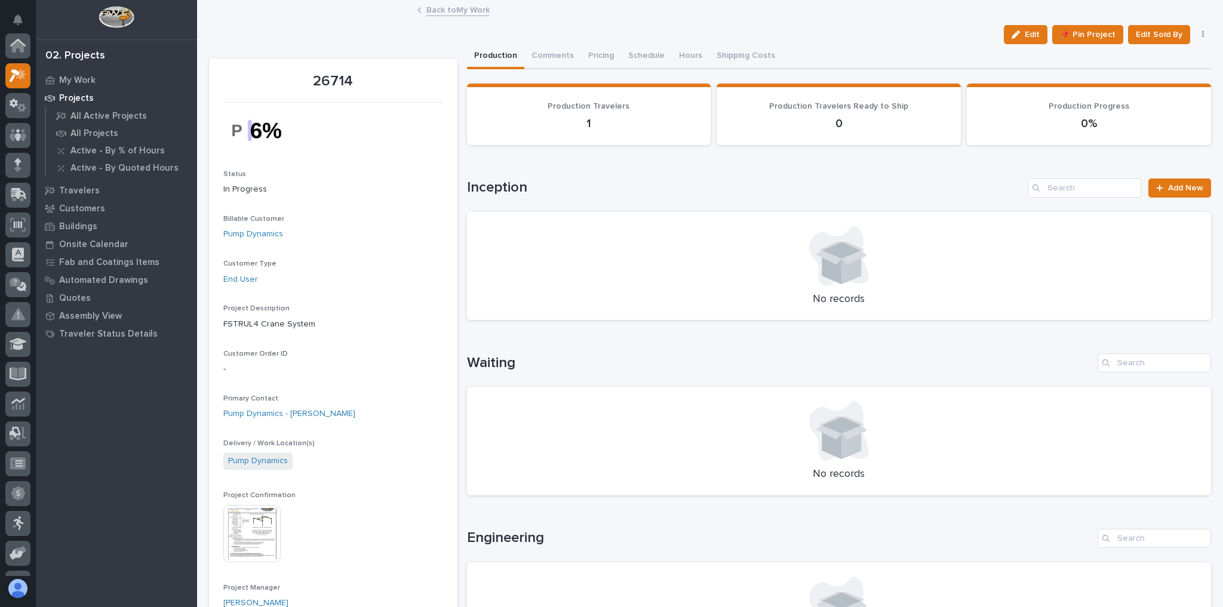
scroll to position [32, 0]
click at [469, 12] on link "Back to My Work" at bounding box center [457, 9] width 63 height 14
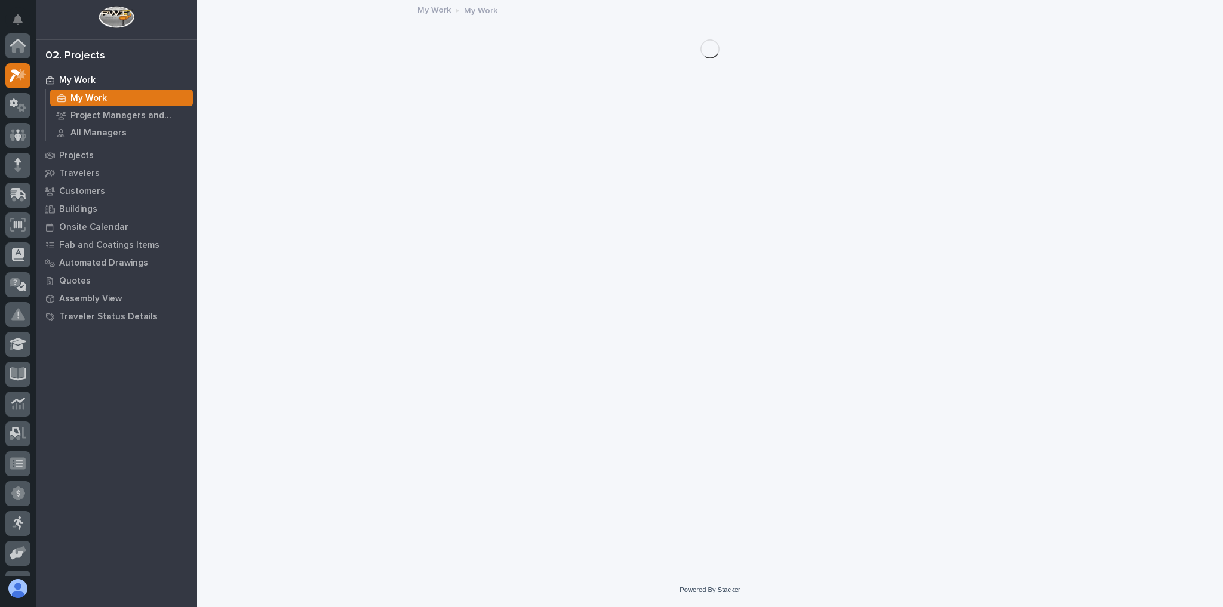
scroll to position [32, 0]
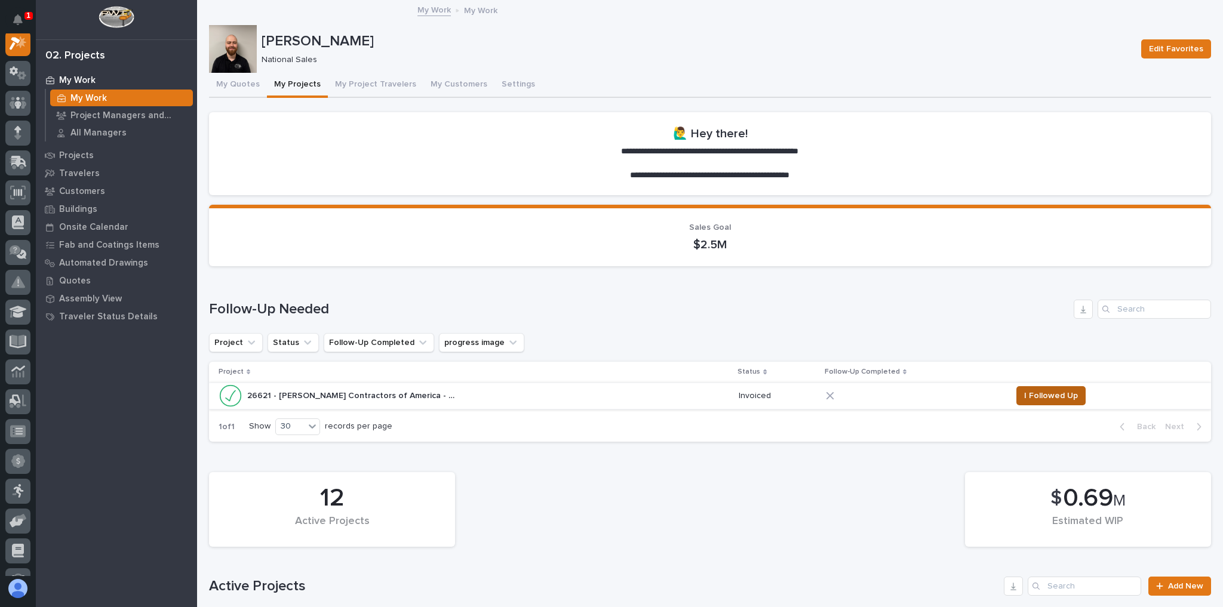
click at [1033, 393] on span "I Followed Up" at bounding box center [1051, 396] width 54 height 14
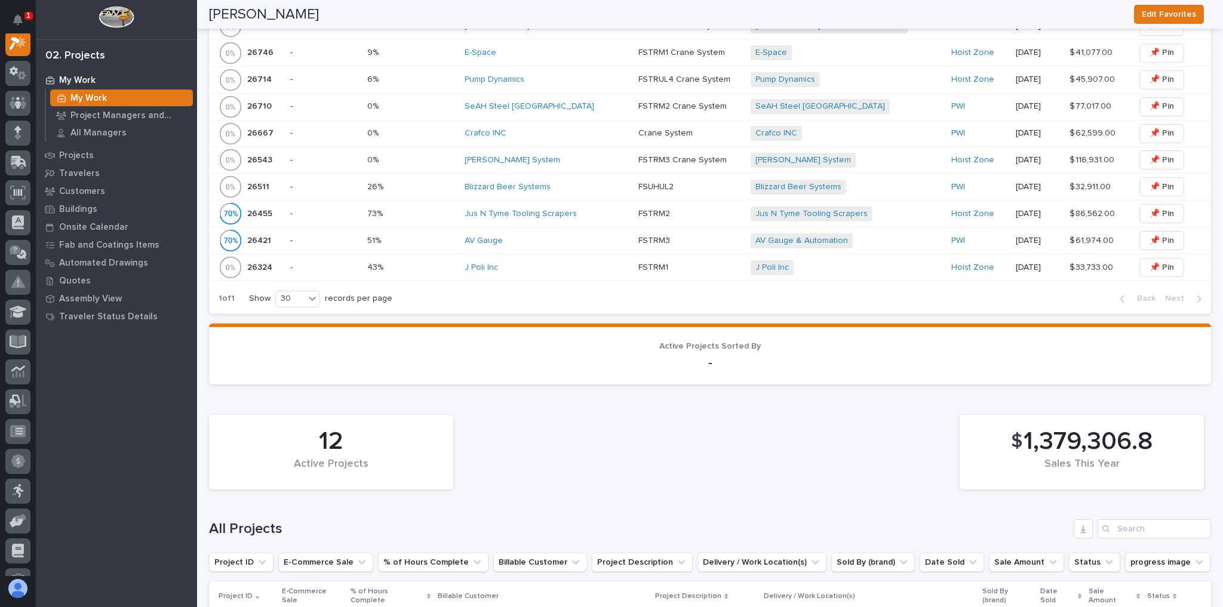
scroll to position [382, 0]
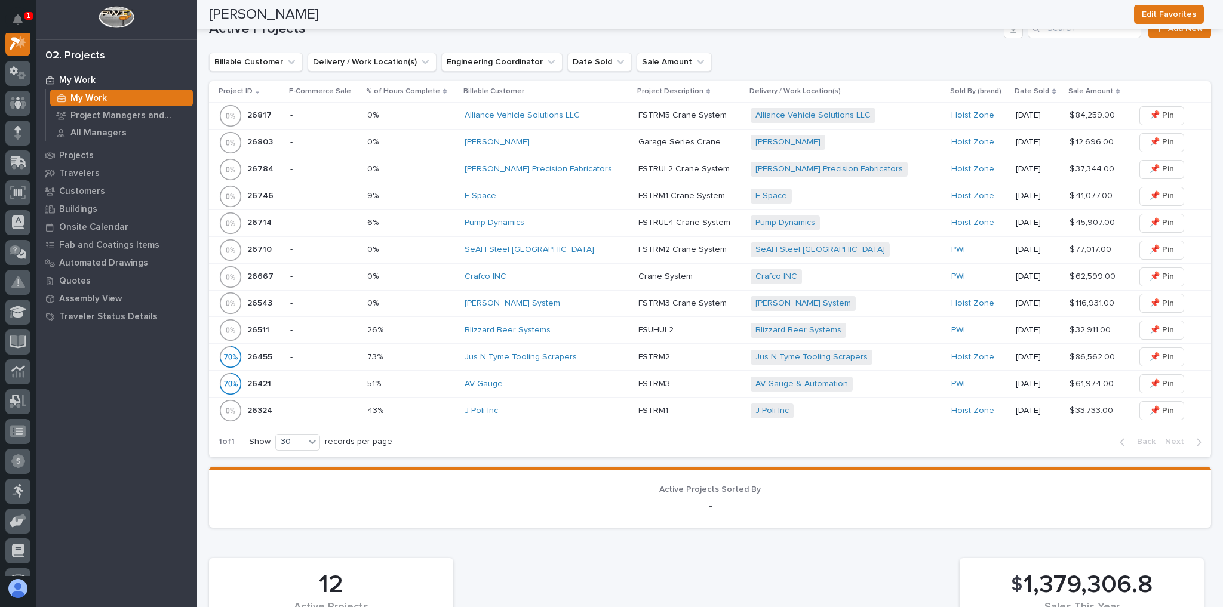
click at [556, 388] on div "AV Gauge" at bounding box center [546, 384] width 164 height 20
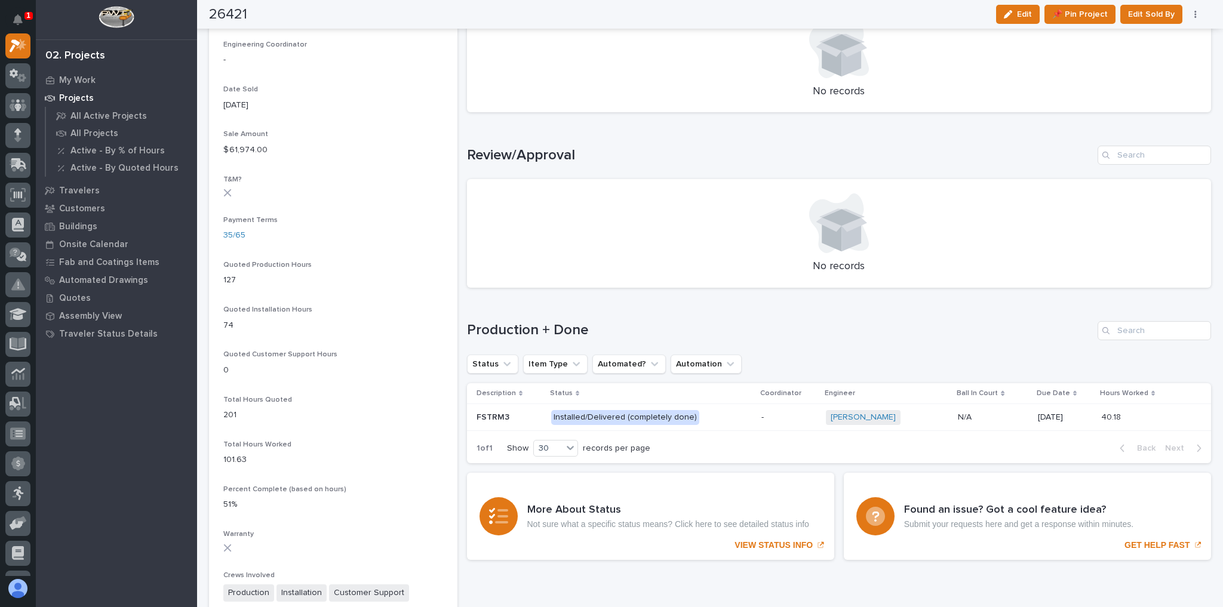
scroll to position [669, 0]
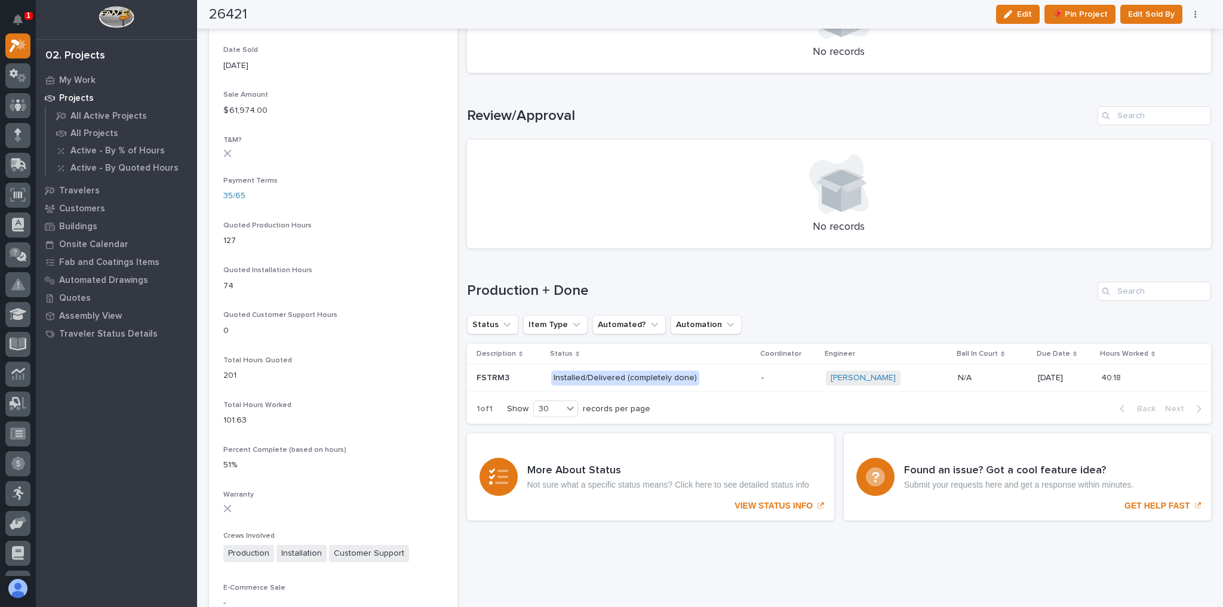
click at [729, 383] on p "Installed/Delivered (completely done)" at bounding box center [651, 378] width 201 height 15
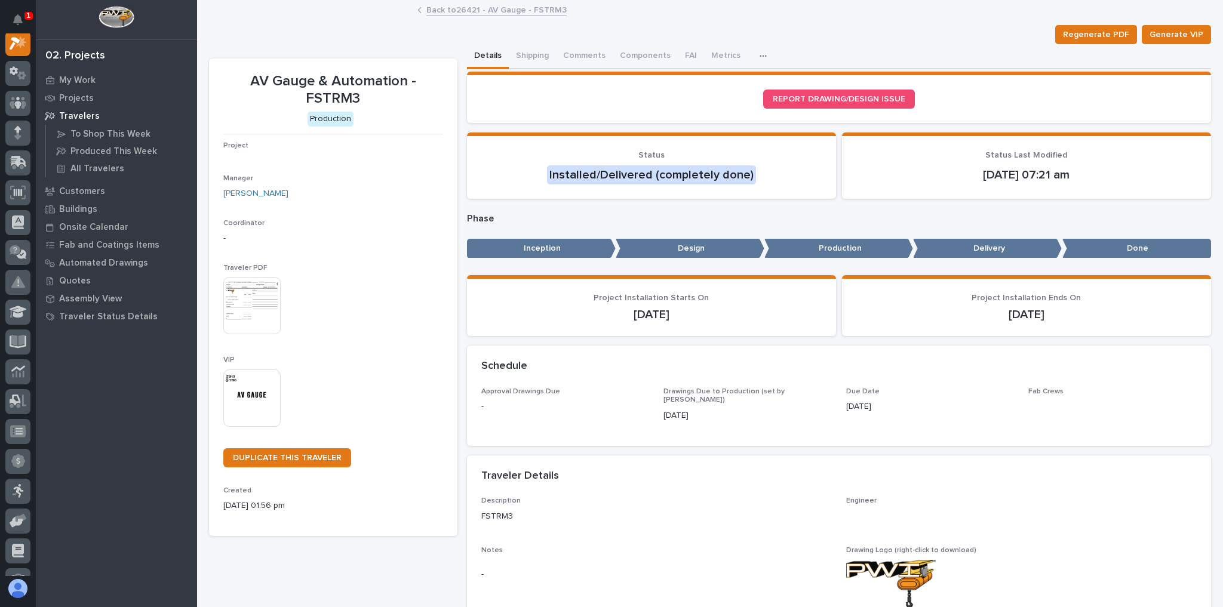
scroll to position [30, 0]
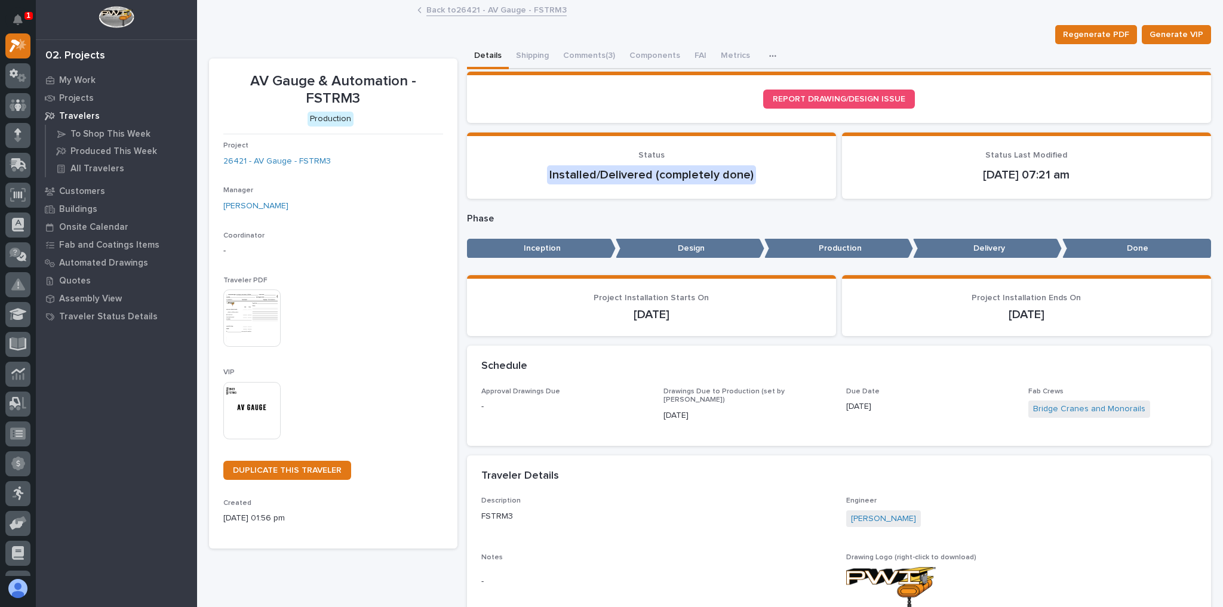
click at [465, 15] on link "Back to 26421 - AV Gauge - FSTRM3" at bounding box center [496, 9] width 140 height 14
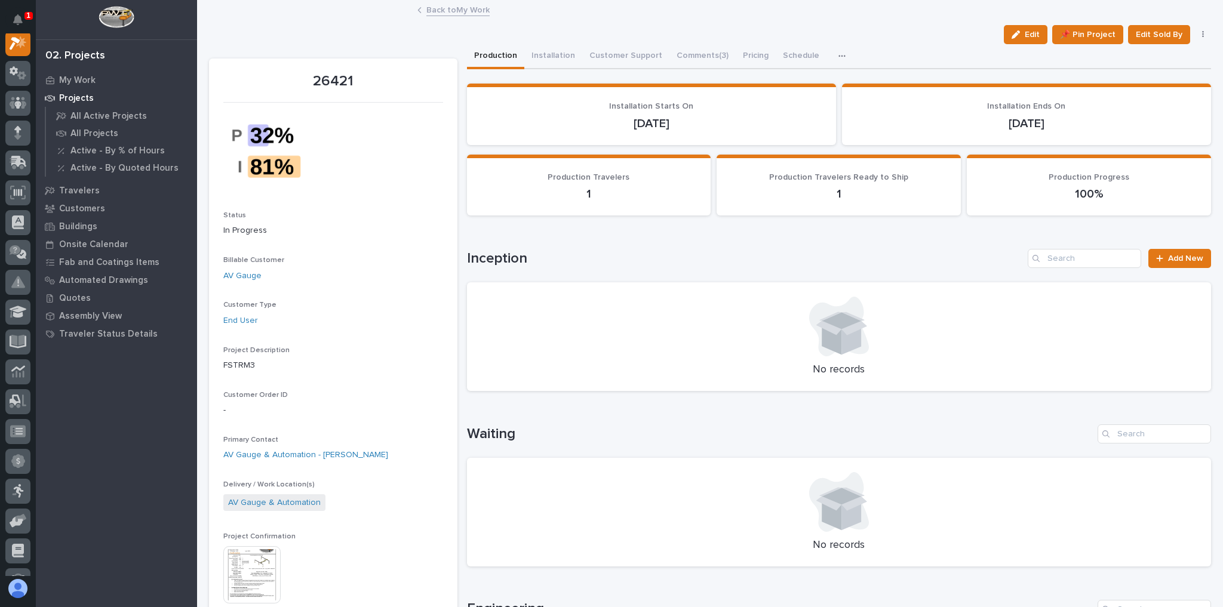
click at [432, 15] on link "Back to My Work" at bounding box center [457, 9] width 63 height 14
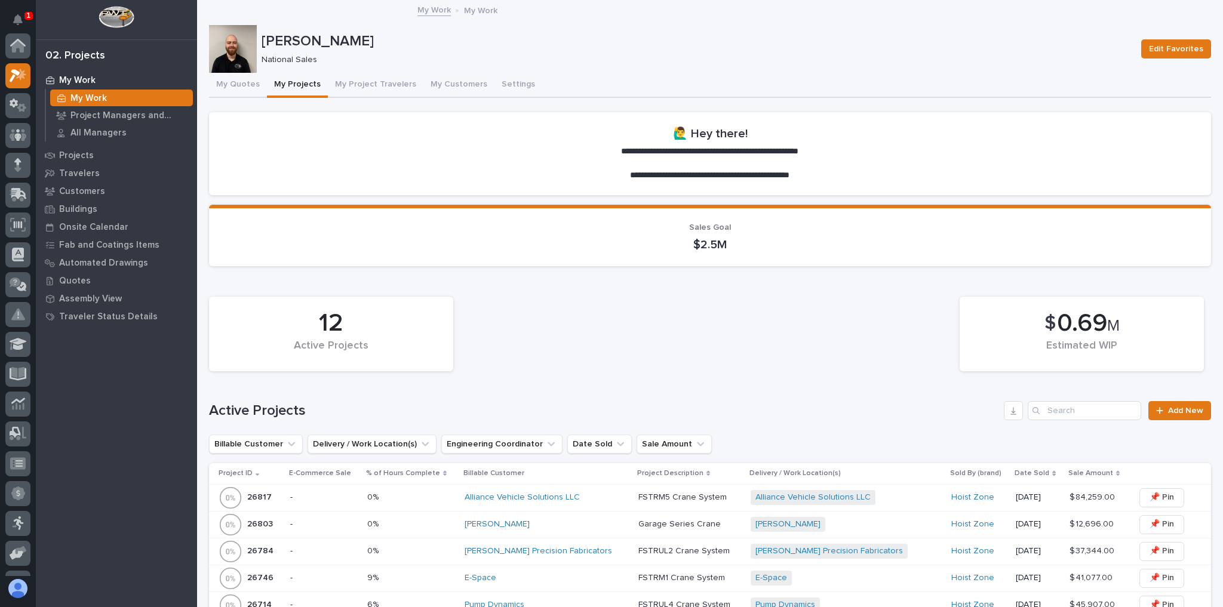
scroll to position [32, 0]
click at [21, 101] on icon at bounding box center [18, 103] width 17 height 14
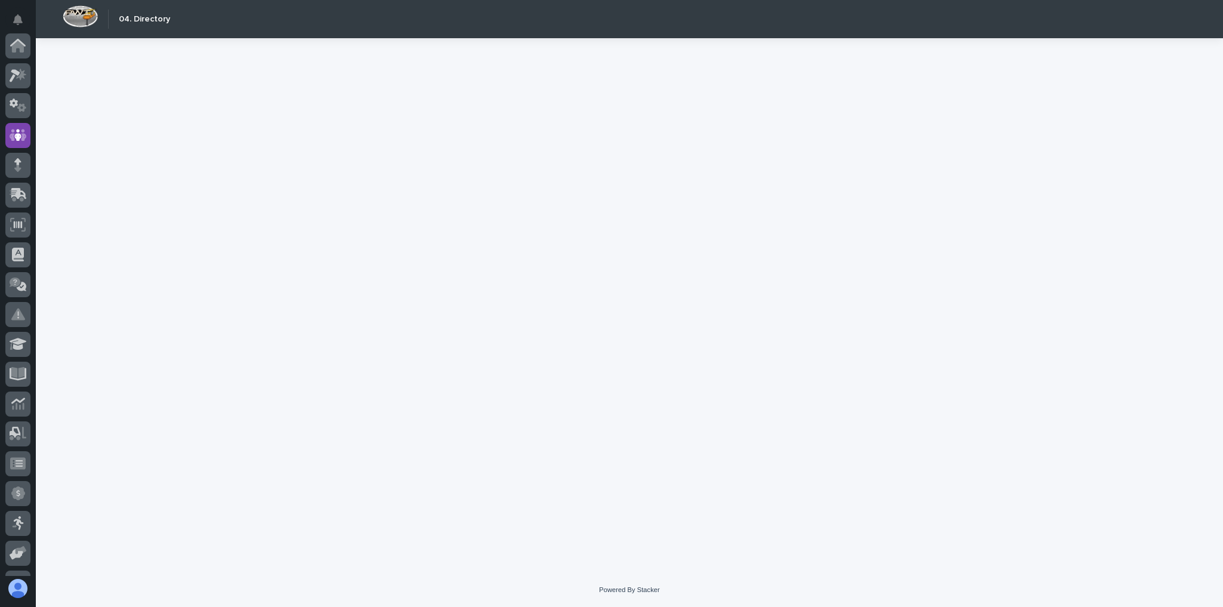
scroll to position [89, 0]
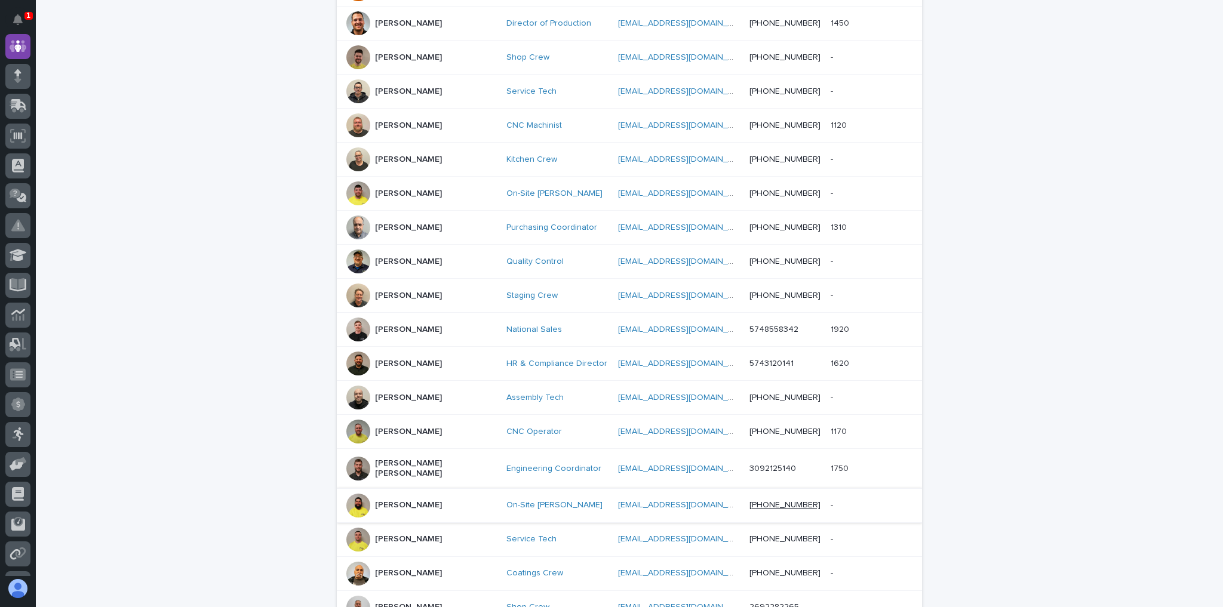
scroll to position [478, 0]
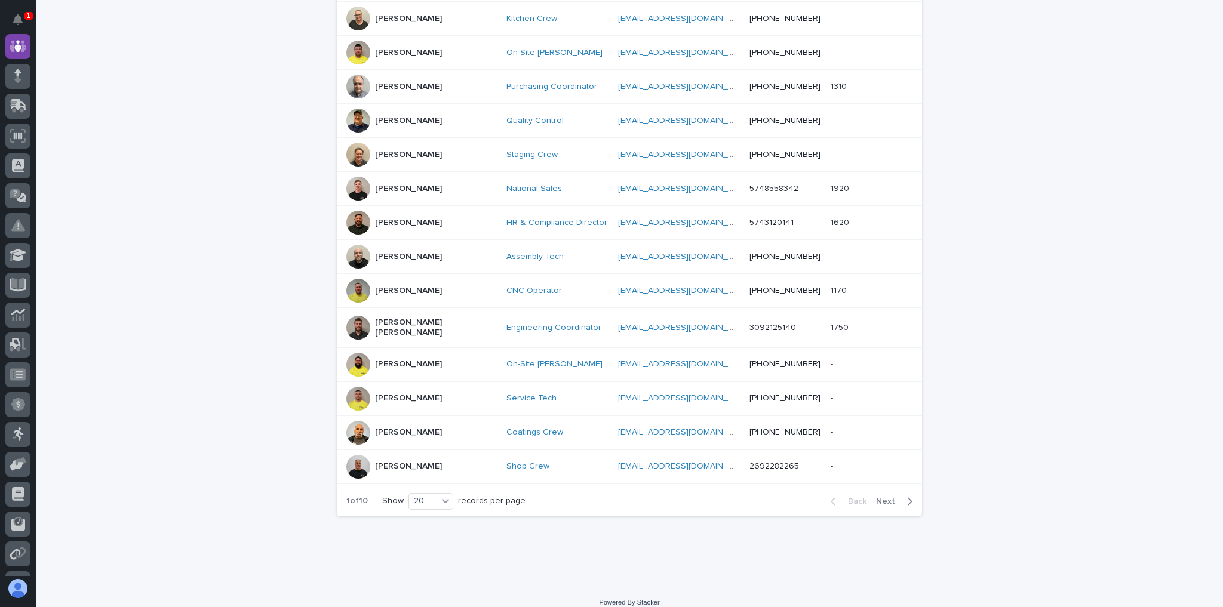
click at [907, 494] on div "Back Next" at bounding box center [871, 502] width 101 height 30
click at [901, 496] on button "Next" at bounding box center [896, 501] width 51 height 11
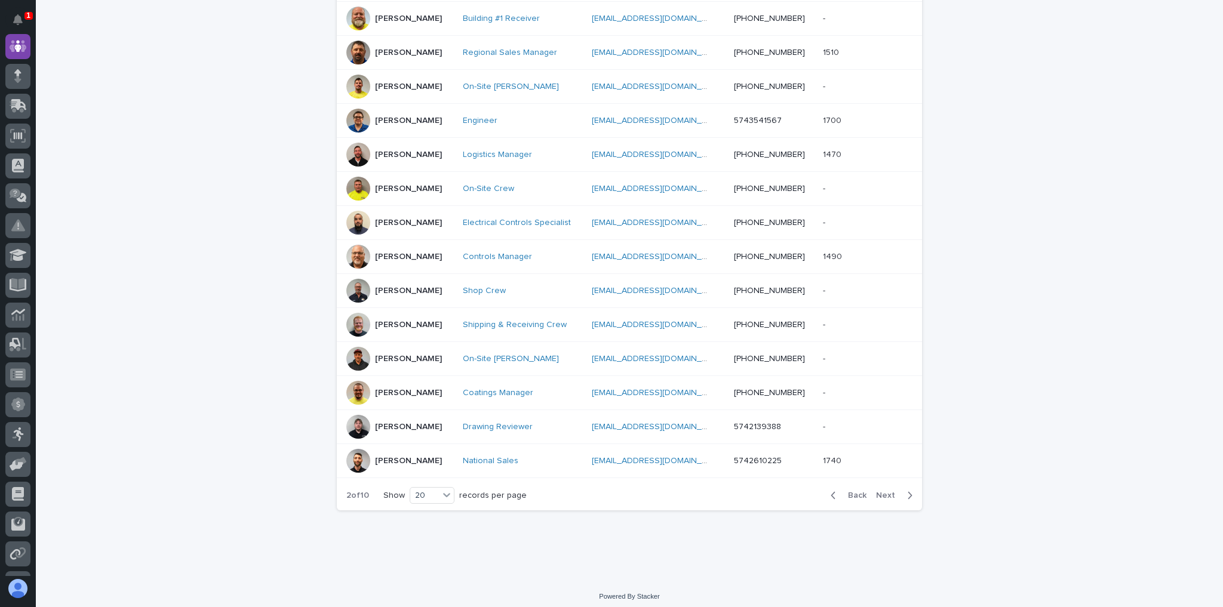
click at [909, 482] on div "Back Next" at bounding box center [871, 496] width 101 height 30
click at [907, 490] on icon "button" at bounding box center [909, 495] width 5 height 11
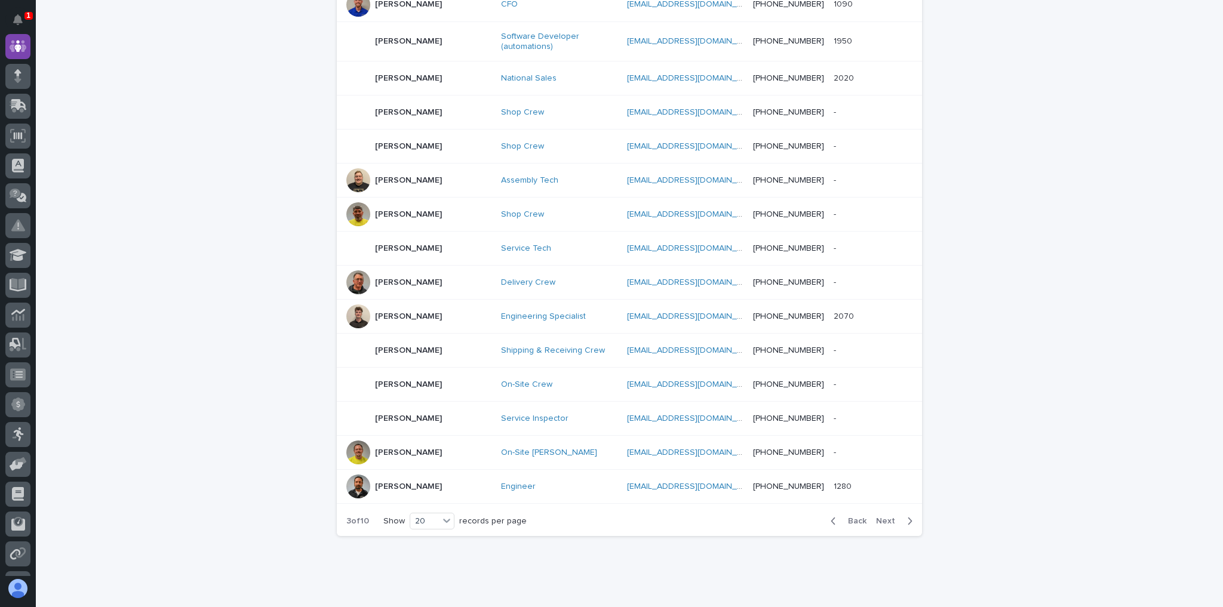
scroll to position [484, 0]
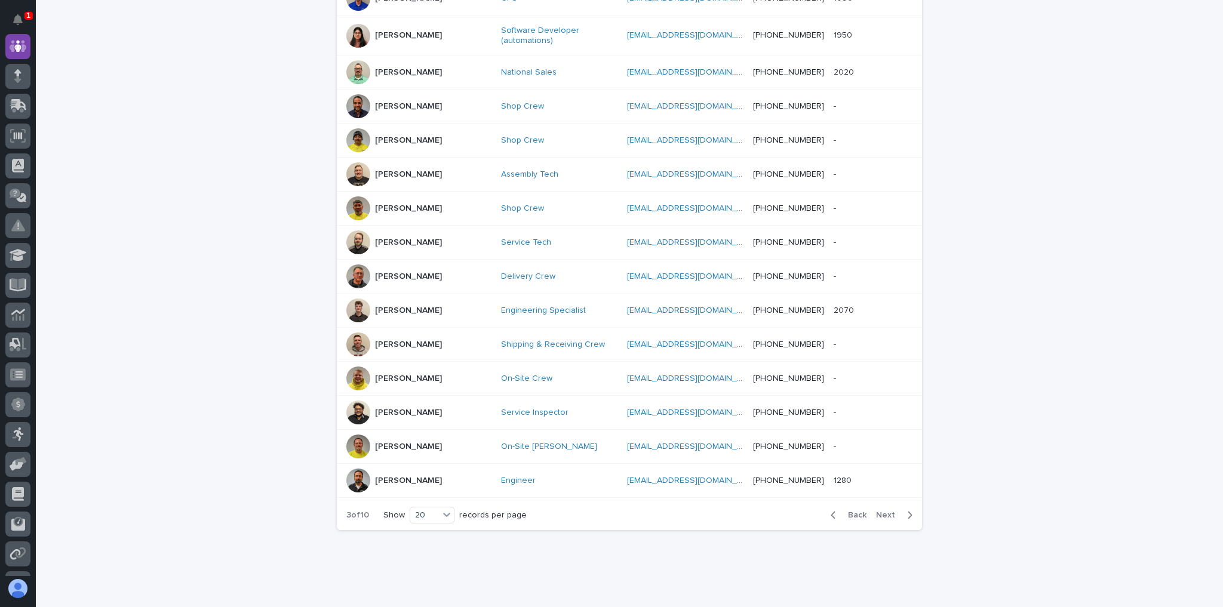
click at [830, 510] on icon "button" at bounding box center [832, 515] width 5 height 11
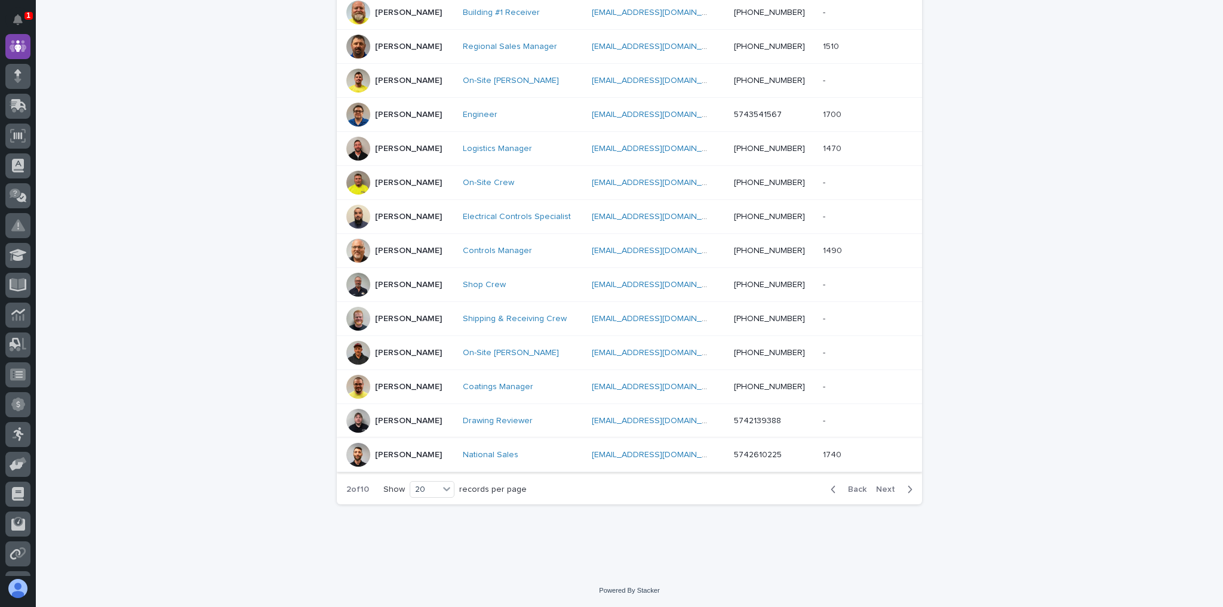
scroll to position [478, 0]
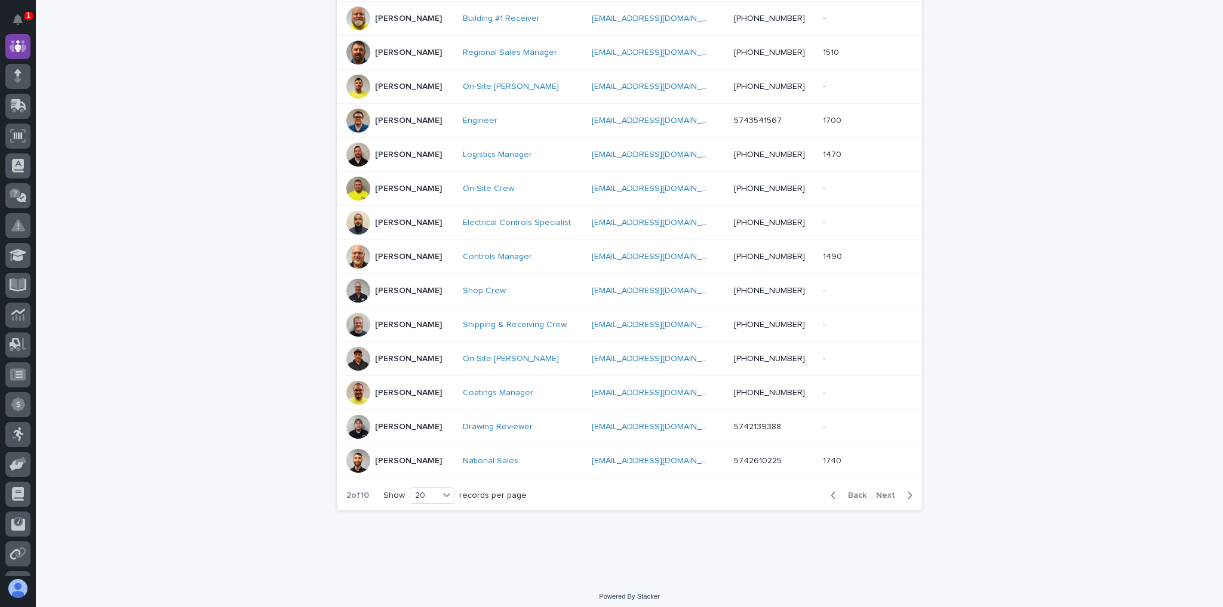
click at [458, 361] on td "[PERSON_NAME]" at bounding box center [397, 359] width 121 height 34
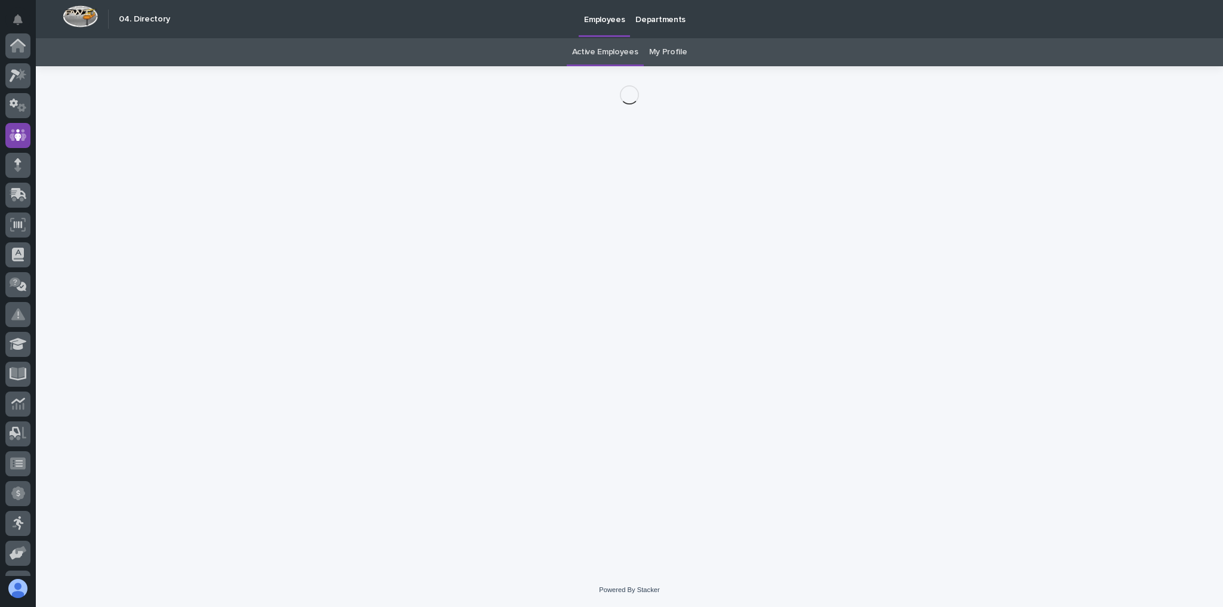
scroll to position [89, 0]
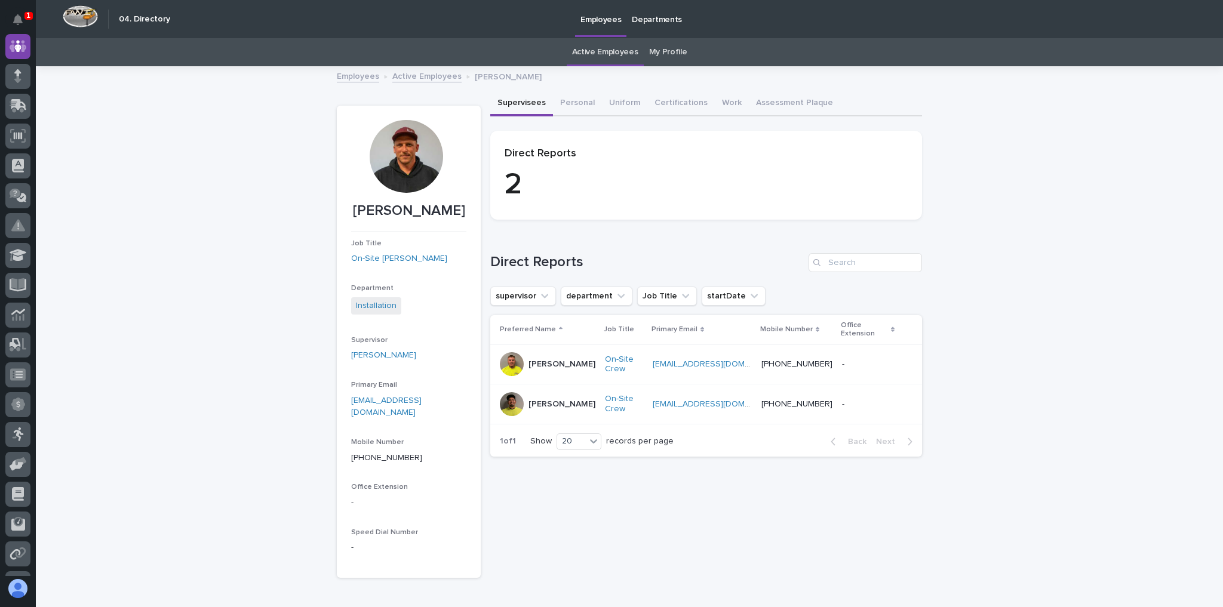
click at [413, 149] on div at bounding box center [406, 156] width 73 height 73
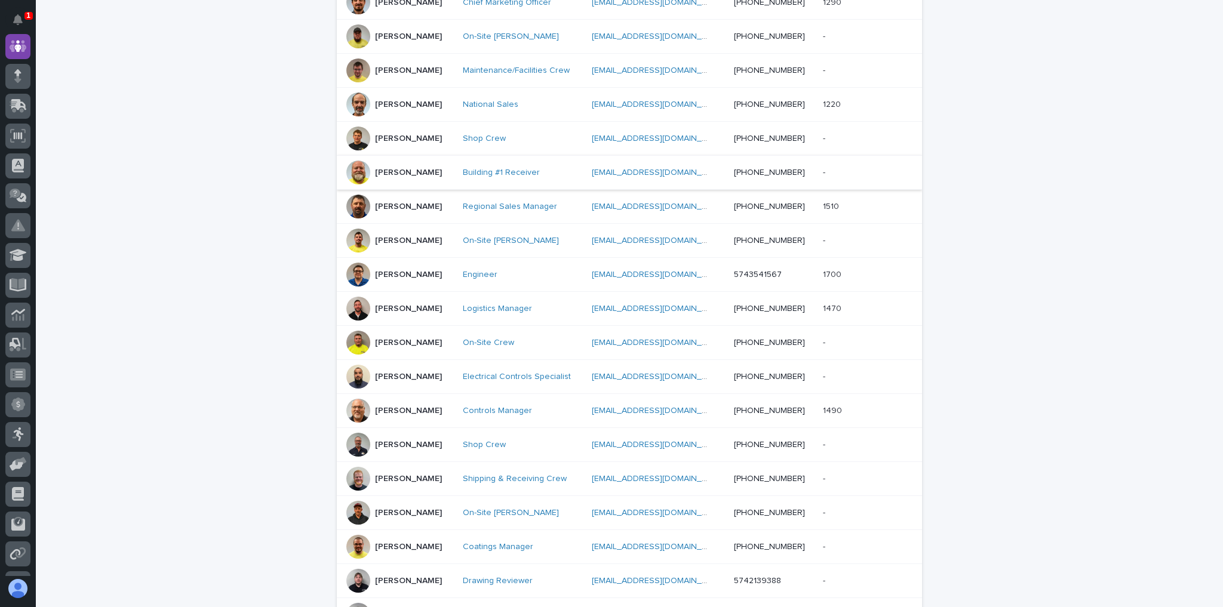
scroll to position [478, 0]
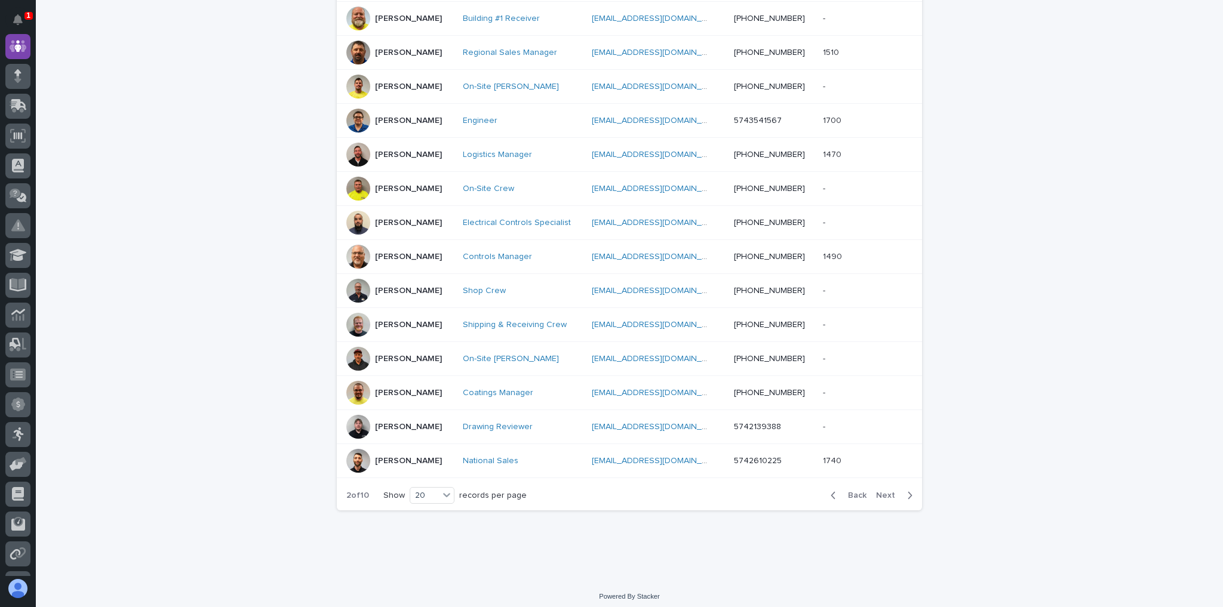
click at [902, 493] on div "button" at bounding box center [907, 495] width 10 height 11
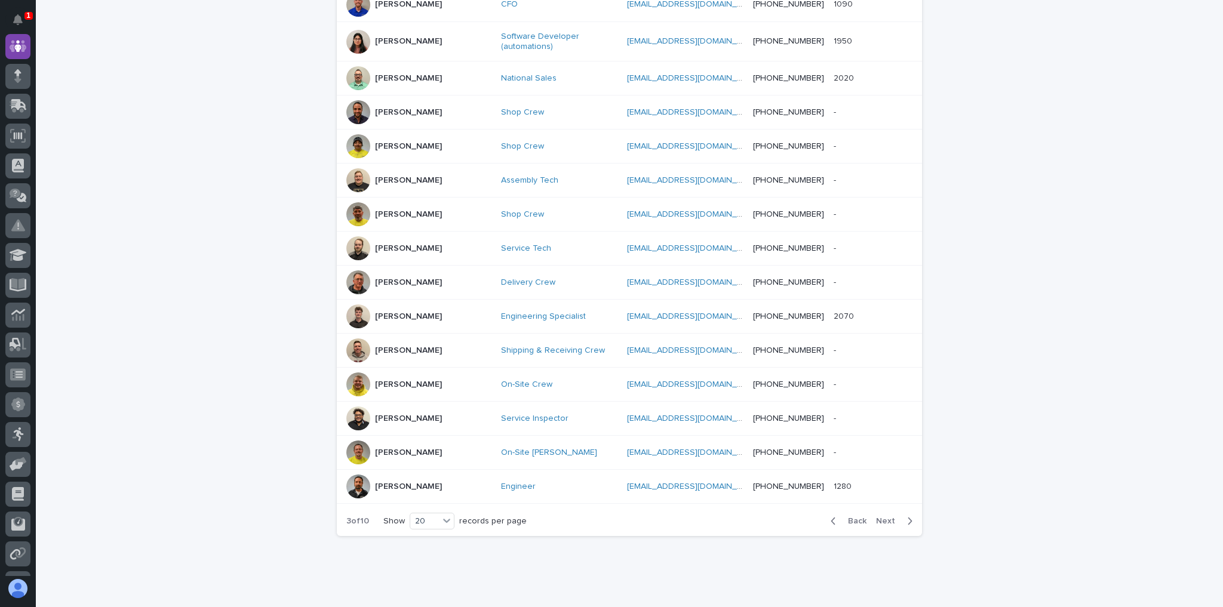
scroll to position [484, 0]
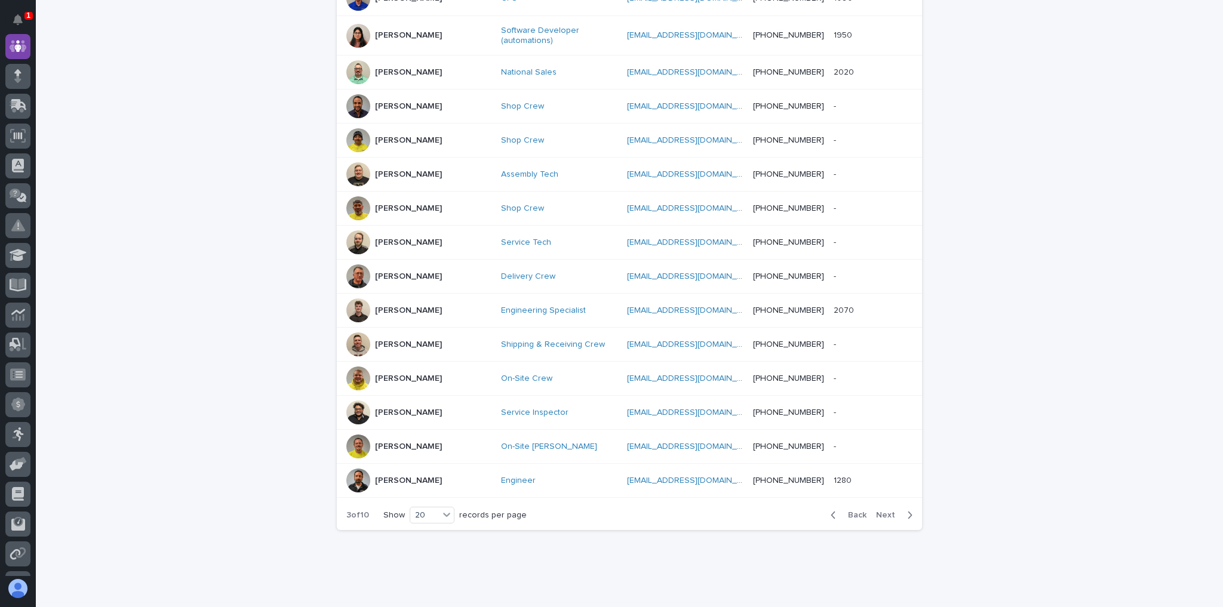
click at [555, 437] on div "On-Site [PERSON_NAME]" at bounding box center [559, 447] width 116 height 20
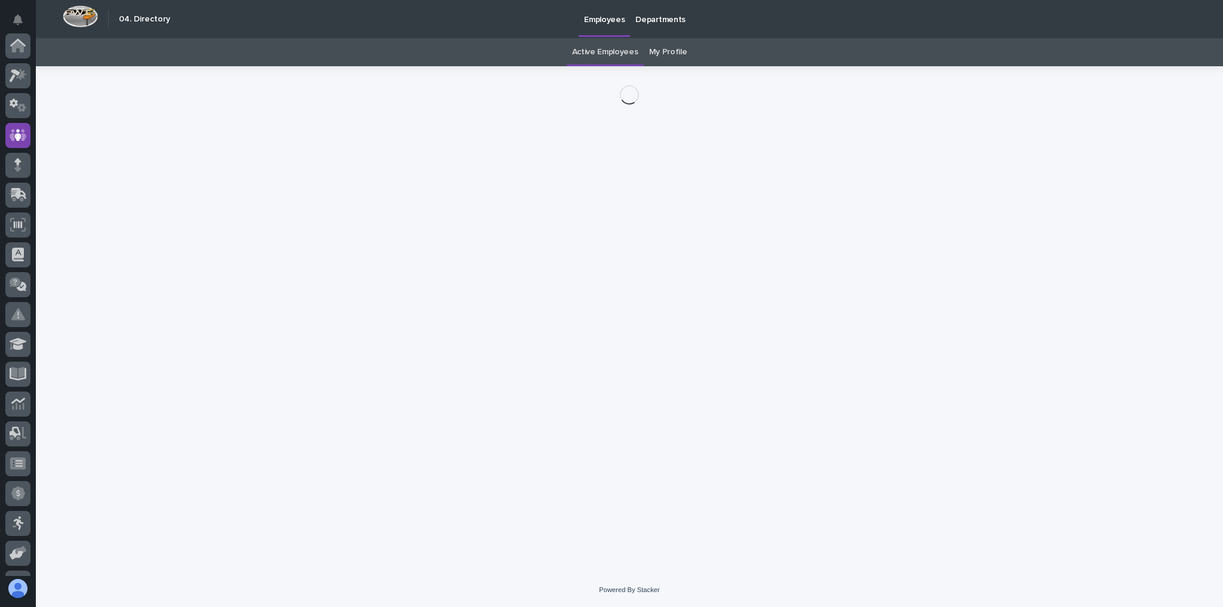
scroll to position [89, 0]
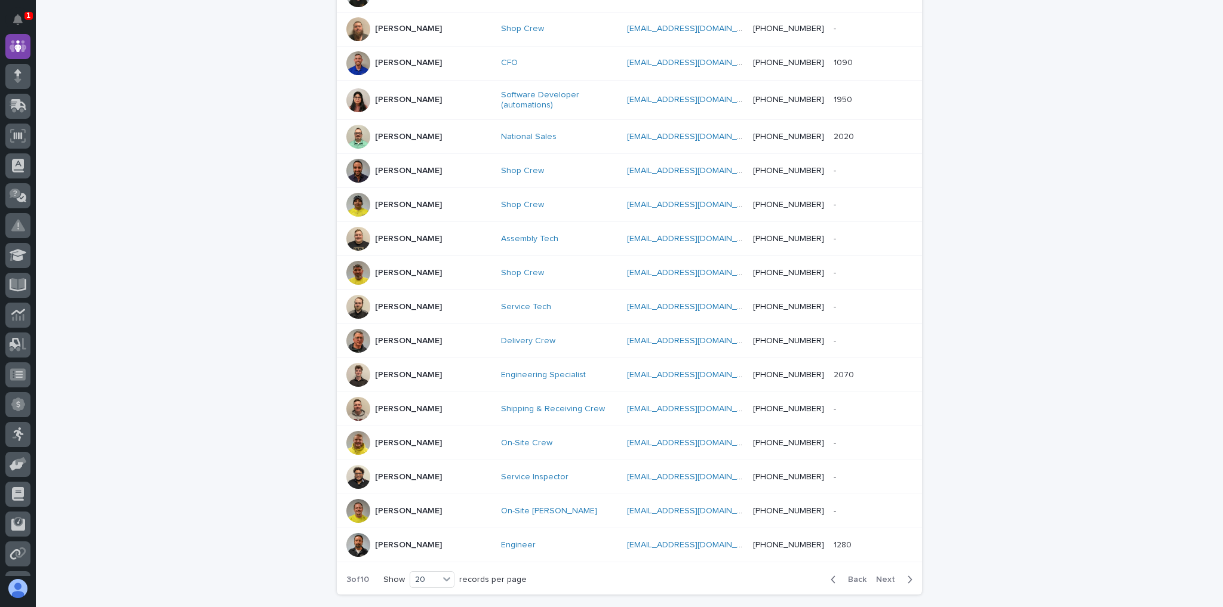
scroll to position [490, 0]
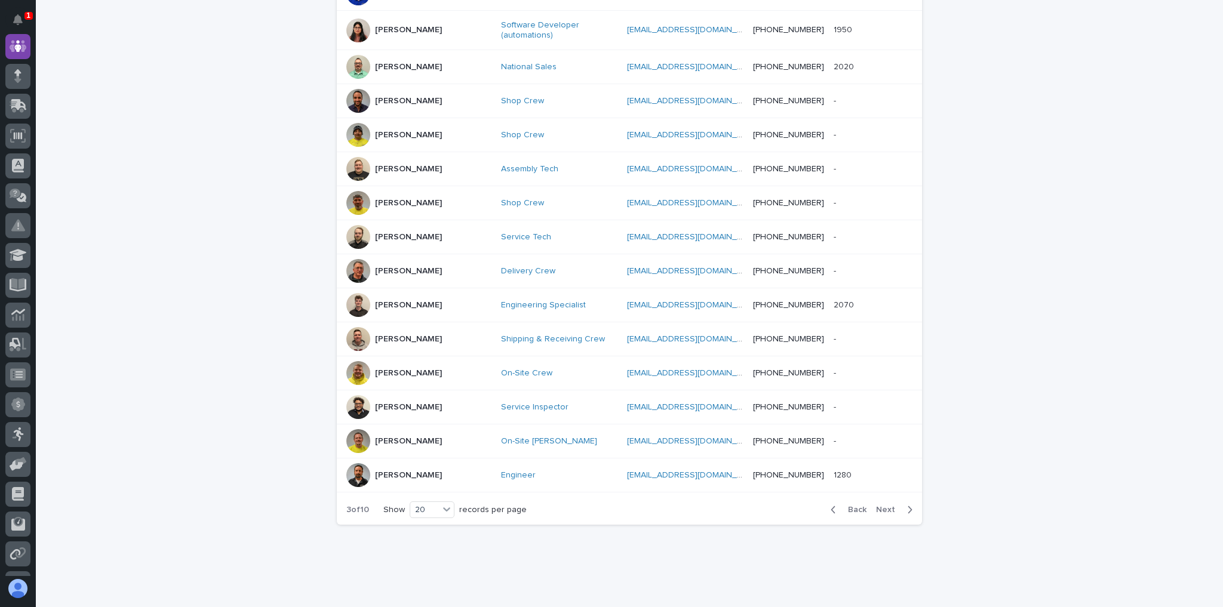
click at [911, 504] on button "Next" at bounding box center [896, 509] width 51 height 11
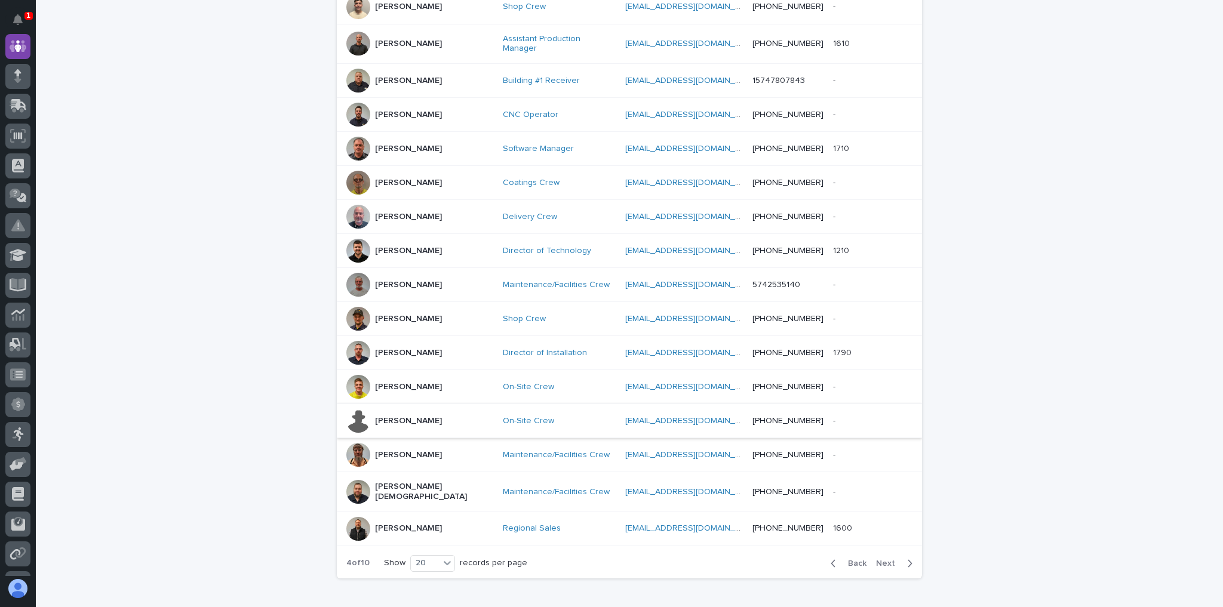
scroll to position [478, 0]
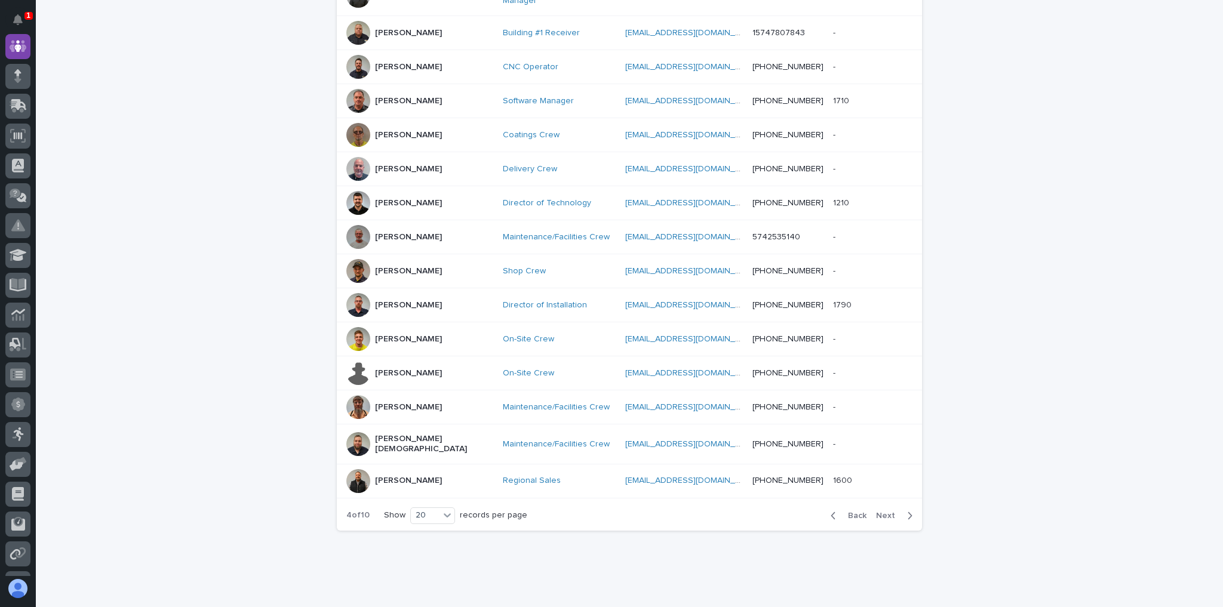
click at [908, 512] on icon "button" at bounding box center [910, 515] width 4 height 7
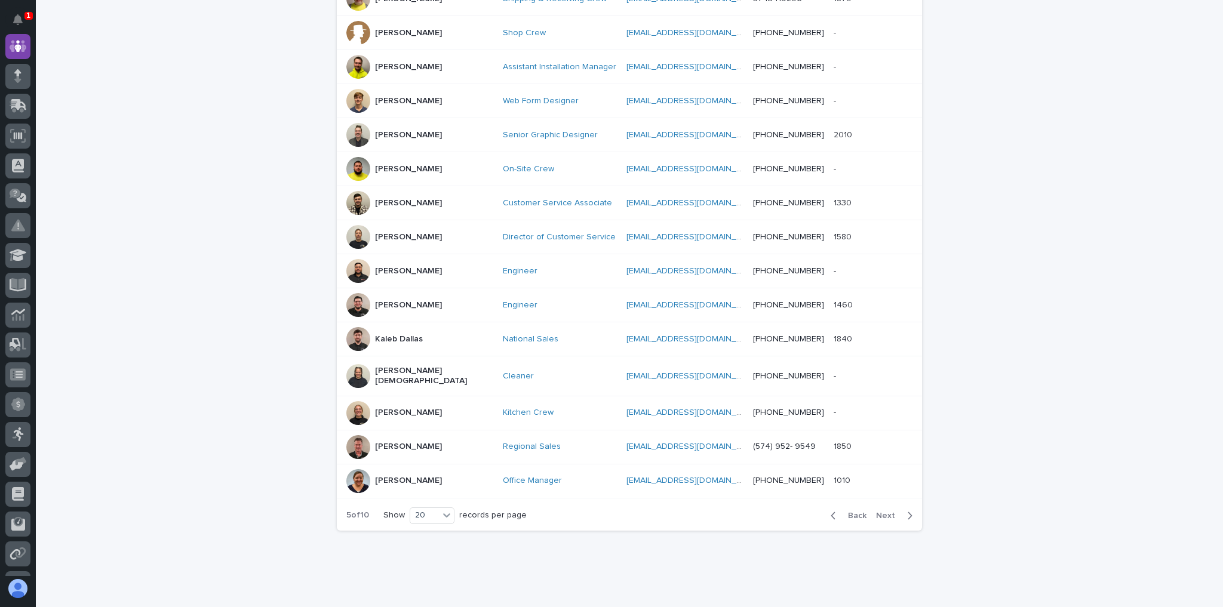
click at [576, 232] on div "Director of Customer Service" at bounding box center [560, 237] width 115 height 10
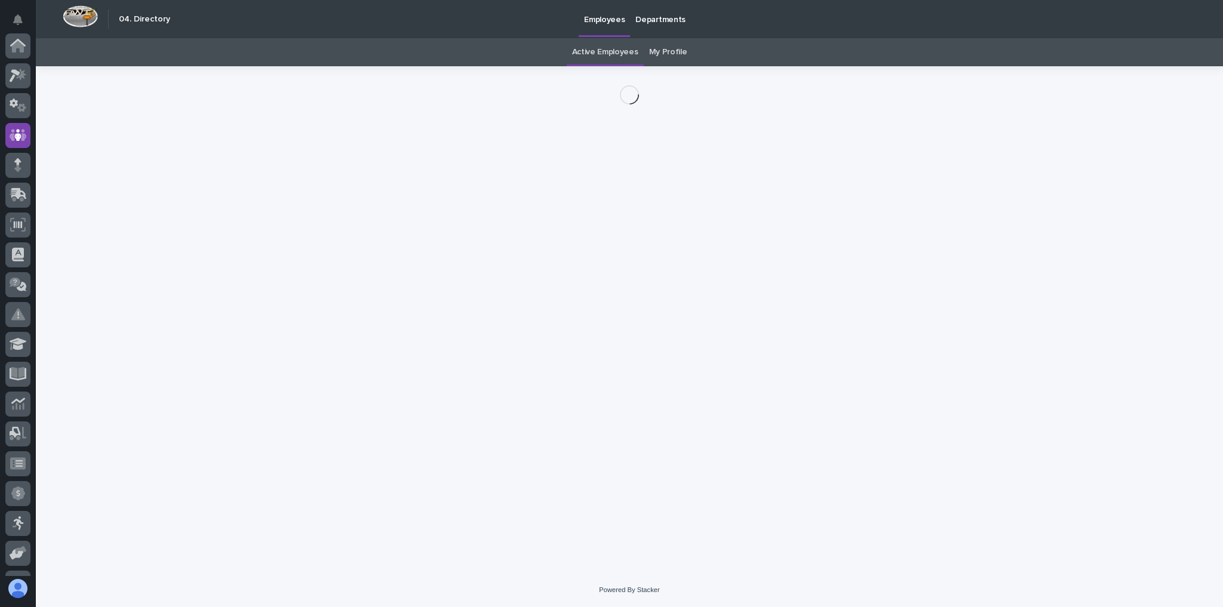
scroll to position [89, 0]
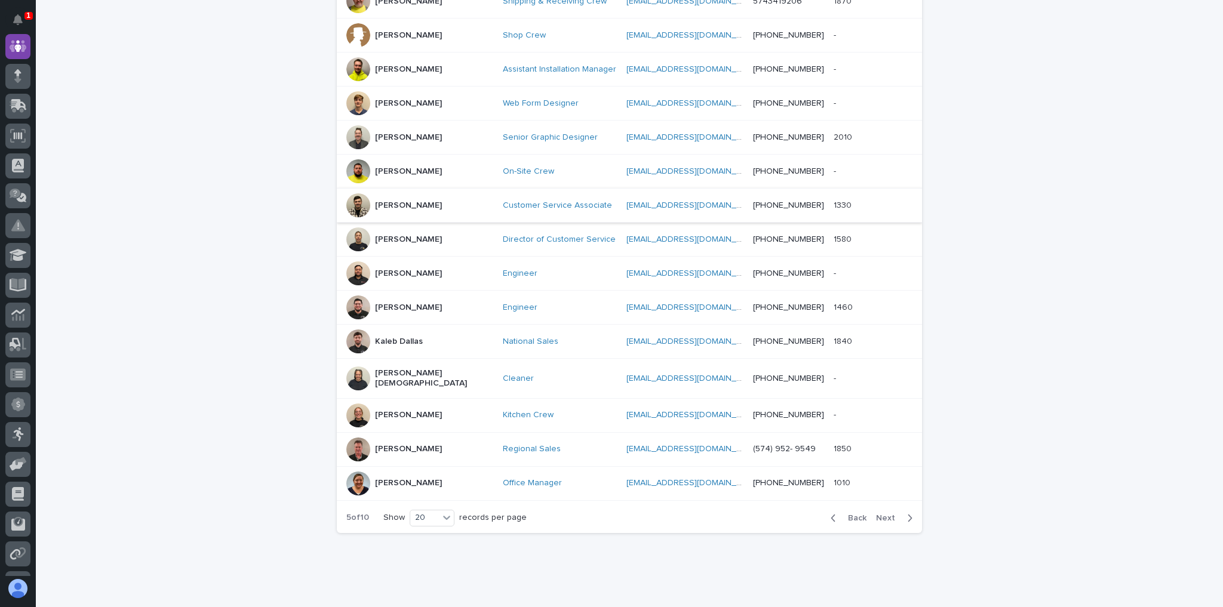
scroll to position [478, 0]
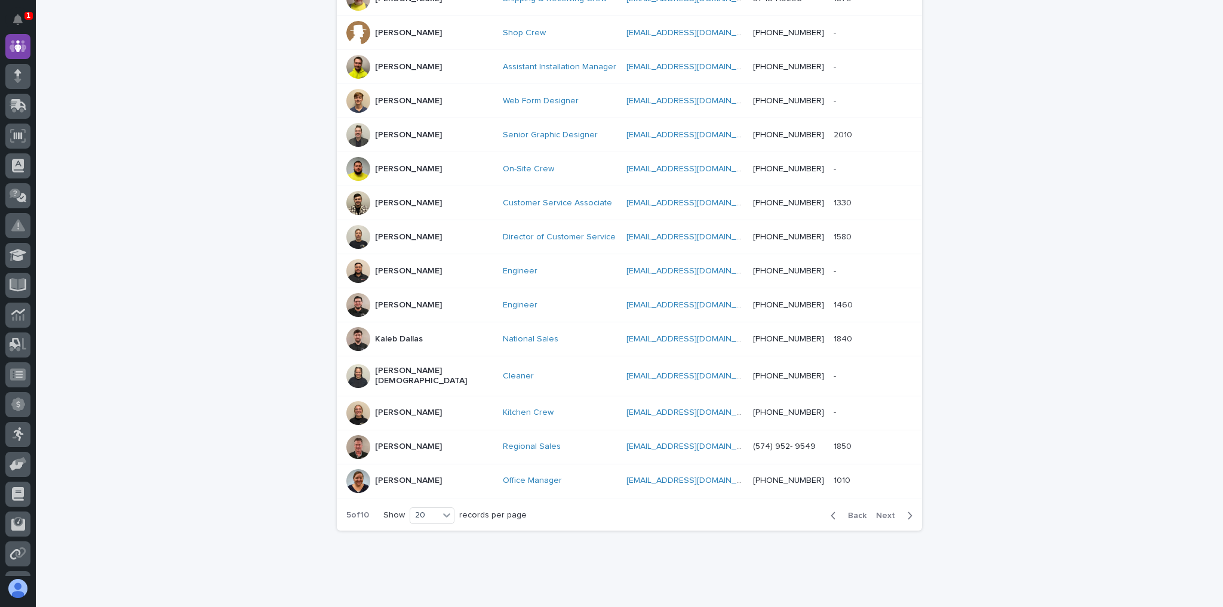
click at [907, 510] on icon "button" at bounding box center [909, 515] width 5 height 11
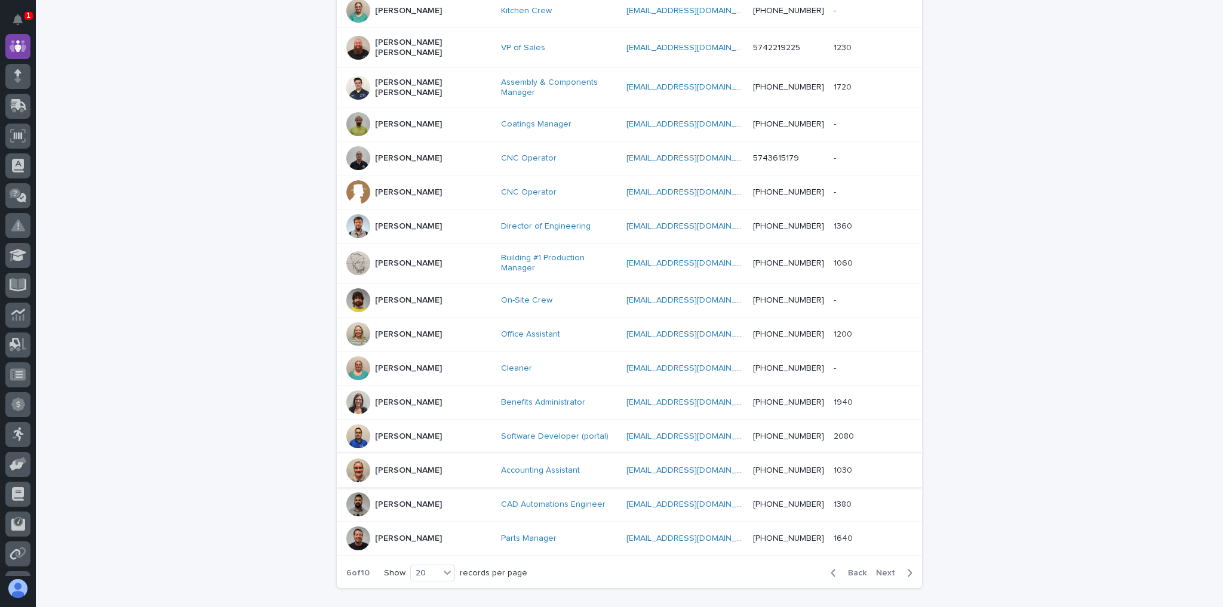
scroll to position [436, 0]
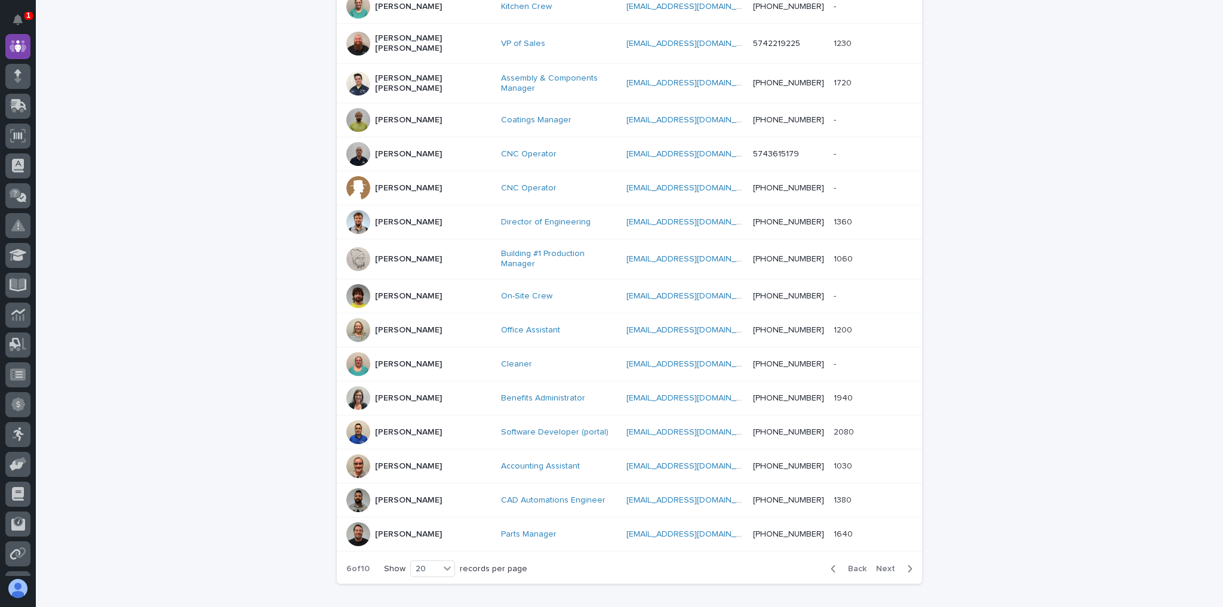
click at [907, 564] on icon "button" at bounding box center [909, 569] width 5 height 11
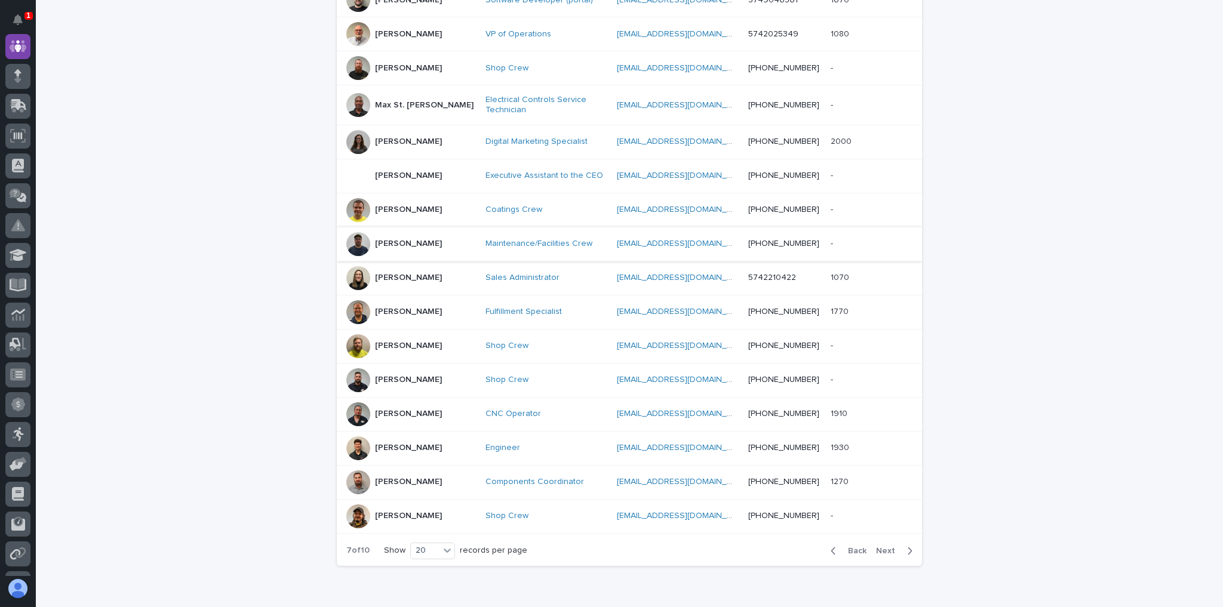
scroll to position [433, 0]
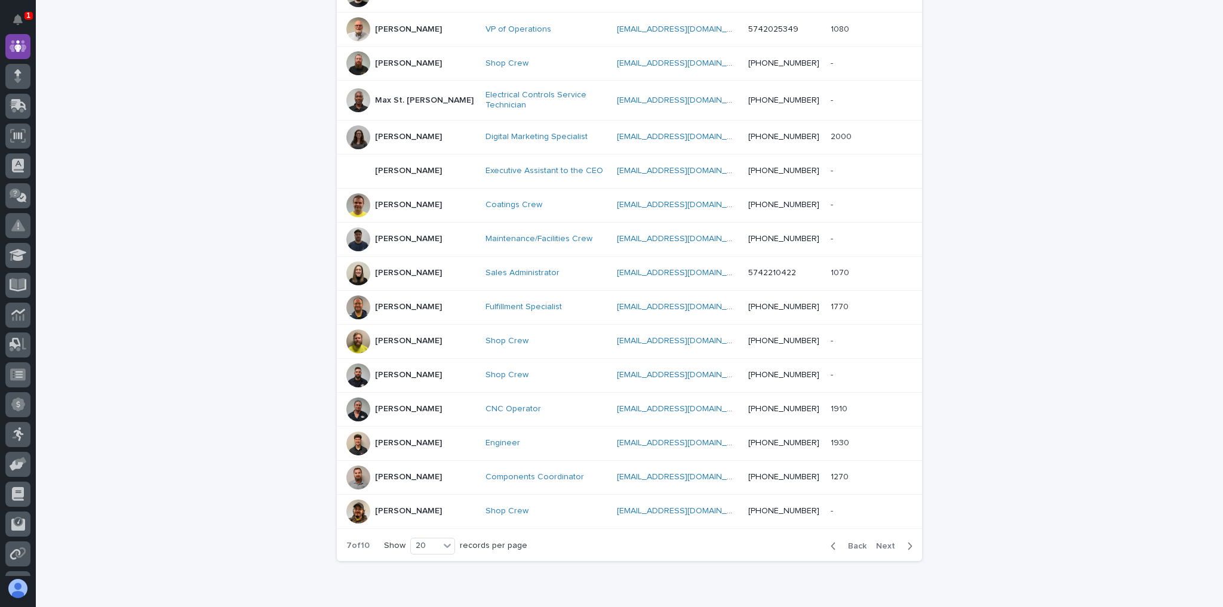
click at [907, 541] on icon "button" at bounding box center [909, 546] width 5 height 11
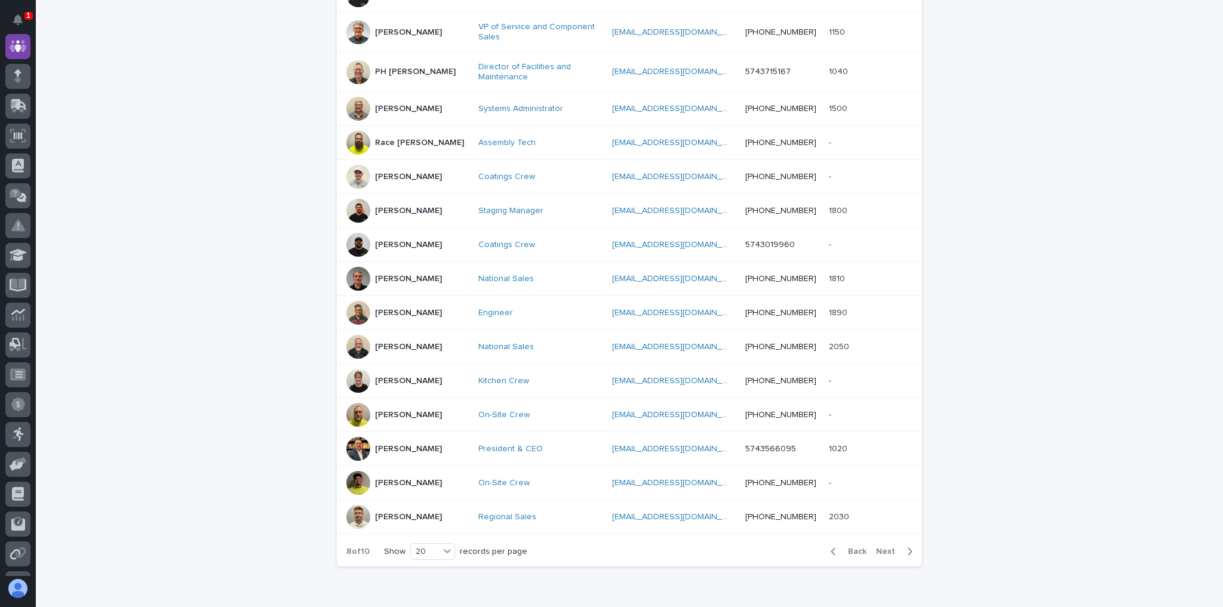
scroll to position [436, 0]
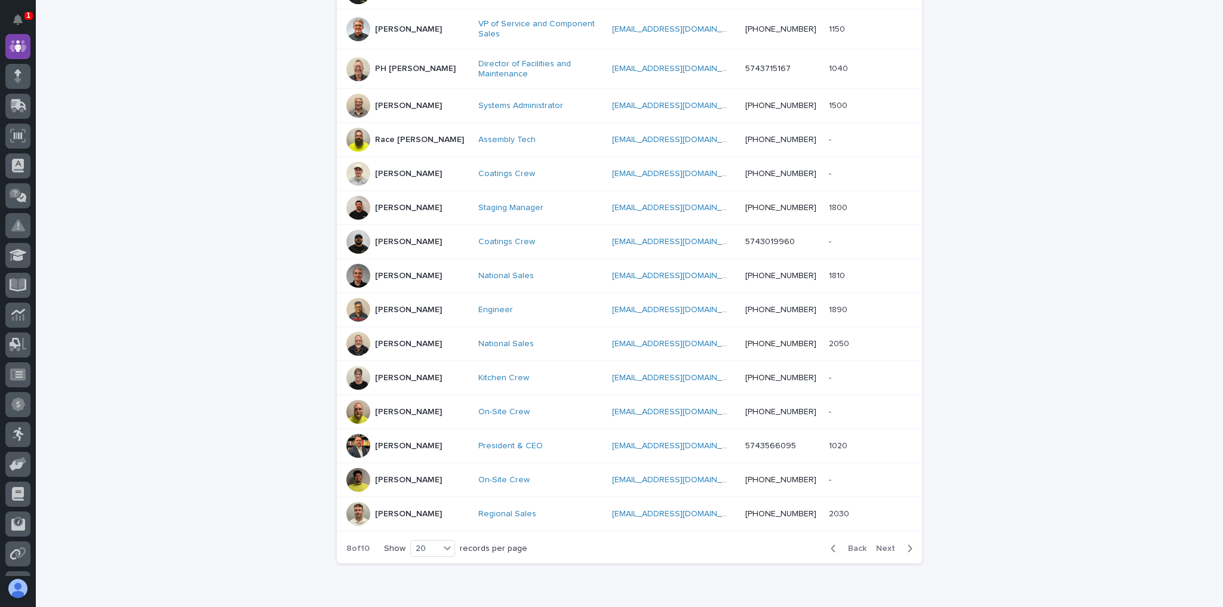
click at [832, 547] on icon "button" at bounding box center [832, 548] width 5 height 11
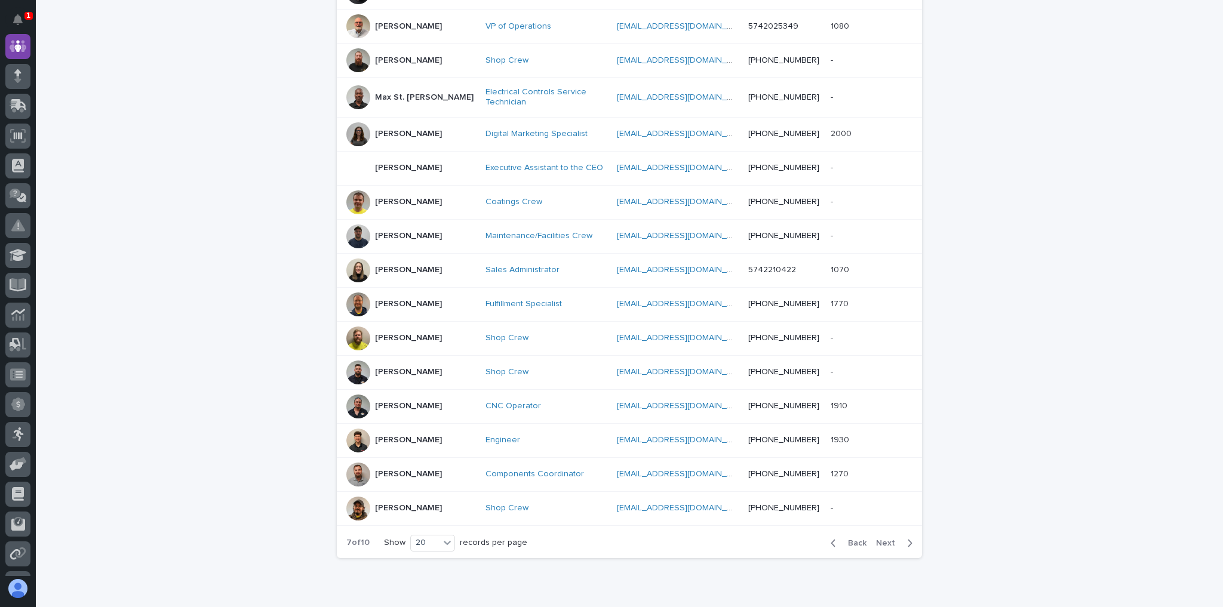
scroll to position [433, 0]
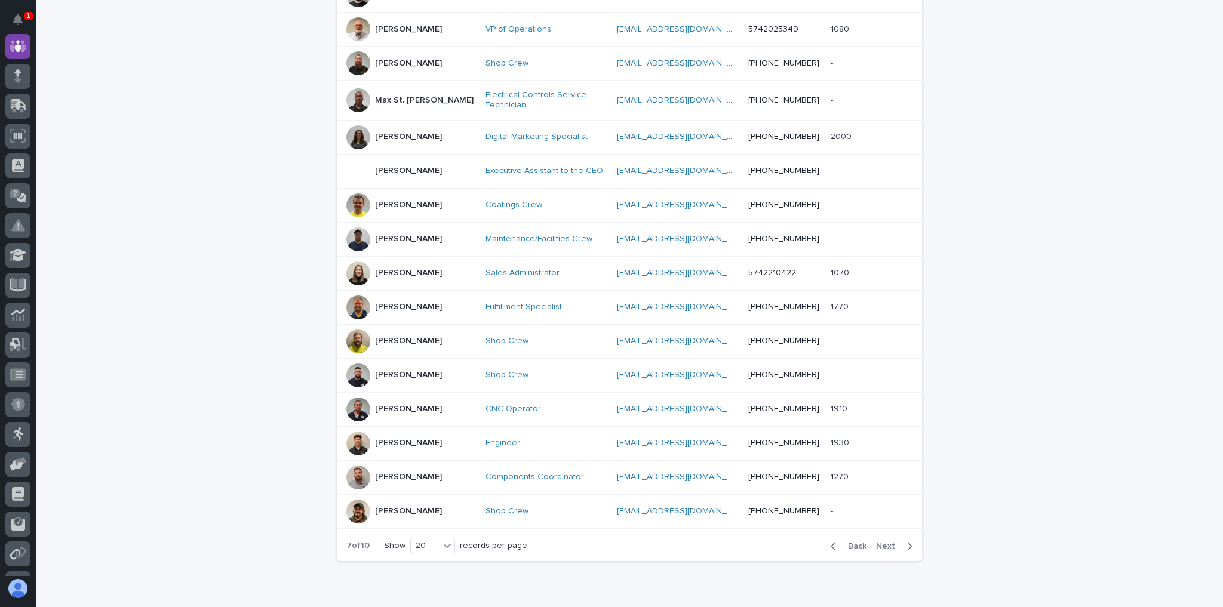
click at [590, 382] on td "Shop Crew" at bounding box center [546, 375] width 131 height 34
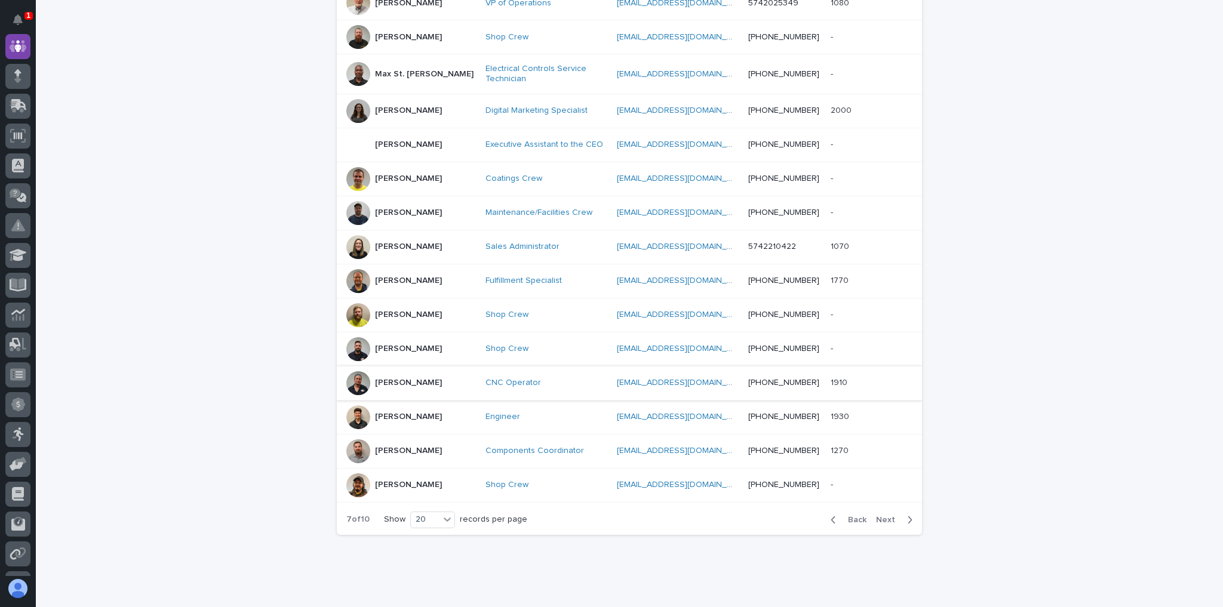
scroll to position [484, 0]
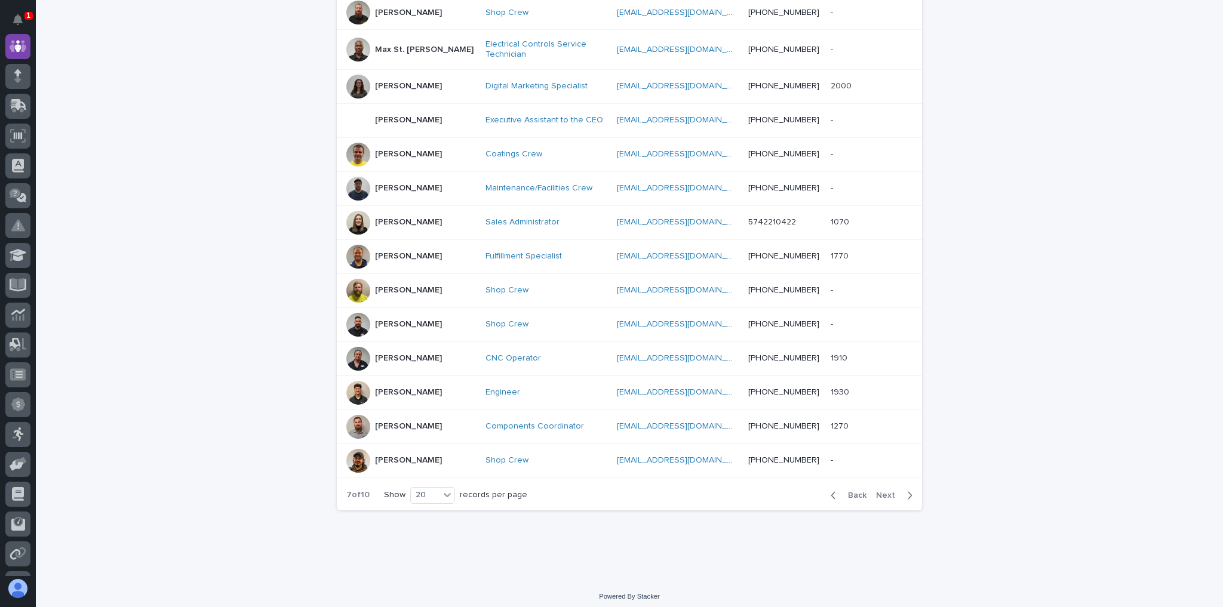
click at [907, 490] on icon "button" at bounding box center [909, 495] width 5 height 11
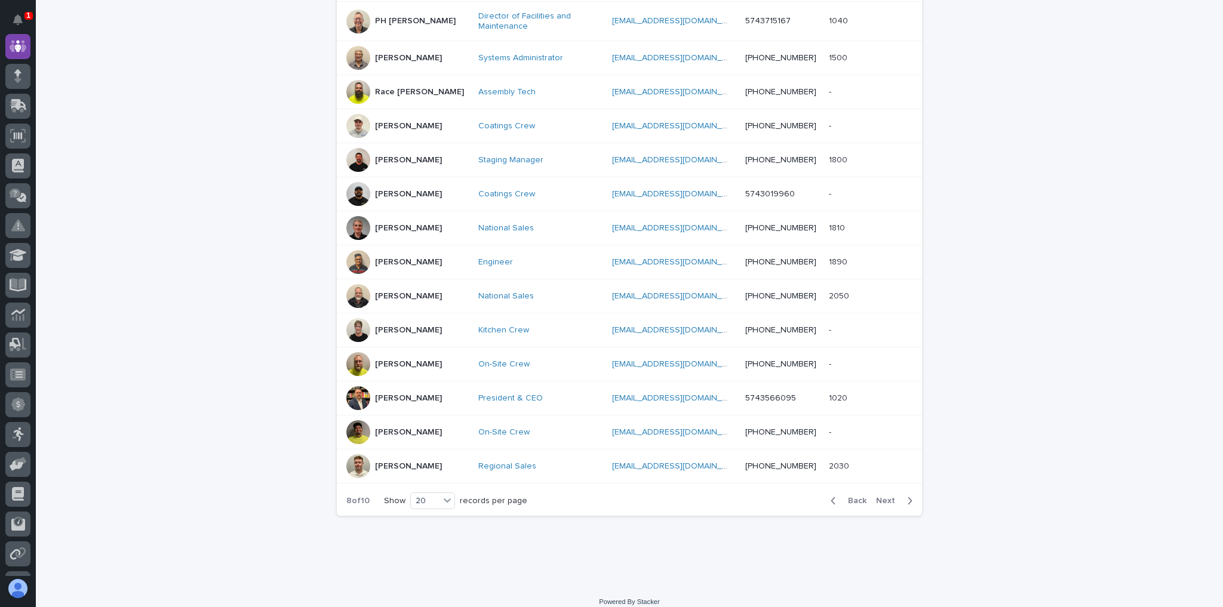
scroll to position [487, 0]
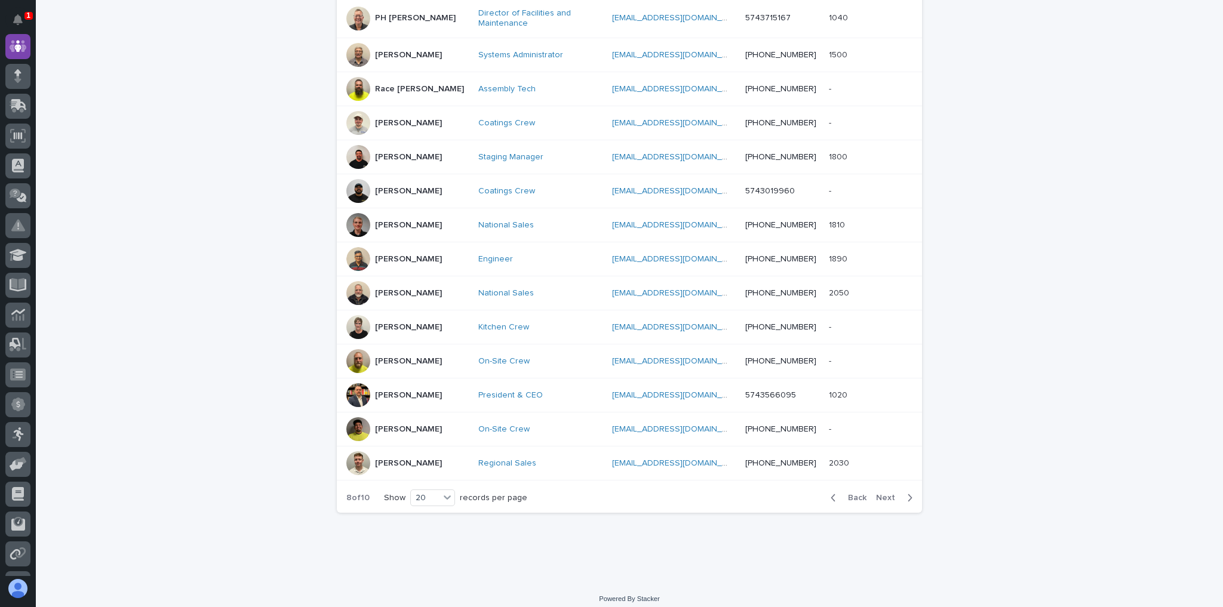
click at [907, 493] on icon "button" at bounding box center [909, 498] width 5 height 11
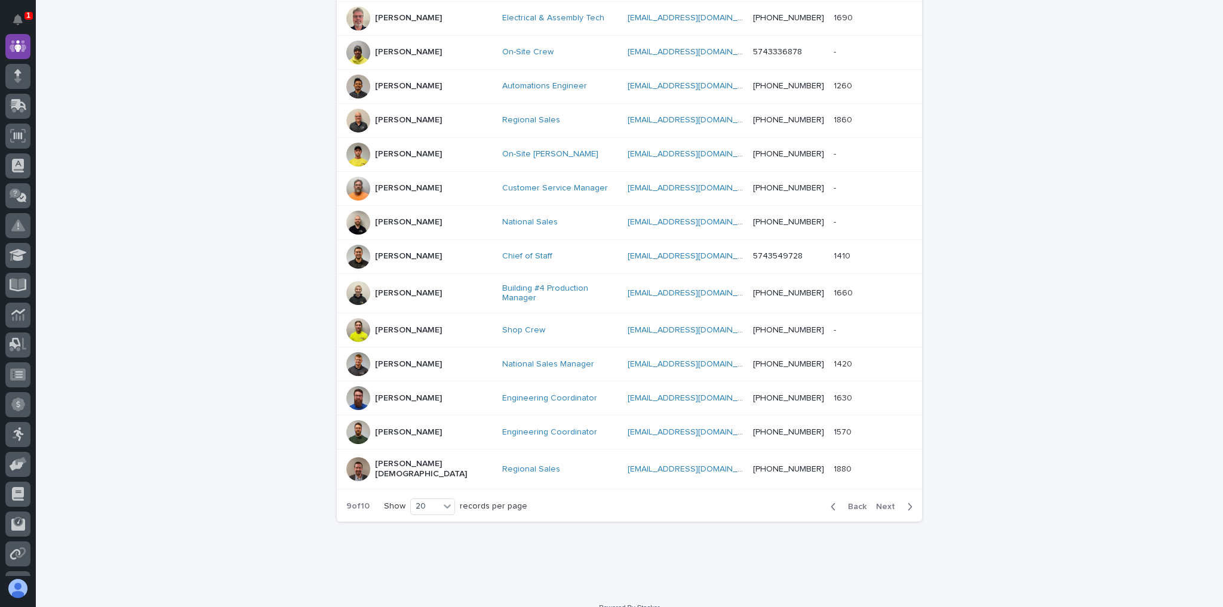
scroll to position [478, 0]
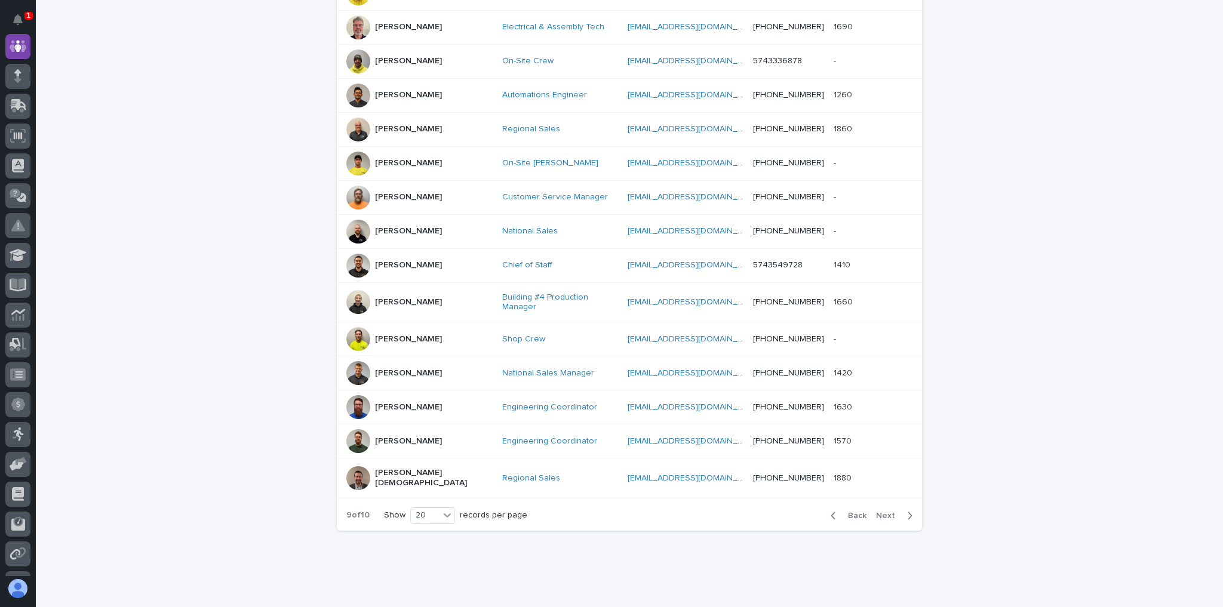
click at [578, 158] on div "On-Site [PERSON_NAME]" at bounding box center [560, 163] width 116 height 20
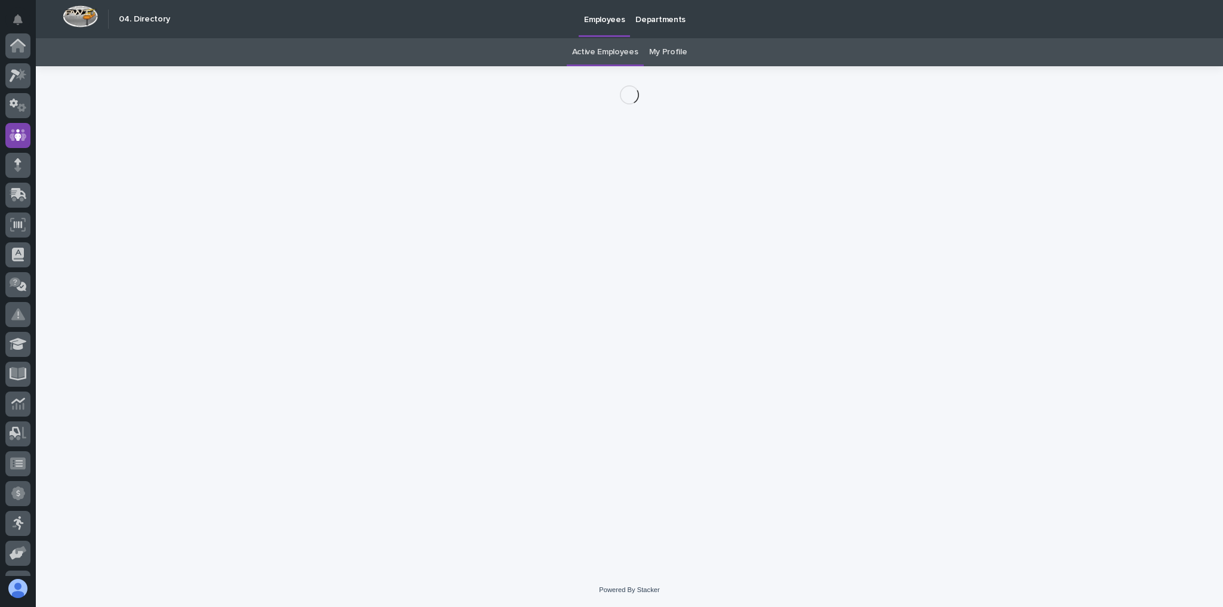
scroll to position [89, 0]
click at [21, 71] on icon at bounding box center [21, 74] width 10 height 12
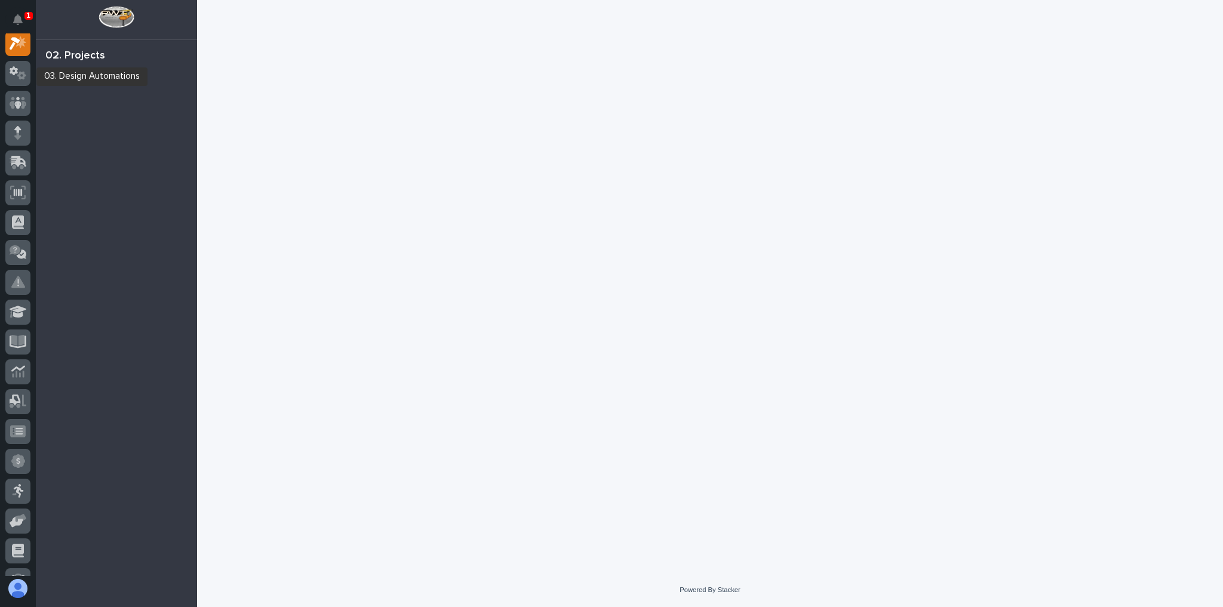
scroll to position [30, 0]
